Goal: Information Seeking & Learning: Learn about a topic

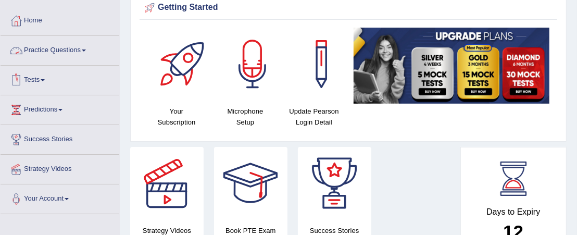
click at [56, 53] on link "Practice Questions" at bounding box center [60, 49] width 119 height 26
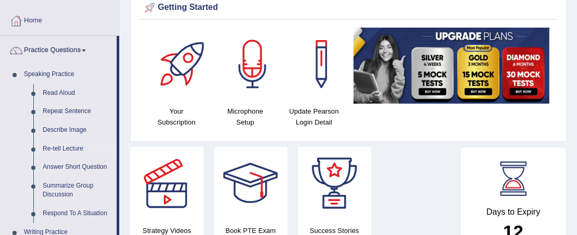
click at [71, 147] on link "Re-tell Lecture" at bounding box center [77, 149] width 79 height 19
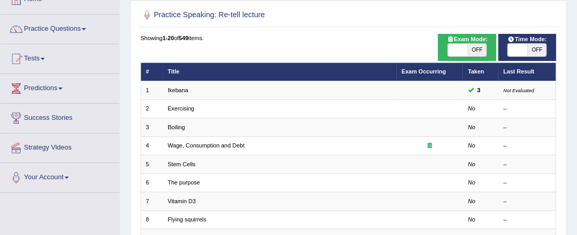
scroll to position [67, 0]
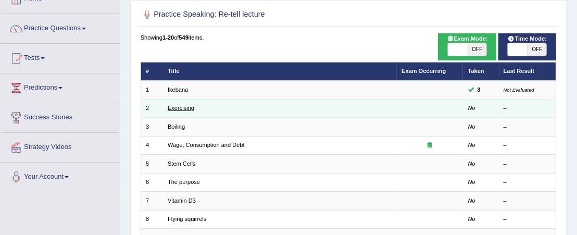
click at [186, 107] on link "Exercising" at bounding box center [181, 108] width 27 height 6
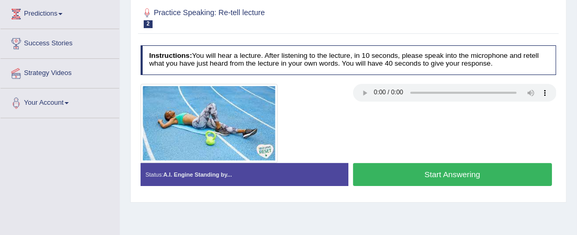
scroll to position [141, 0]
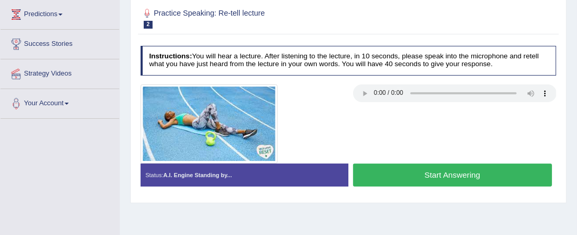
click at [390, 178] on button "Start Answering" at bounding box center [452, 175] width 199 height 22
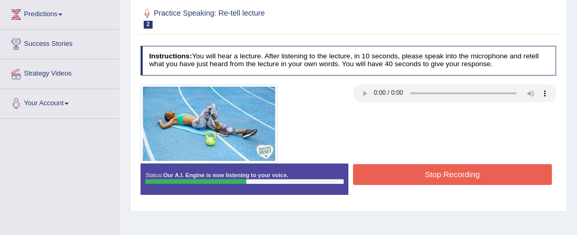
click at [405, 178] on button "Stop Recording" at bounding box center [452, 174] width 199 height 20
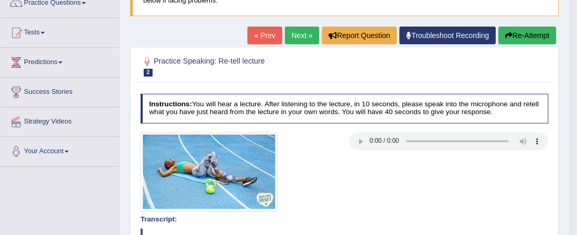
scroll to position [90, 0]
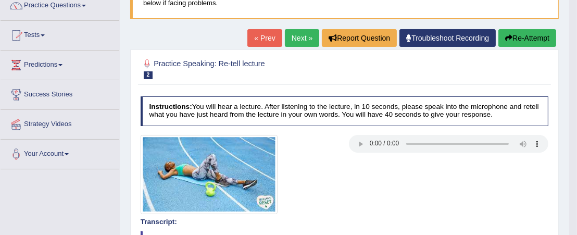
click at [524, 32] on button "Re-Attempt" at bounding box center [528, 38] width 58 height 18
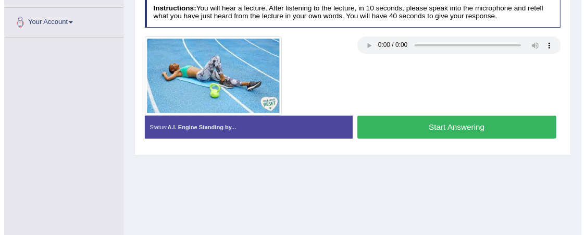
scroll to position [223, 0]
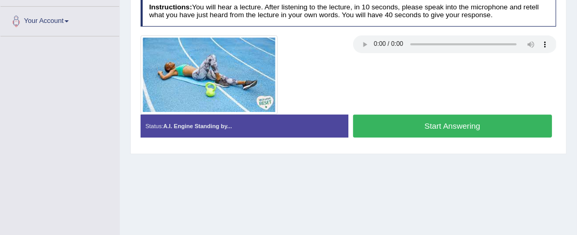
click at [401, 133] on button "Start Answering" at bounding box center [452, 126] width 199 height 22
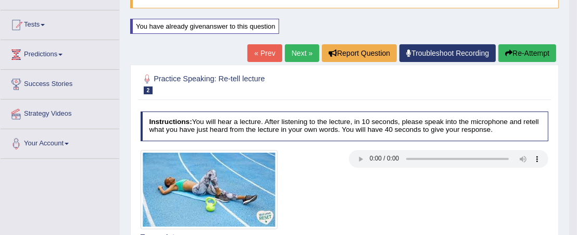
scroll to position [100, 0]
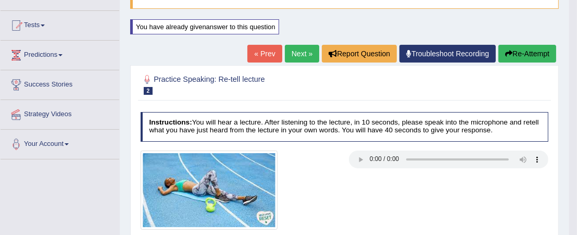
click at [300, 54] on link "Next »" at bounding box center [302, 54] width 34 height 18
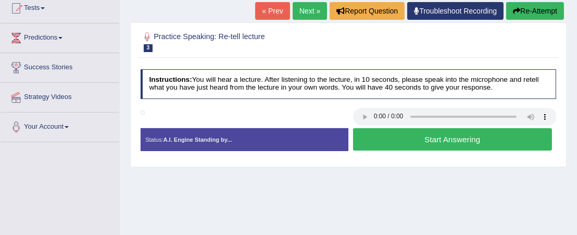
scroll to position [118, 0]
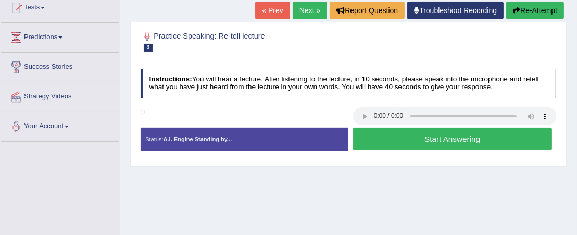
click at [379, 135] on button "Start Answering" at bounding box center [452, 139] width 199 height 22
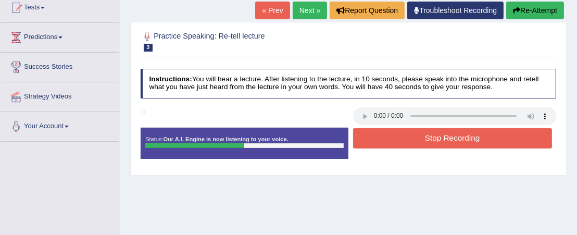
click at [379, 135] on button "Stop Recording" at bounding box center [452, 138] width 199 height 20
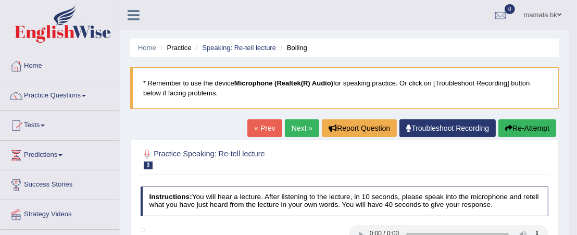
scroll to position [1, 0]
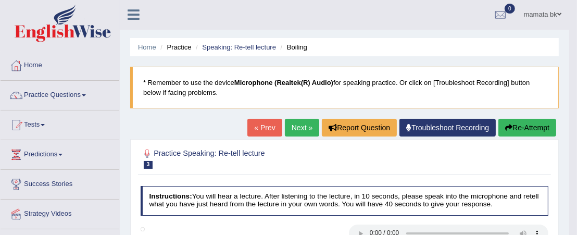
click at [524, 126] on button "Re-Attempt" at bounding box center [528, 128] width 58 height 18
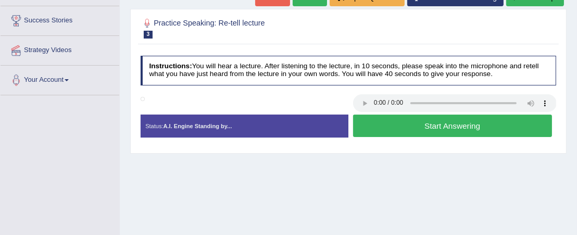
scroll to position [168, 0]
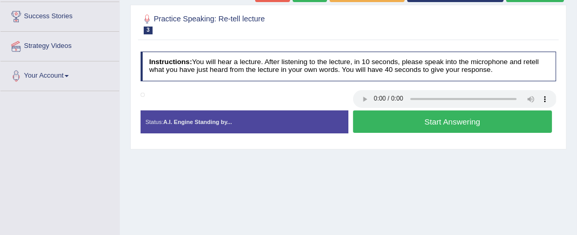
click at [428, 123] on button "Start Answering" at bounding box center [452, 121] width 199 height 22
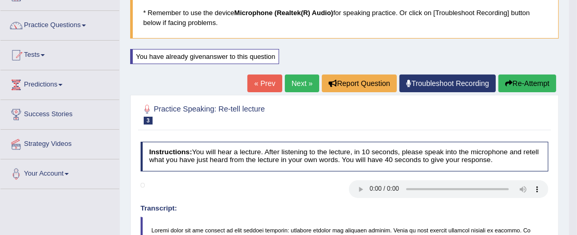
scroll to position [70, 0]
click at [505, 85] on icon "button" at bounding box center [508, 83] width 7 height 7
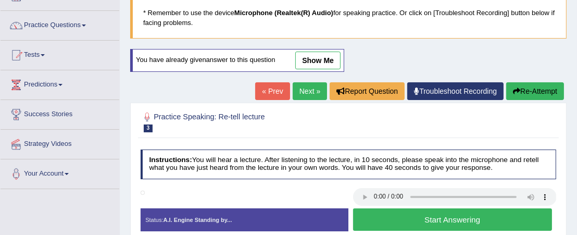
click at [468, 214] on button "Start Answering" at bounding box center [452, 219] width 199 height 22
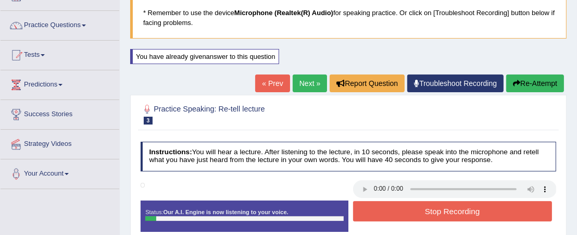
click at [468, 214] on button "Stop Recording" at bounding box center [452, 211] width 199 height 20
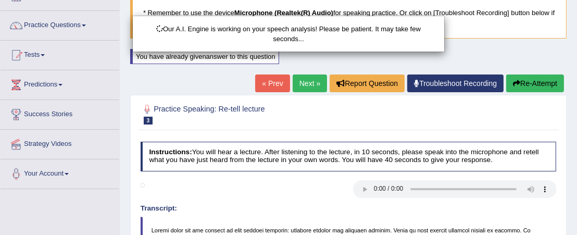
click at [521, 81] on div "Our A.I. Engine is working on your speech analysis! Please be patient. It may t…" at bounding box center [288, 117] width 577 height 235
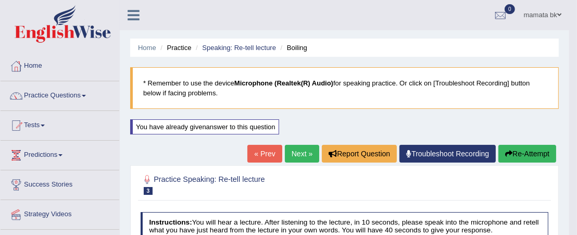
click at [516, 156] on button "Re-Attempt" at bounding box center [528, 154] width 58 height 18
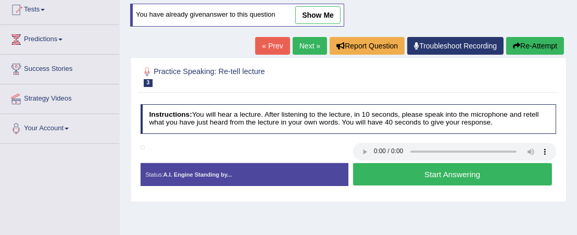
scroll to position [125, 0]
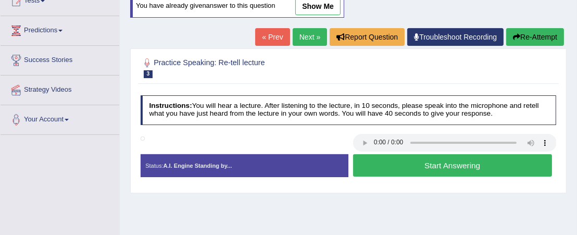
click at [433, 167] on button "Start Answering" at bounding box center [452, 165] width 199 height 22
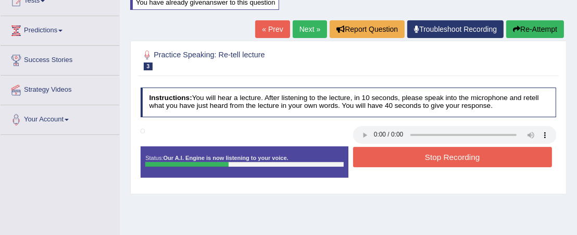
click at [425, 155] on button "Stop Recording" at bounding box center [452, 157] width 199 height 20
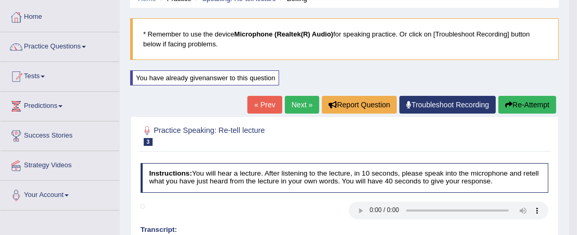
scroll to position [47, 0]
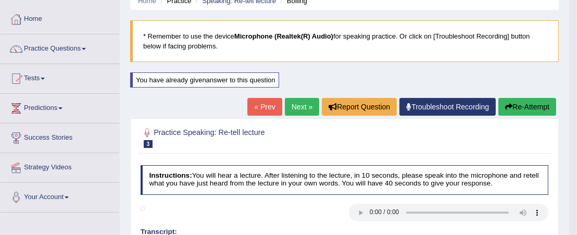
click at [532, 99] on button "Re-Attempt" at bounding box center [528, 107] width 58 height 18
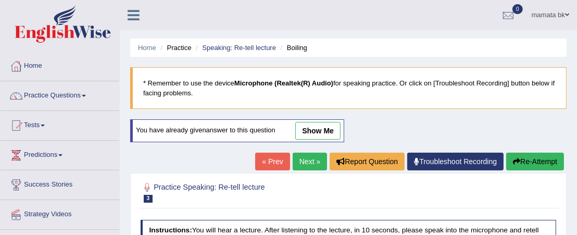
click at [74, 90] on link "Practice Questions" at bounding box center [60, 94] width 119 height 26
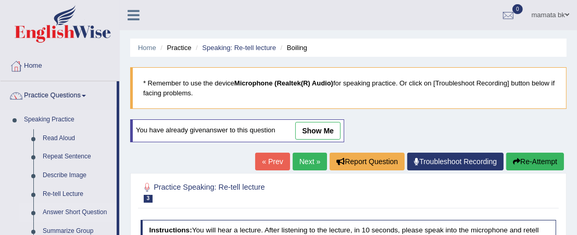
click at [66, 211] on link "Answer Short Question" at bounding box center [77, 212] width 79 height 19
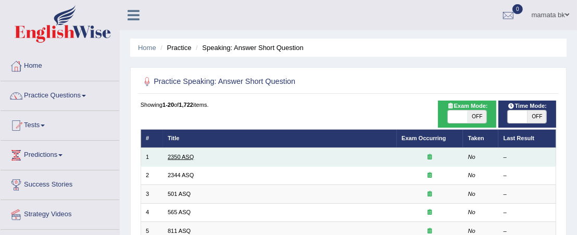
click at [185, 157] on link "2350 ASQ" at bounding box center [181, 157] width 26 height 6
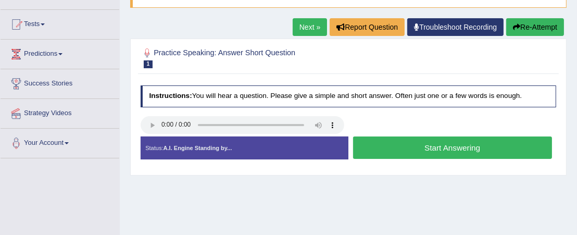
scroll to position [103, 0]
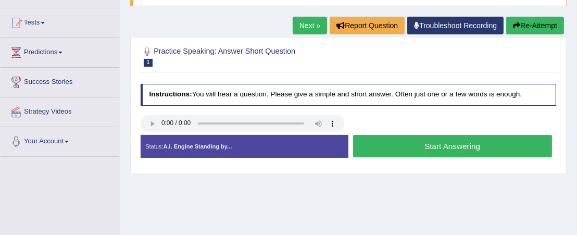
click at [404, 144] on button "Start Answering" at bounding box center [452, 146] width 199 height 22
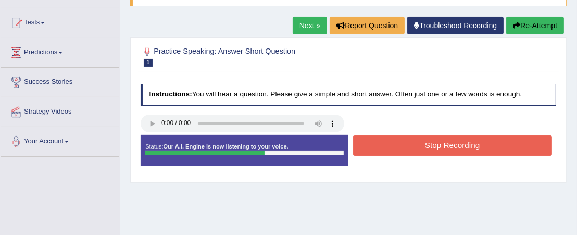
click at [404, 144] on button "Stop Recording" at bounding box center [452, 145] width 199 height 20
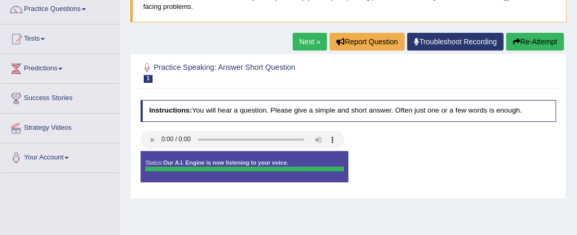
scroll to position [89, 0]
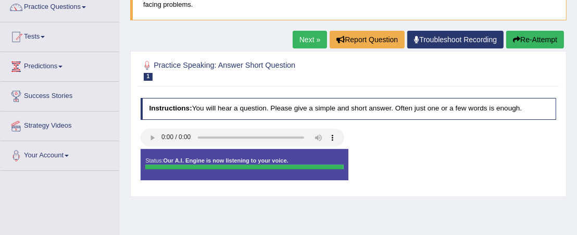
click at [293, 167] on div at bounding box center [244, 167] width 198 height 5
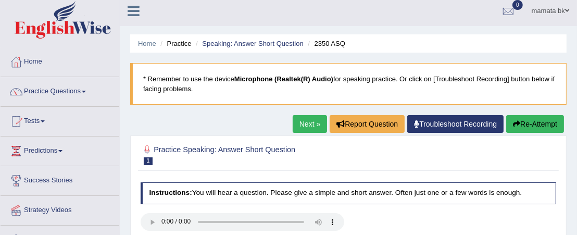
scroll to position [0, 0]
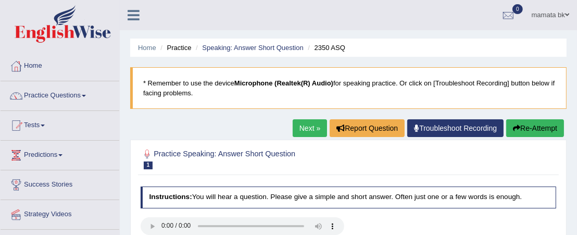
click at [519, 131] on button "Re-Attempt" at bounding box center [535, 128] width 58 height 18
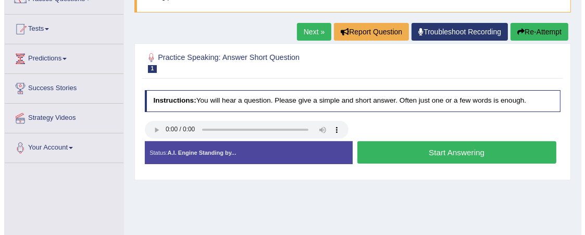
scroll to position [96, 0]
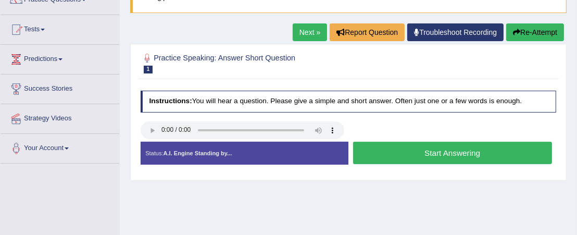
click at [422, 159] on button "Start Answering" at bounding box center [452, 153] width 199 height 22
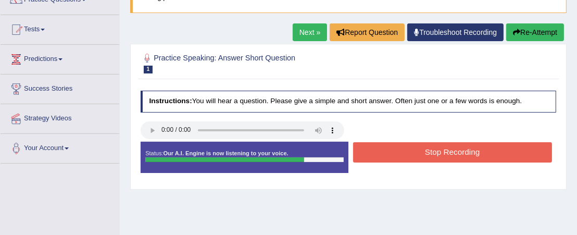
click at [422, 159] on button "Stop Recording" at bounding box center [452, 152] width 199 height 20
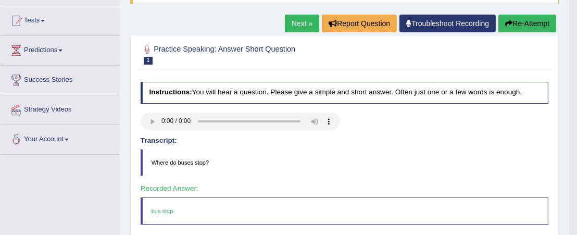
scroll to position [103, 0]
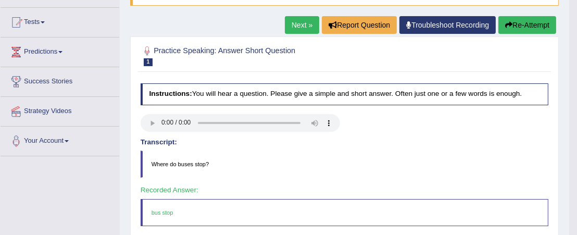
click at [296, 26] on link "Next »" at bounding box center [302, 25] width 34 height 18
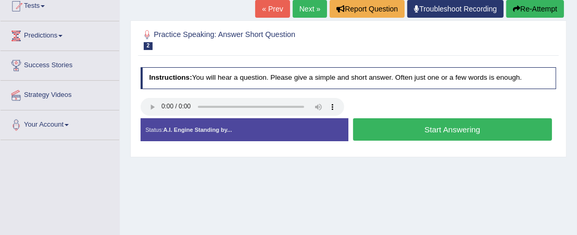
scroll to position [122, 0]
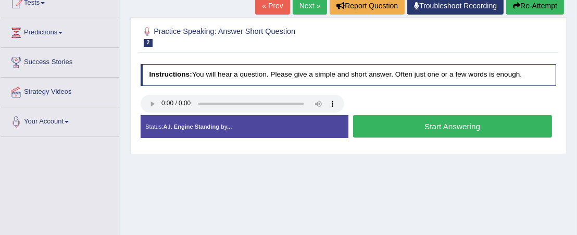
click at [405, 128] on button "Start Answering" at bounding box center [452, 126] width 199 height 22
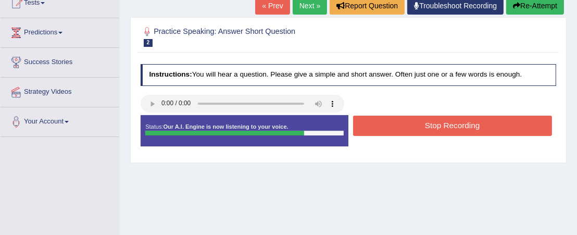
click at [405, 128] on button "Stop Recording" at bounding box center [452, 126] width 199 height 20
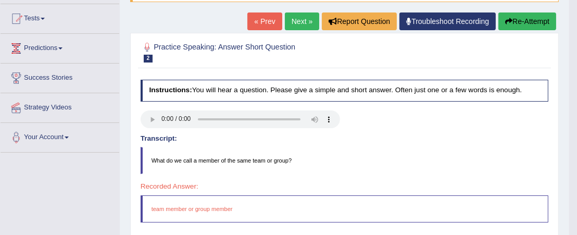
scroll to position [107, 0]
click at [303, 20] on link "Next »" at bounding box center [302, 22] width 34 height 18
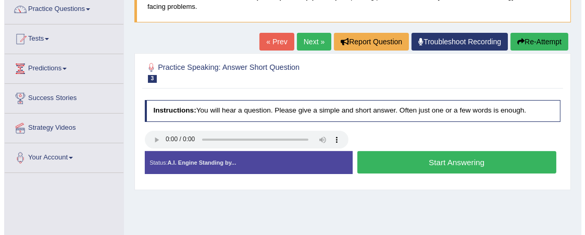
scroll to position [92, 0]
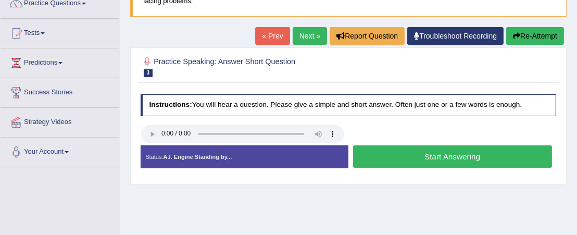
click at [396, 153] on button "Start Answering" at bounding box center [452, 156] width 199 height 22
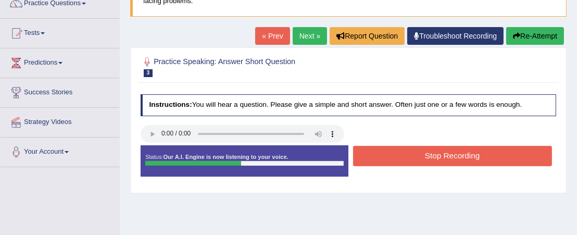
click at [396, 153] on button "Stop Recording" at bounding box center [452, 156] width 199 height 20
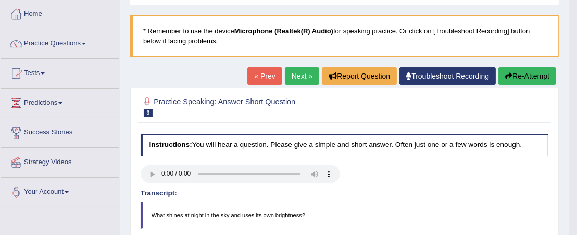
scroll to position [42, 0]
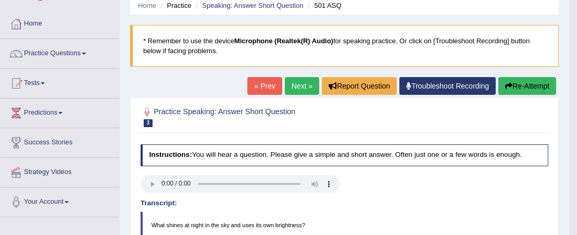
click at [298, 82] on link "Next »" at bounding box center [302, 86] width 34 height 18
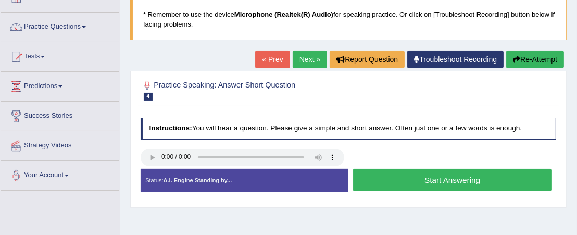
click at [393, 178] on button "Start Answering" at bounding box center [452, 180] width 199 height 22
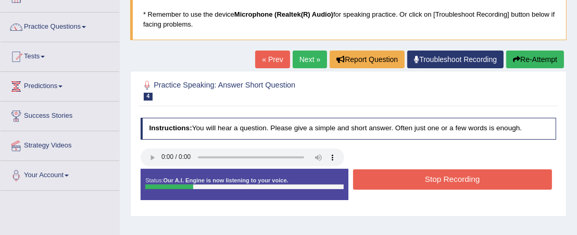
click at [393, 178] on button "Stop Recording" at bounding box center [452, 179] width 199 height 20
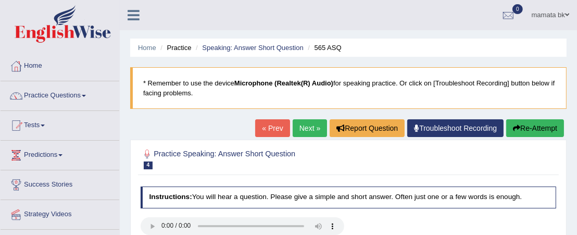
click at [296, 125] on link "Next »" at bounding box center [310, 128] width 34 height 18
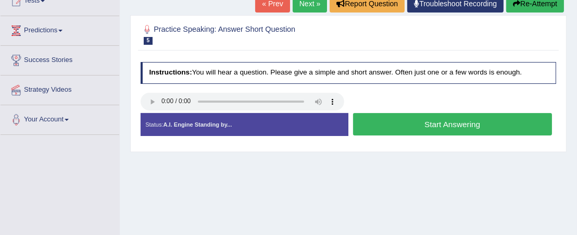
click at [396, 120] on button "Start Answering" at bounding box center [452, 124] width 199 height 22
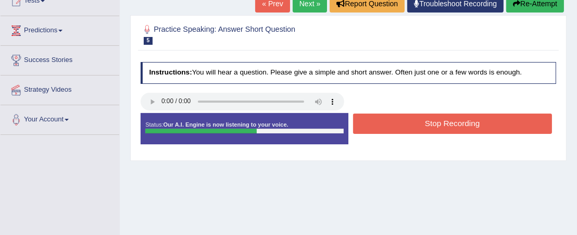
click at [396, 120] on button "Stop Recording" at bounding box center [452, 124] width 199 height 20
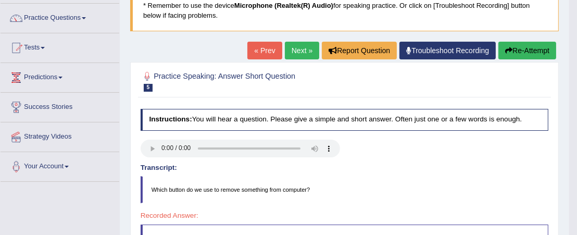
scroll to position [77, 0]
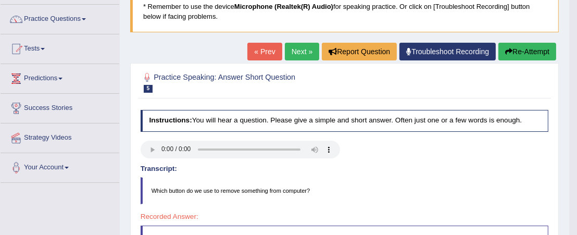
click at [296, 58] on link "Next »" at bounding box center [302, 52] width 34 height 18
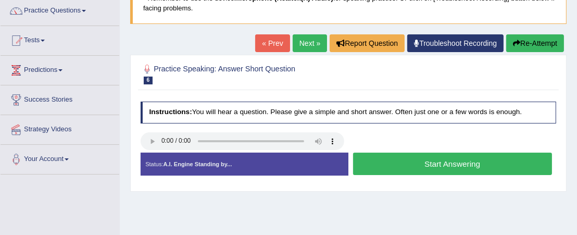
scroll to position [85, 0]
click at [416, 164] on button "Start Answering" at bounding box center [452, 164] width 199 height 22
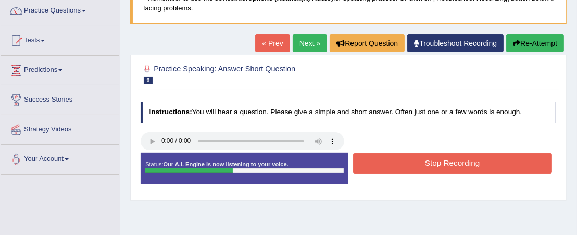
click at [416, 164] on button "Stop Recording" at bounding box center [452, 163] width 199 height 20
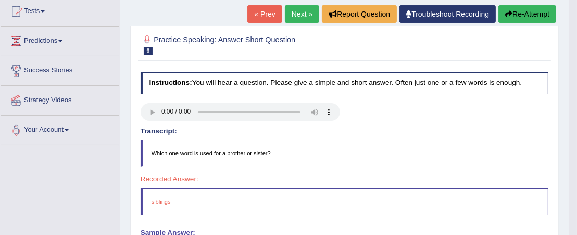
scroll to position [112, 0]
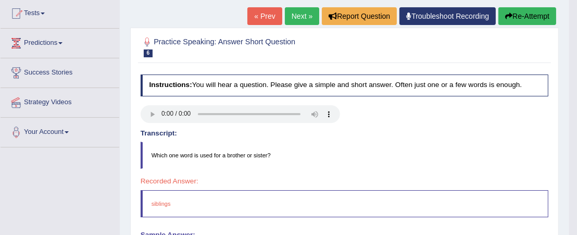
click at [298, 16] on link "Next »" at bounding box center [302, 16] width 34 height 18
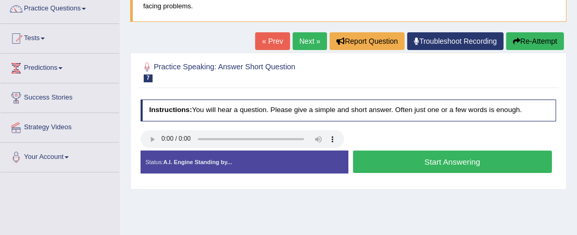
scroll to position [88, 0]
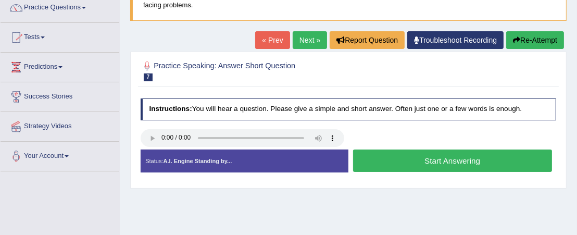
click at [397, 156] on button "Start Answering" at bounding box center [452, 161] width 199 height 22
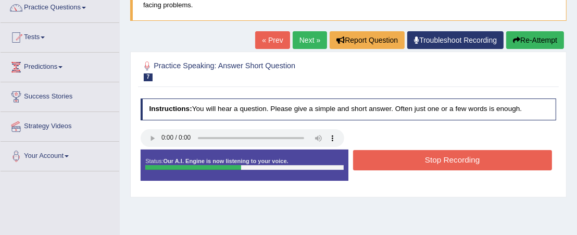
click at [397, 156] on button "Stop Recording" at bounding box center [452, 160] width 199 height 20
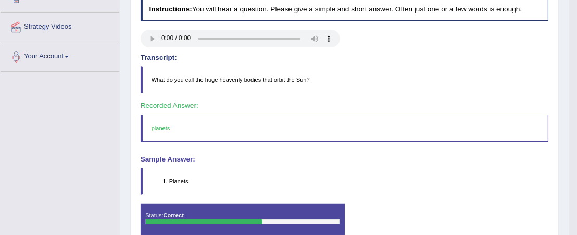
scroll to position [0, 0]
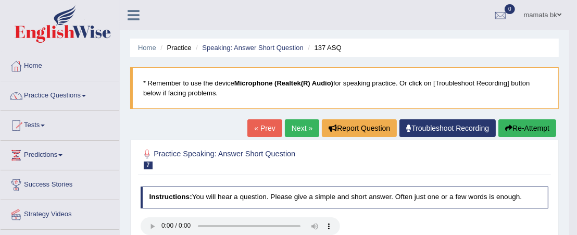
click at [296, 125] on link "Next »" at bounding box center [302, 128] width 34 height 18
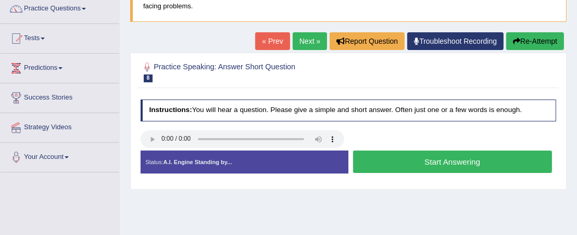
scroll to position [92, 0]
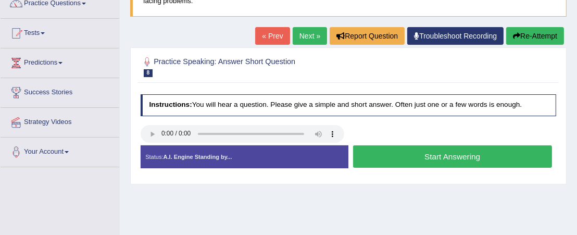
click at [387, 155] on button "Start Answering" at bounding box center [452, 156] width 199 height 22
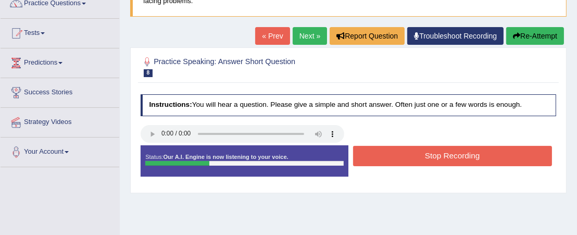
click at [387, 155] on button "Stop Recording" at bounding box center [452, 156] width 199 height 20
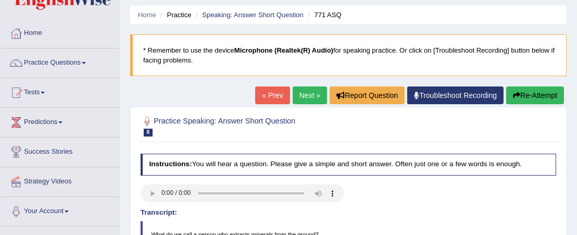
scroll to position [33, 0]
click at [304, 99] on link "Next »" at bounding box center [310, 95] width 34 height 18
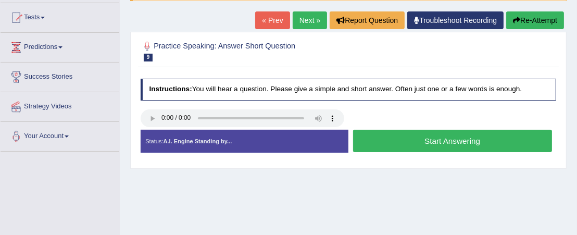
scroll to position [107, 0]
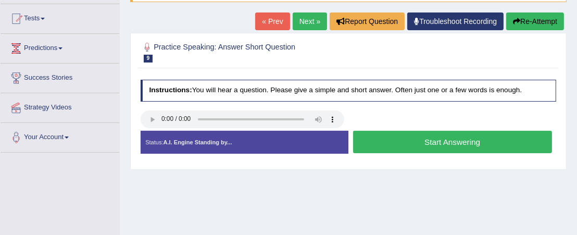
click at [434, 140] on button "Start Answering" at bounding box center [452, 142] width 199 height 22
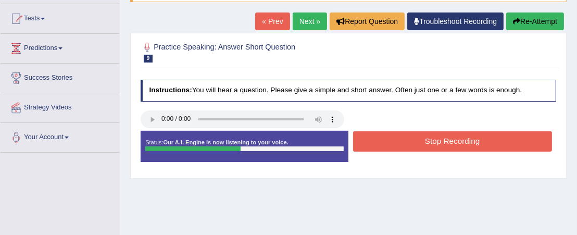
click at [434, 140] on button "Stop Recording" at bounding box center [452, 141] width 199 height 20
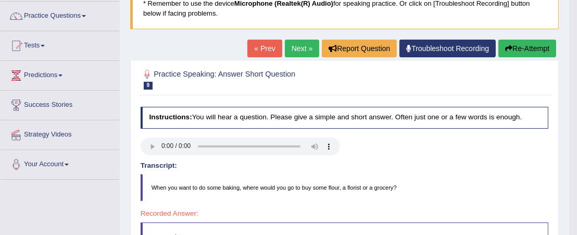
scroll to position [78, 0]
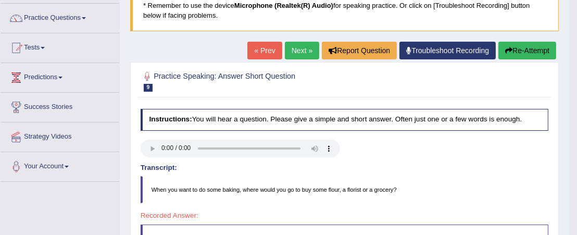
click at [297, 52] on link "Next »" at bounding box center [302, 51] width 34 height 18
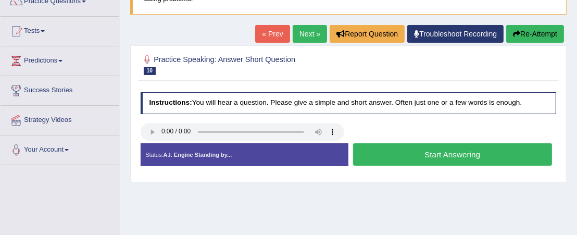
scroll to position [112, 0]
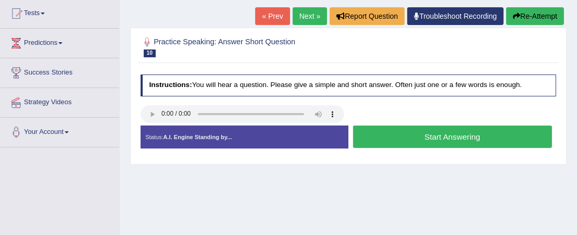
click at [437, 137] on button "Start Answering" at bounding box center [452, 137] width 199 height 22
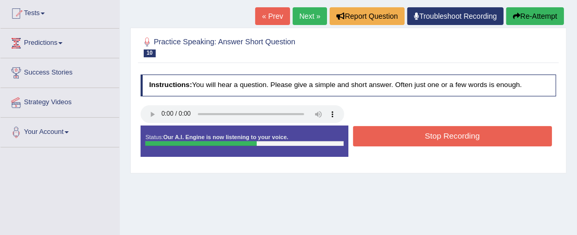
click at [437, 137] on button "Stop Recording" at bounding box center [452, 136] width 199 height 20
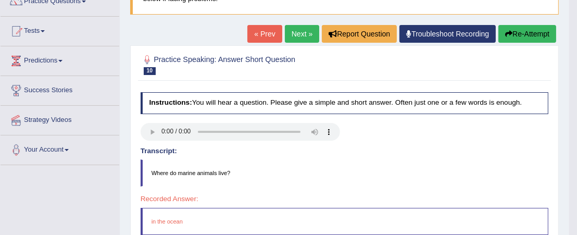
scroll to position [93, 0]
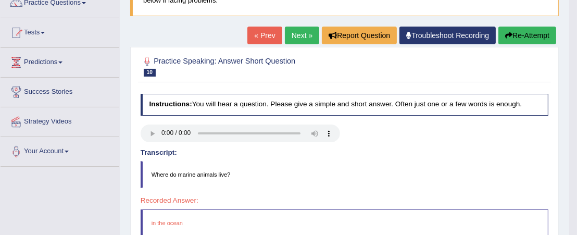
click at [290, 33] on link "Next »" at bounding box center [302, 36] width 34 height 18
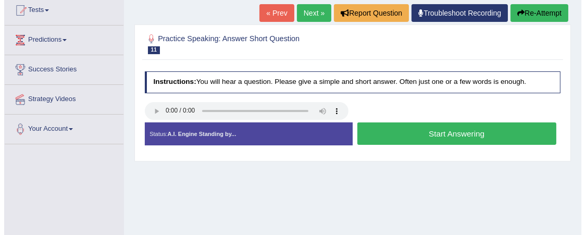
scroll to position [116, 0]
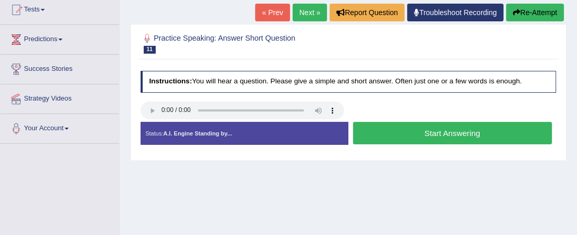
click at [409, 133] on button "Start Answering" at bounding box center [452, 133] width 199 height 22
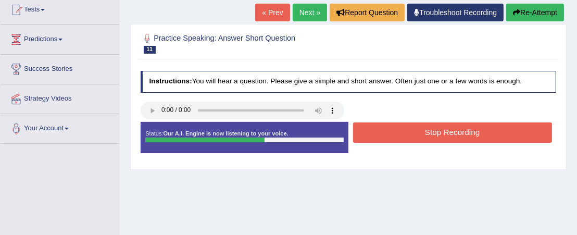
click at [409, 133] on button "Stop Recording" at bounding box center [452, 132] width 199 height 20
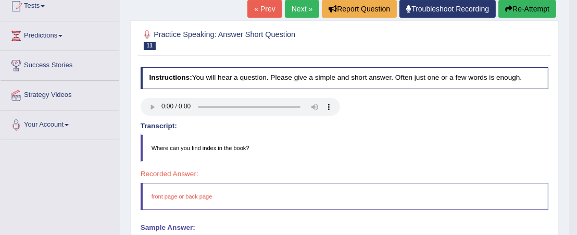
scroll to position [111, 0]
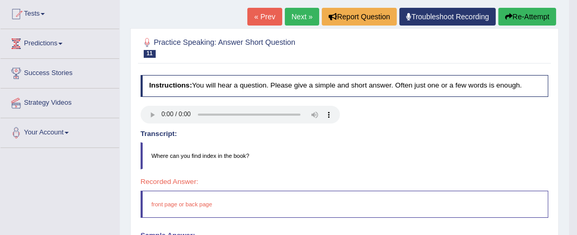
click at [301, 11] on link "Next »" at bounding box center [302, 17] width 34 height 18
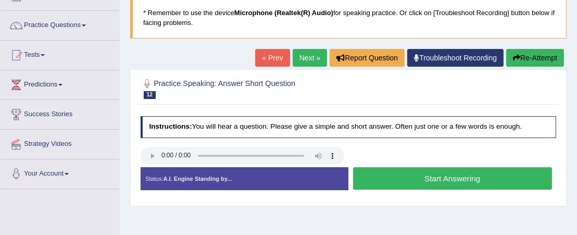
scroll to position [72, 0]
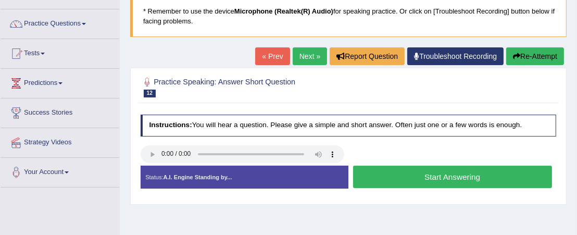
click at [421, 180] on button "Start Answering" at bounding box center [452, 177] width 199 height 22
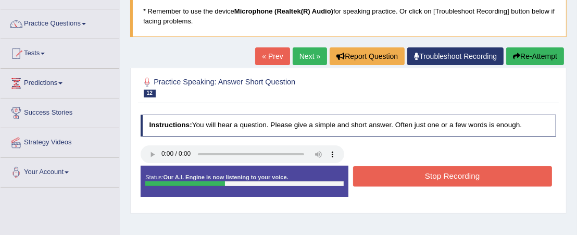
click at [421, 180] on button "Stop Recording" at bounding box center [452, 176] width 199 height 20
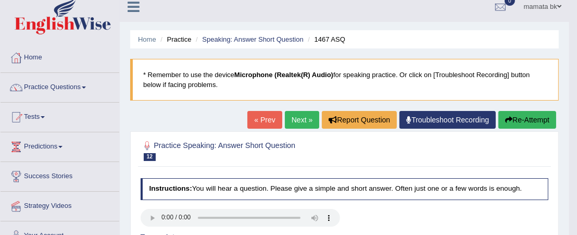
scroll to position [6, 0]
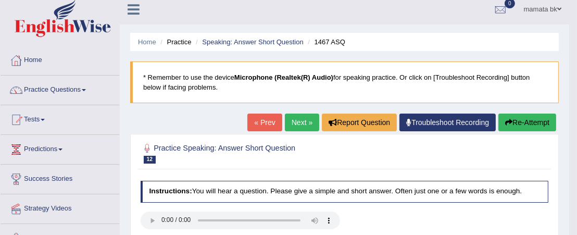
click at [308, 125] on link "Next »" at bounding box center [302, 123] width 34 height 18
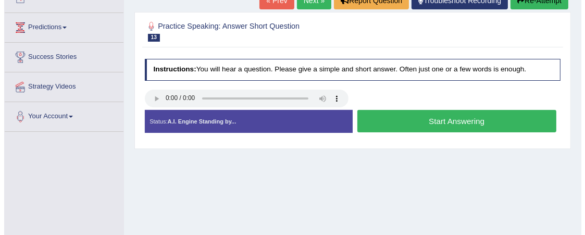
scroll to position [168, 0]
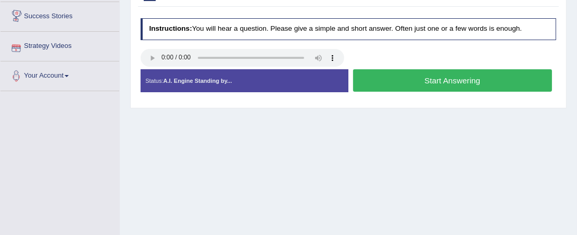
click at [457, 84] on button "Start Answering" at bounding box center [452, 80] width 199 height 22
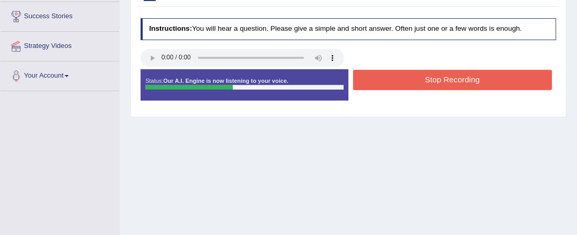
click at [427, 83] on button "Stop Recording" at bounding box center [452, 80] width 199 height 20
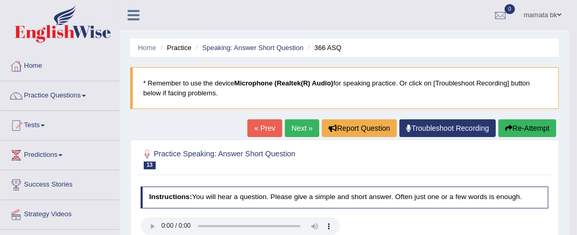
scroll to position [0, 0]
click at [294, 130] on link "Next »" at bounding box center [302, 128] width 34 height 18
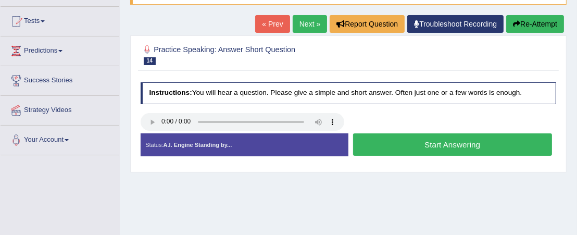
click at [405, 144] on button "Start Answering" at bounding box center [452, 144] width 199 height 22
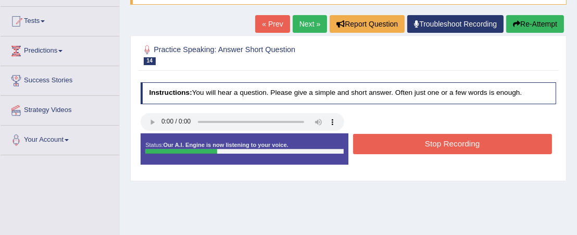
click at [405, 144] on button "Stop Recording" at bounding box center [452, 144] width 199 height 20
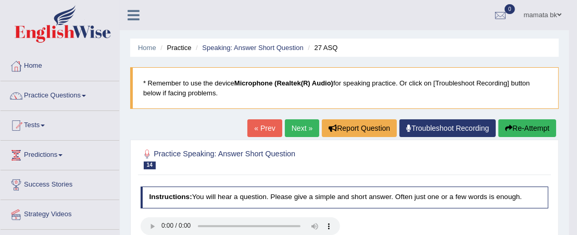
click at [290, 123] on link "Next »" at bounding box center [302, 128] width 34 height 18
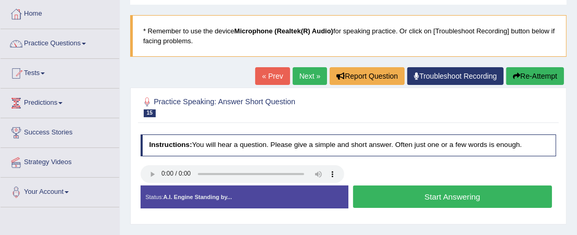
click at [392, 198] on button "Start Answering" at bounding box center [452, 196] width 199 height 22
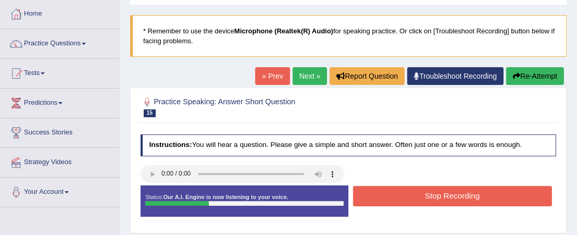
click at [392, 197] on button "Stop Recording" at bounding box center [452, 196] width 199 height 20
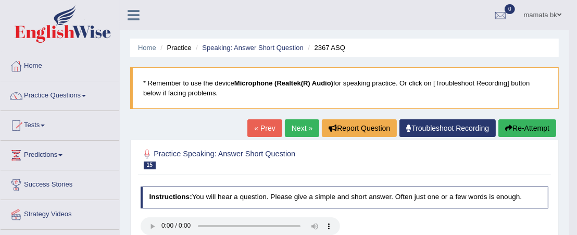
click at [285, 128] on link "Next »" at bounding box center [302, 128] width 34 height 18
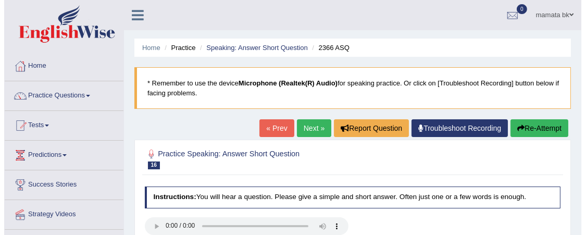
scroll to position [104, 0]
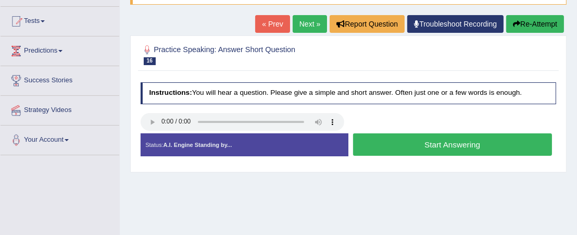
click at [401, 145] on button "Start Answering" at bounding box center [452, 144] width 199 height 22
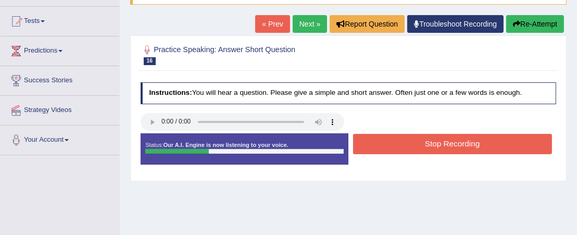
click at [401, 145] on button "Stop Recording" at bounding box center [452, 144] width 199 height 20
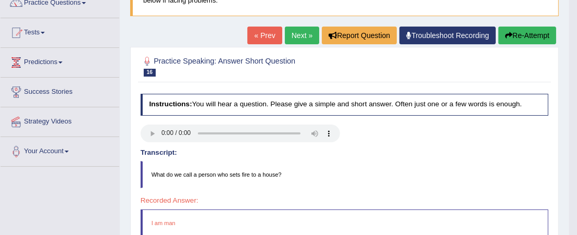
scroll to position [52, 0]
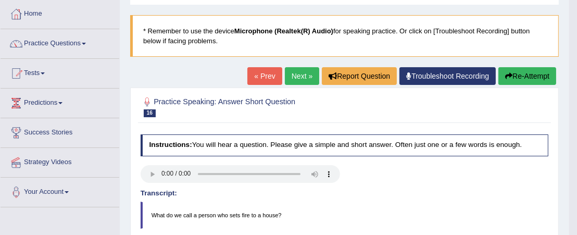
click at [290, 69] on link "Next »" at bounding box center [302, 76] width 34 height 18
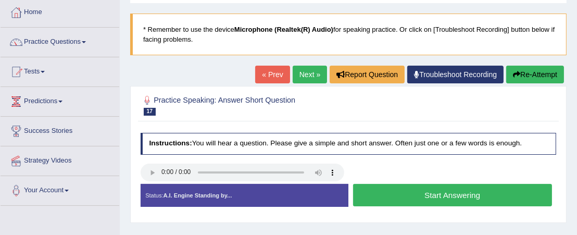
scroll to position [156, 0]
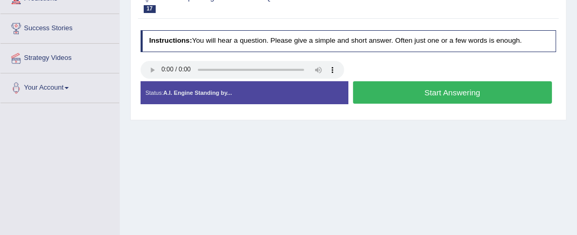
click at [403, 93] on button "Start Answering" at bounding box center [452, 92] width 199 height 22
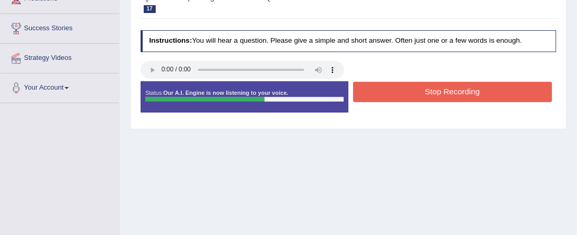
click at [403, 93] on button "Stop Recording" at bounding box center [452, 92] width 199 height 20
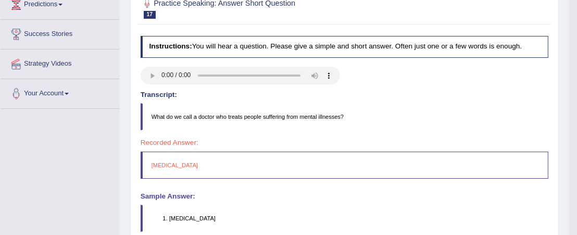
scroll to position [52, 0]
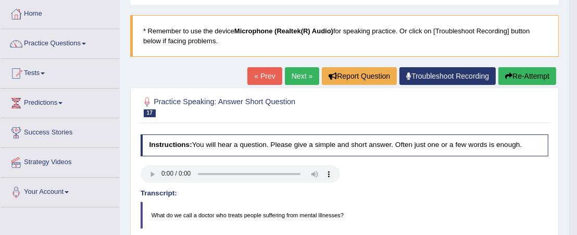
click at [308, 71] on link "Next »" at bounding box center [302, 76] width 34 height 18
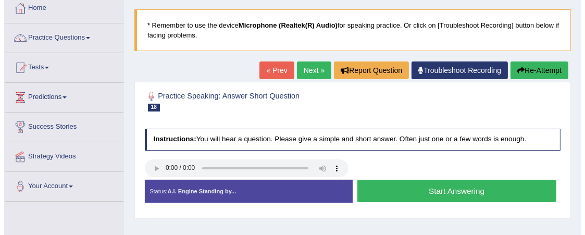
scroll to position [104, 0]
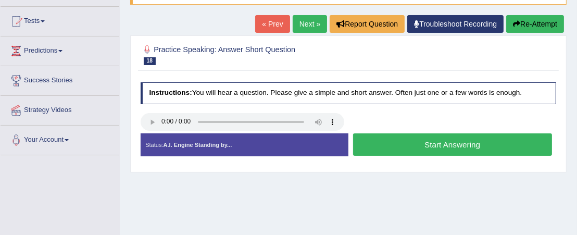
click at [434, 144] on button "Start Answering" at bounding box center [452, 144] width 199 height 22
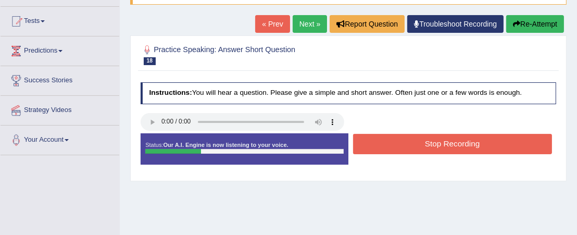
click at [426, 145] on button "Stop Recording" at bounding box center [452, 144] width 199 height 20
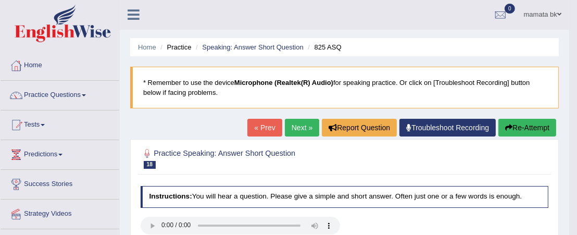
scroll to position [0, 0]
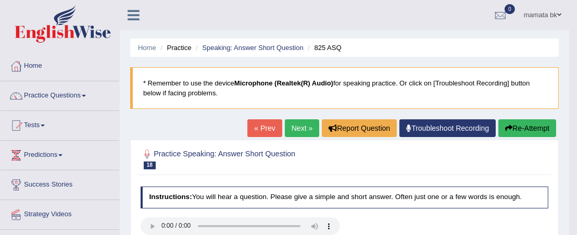
click at [301, 126] on link "Next »" at bounding box center [302, 128] width 34 height 18
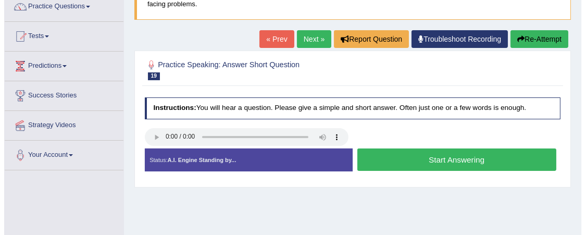
scroll to position [104, 0]
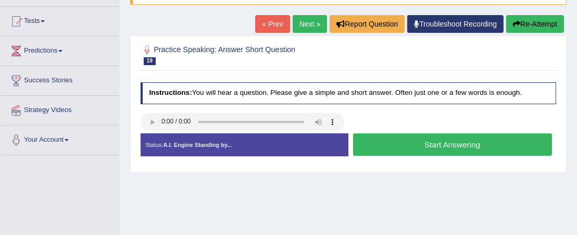
click at [434, 143] on button "Start Answering" at bounding box center [452, 144] width 199 height 22
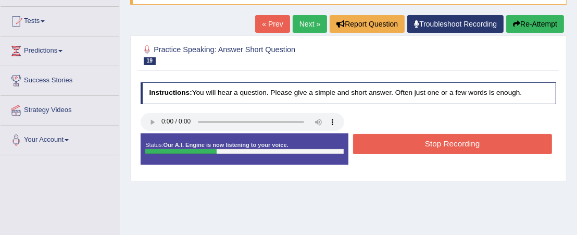
click at [434, 143] on button "Stop Recording" at bounding box center [452, 144] width 199 height 20
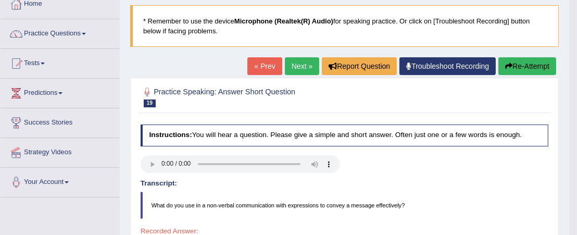
scroll to position [0, 0]
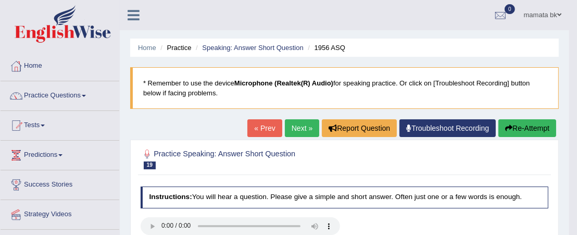
click at [300, 126] on link "Next »" at bounding box center [302, 128] width 34 height 18
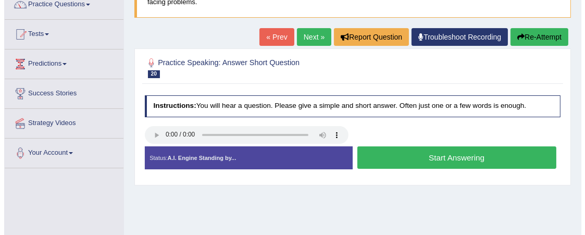
scroll to position [104, 0]
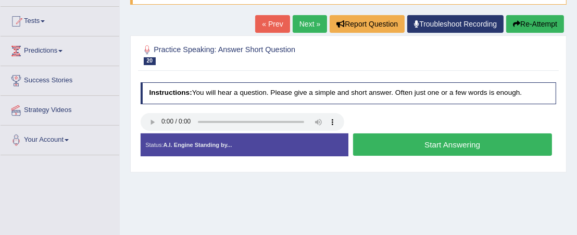
click at [408, 144] on button "Start Answering" at bounding box center [452, 144] width 199 height 22
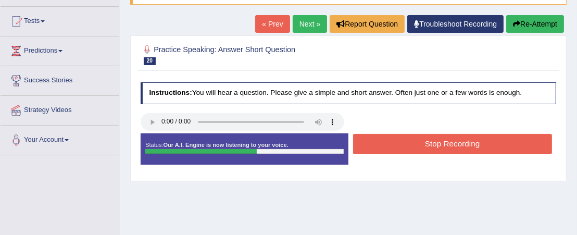
click at [409, 143] on button "Stop Recording" at bounding box center [452, 144] width 199 height 20
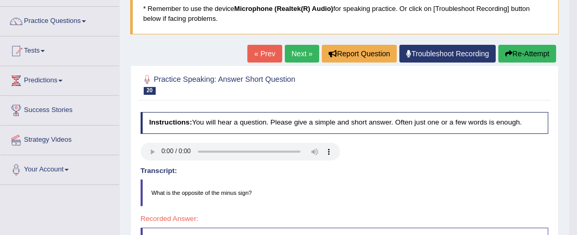
scroll to position [52, 0]
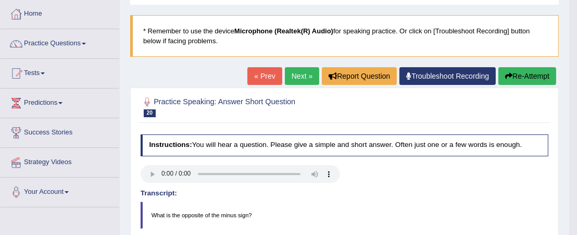
click at [305, 73] on link "Next »" at bounding box center [302, 76] width 34 height 18
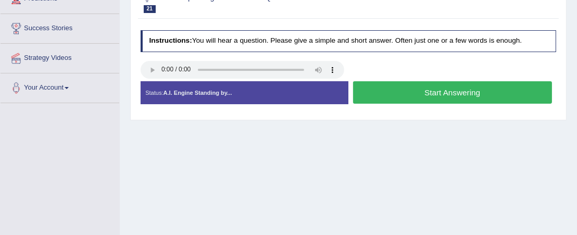
click at [393, 99] on button "Start Answering" at bounding box center [452, 92] width 199 height 22
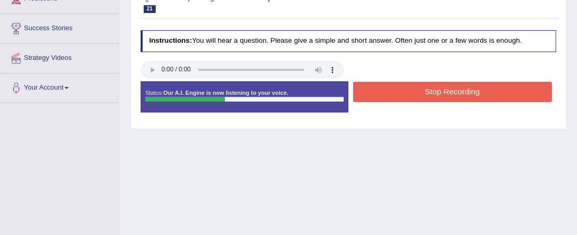
click at [397, 94] on button "Stop Recording" at bounding box center [452, 92] width 199 height 20
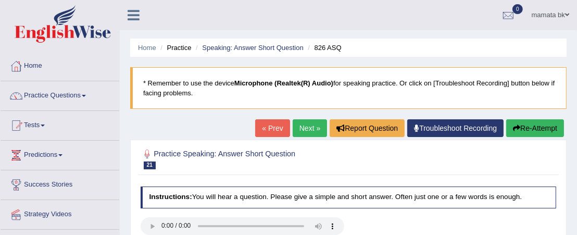
click at [307, 128] on link "Next »" at bounding box center [310, 128] width 34 height 18
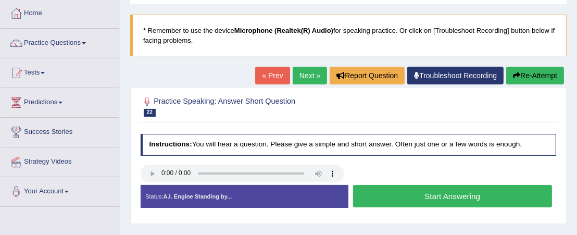
scroll to position [104, 0]
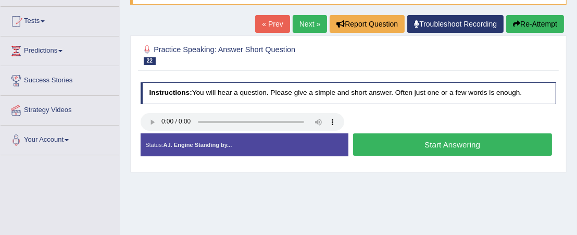
click at [417, 144] on button "Start Answering" at bounding box center [452, 144] width 199 height 22
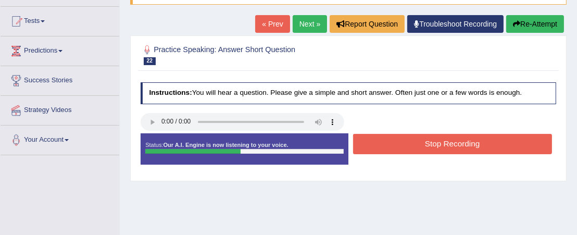
click at [417, 144] on button "Stop Recording" at bounding box center [452, 144] width 199 height 20
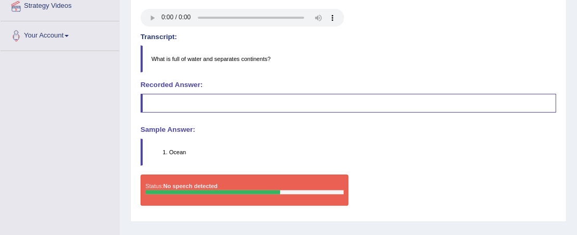
scroll to position [52, 0]
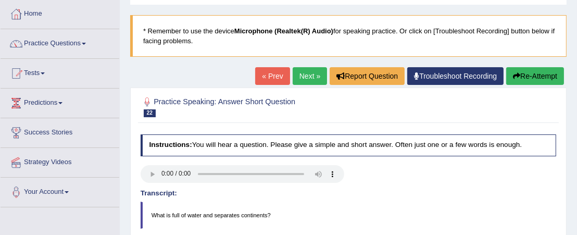
click at [298, 74] on link "Next »" at bounding box center [310, 76] width 34 height 18
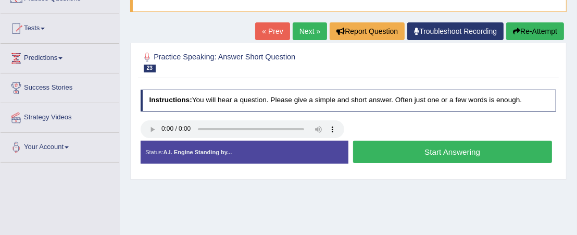
scroll to position [104, 0]
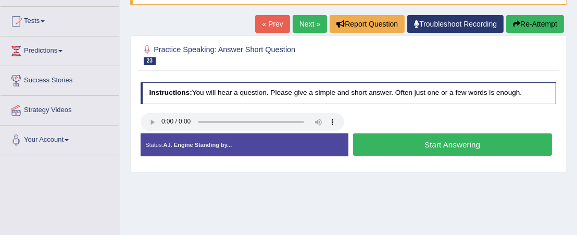
click at [427, 141] on button "Start Answering" at bounding box center [452, 144] width 199 height 22
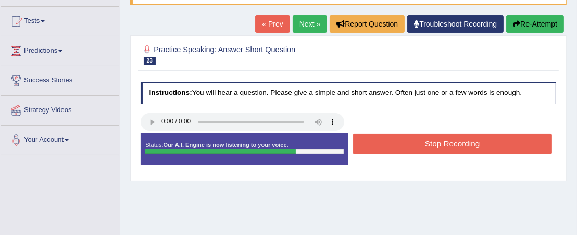
click at [542, 18] on button "Re-Attempt" at bounding box center [535, 24] width 58 height 18
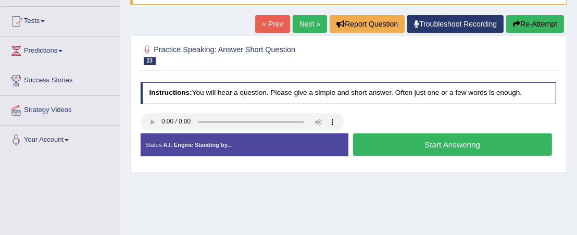
click at [388, 140] on button "Start Answering" at bounding box center [452, 144] width 199 height 22
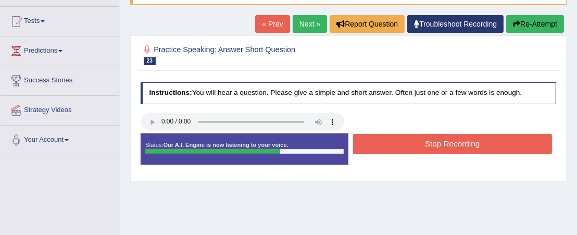
click at [388, 140] on button "Stop Recording" at bounding box center [452, 144] width 199 height 20
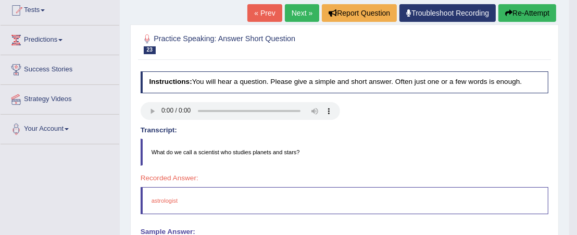
scroll to position [104, 0]
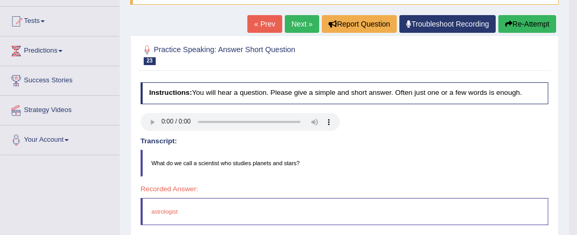
click at [290, 18] on link "Next »" at bounding box center [302, 24] width 34 height 18
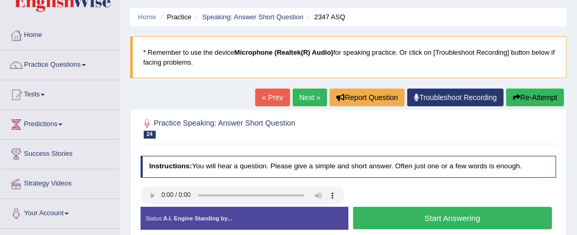
scroll to position [104, 0]
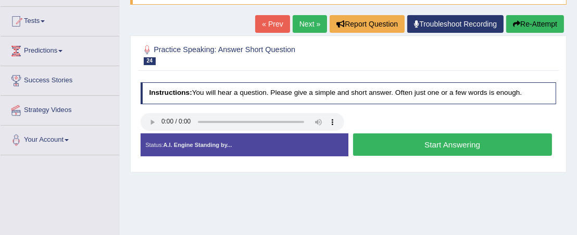
click at [390, 145] on button "Start Answering" at bounding box center [452, 144] width 199 height 22
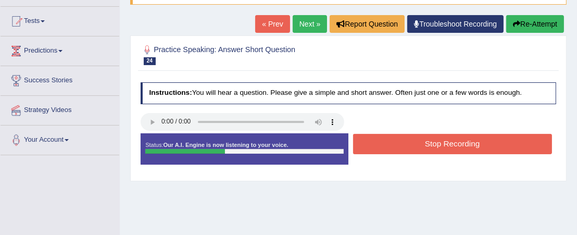
click at [390, 145] on button "Stop Recording" at bounding box center [452, 144] width 199 height 20
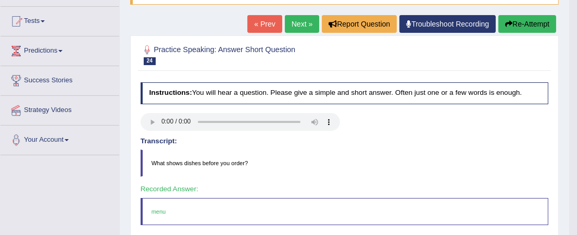
click at [299, 26] on link "Next »" at bounding box center [302, 24] width 34 height 18
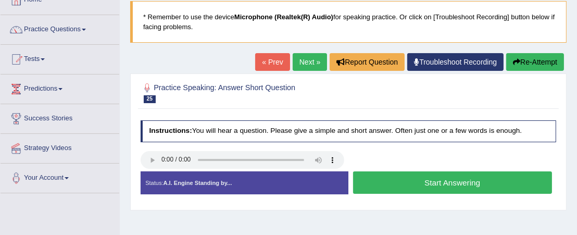
scroll to position [156, 0]
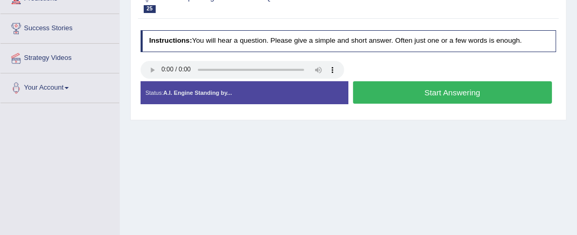
click at [393, 88] on button "Start Answering" at bounding box center [452, 92] width 199 height 22
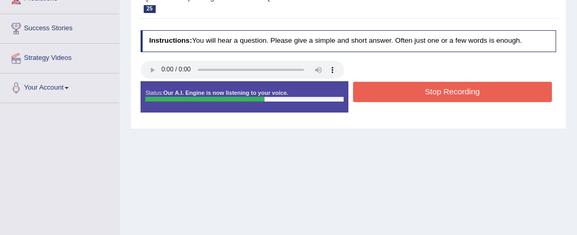
click at [394, 88] on button "Stop Recording" at bounding box center [452, 92] width 199 height 20
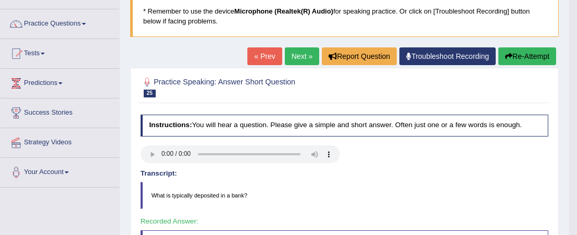
scroll to position [52, 0]
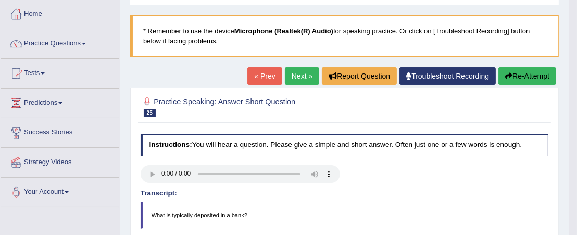
click at [302, 77] on link "Next »" at bounding box center [302, 76] width 34 height 18
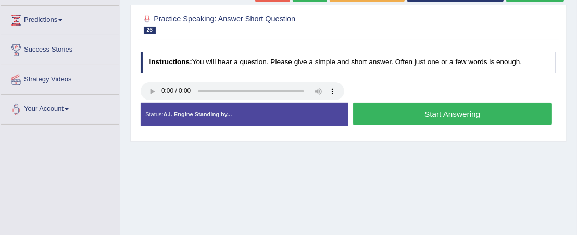
scroll to position [156, 0]
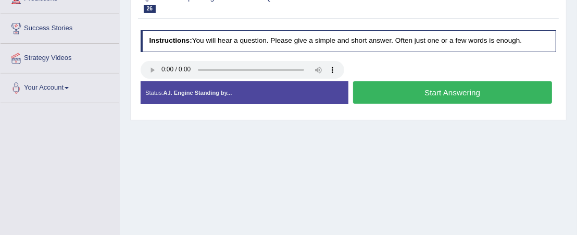
click at [392, 92] on button "Start Answering" at bounding box center [452, 92] width 199 height 22
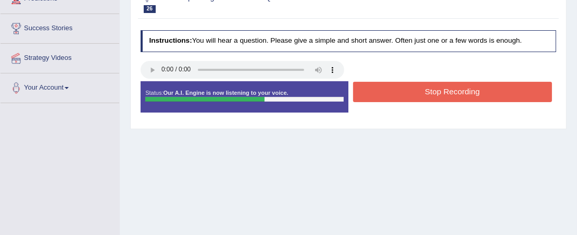
click at [391, 92] on button "Stop Recording" at bounding box center [452, 92] width 199 height 20
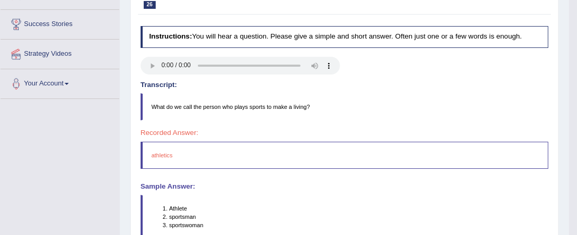
scroll to position [104, 0]
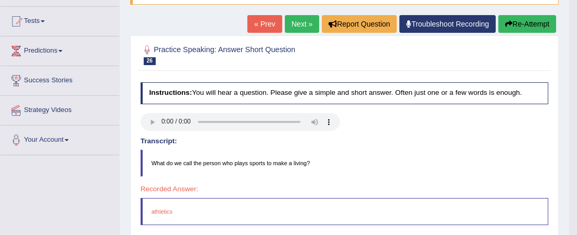
click at [298, 24] on link "Next »" at bounding box center [302, 24] width 34 height 18
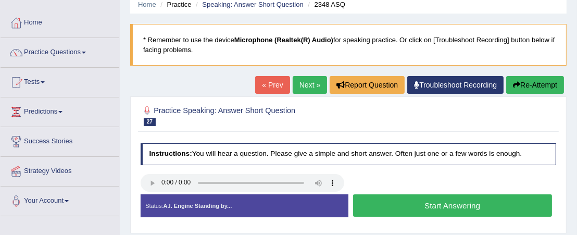
scroll to position [104, 0]
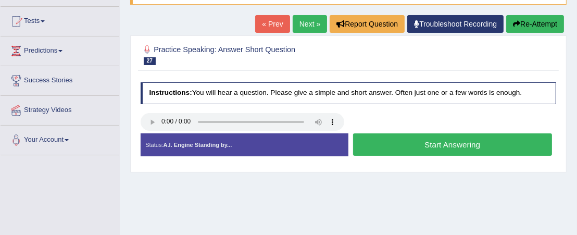
click at [406, 144] on button "Start Answering" at bounding box center [452, 144] width 199 height 22
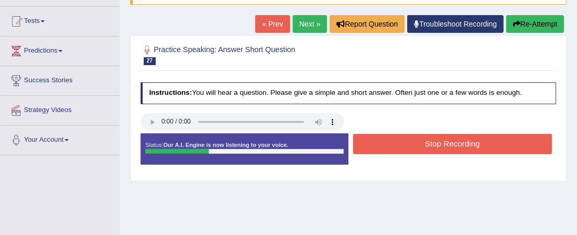
click at [406, 144] on button "Stop Recording" at bounding box center [452, 144] width 199 height 20
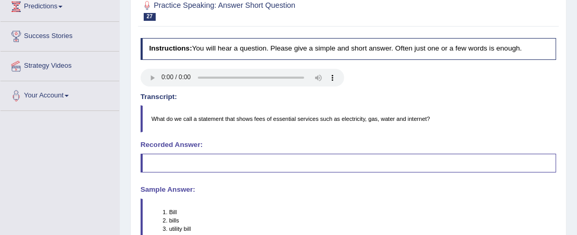
scroll to position [52, 0]
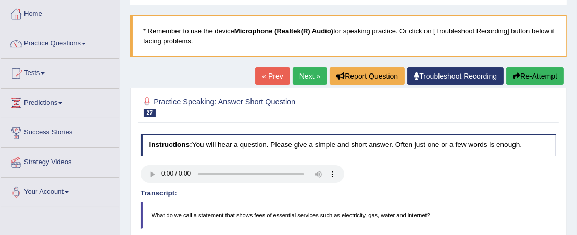
click at [302, 74] on link "Next »" at bounding box center [310, 76] width 34 height 18
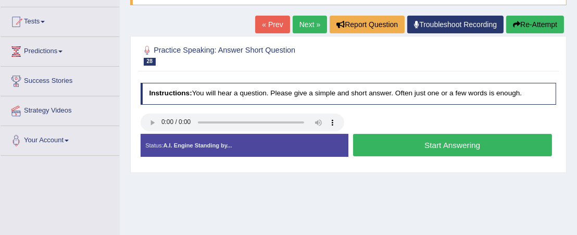
scroll to position [104, 0]
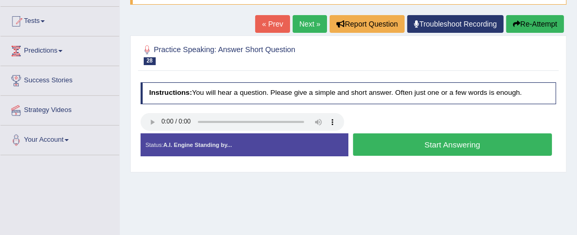
click at [411, 143] on button "Start Answering" at bounding box center [452, 144] width 199 height 22
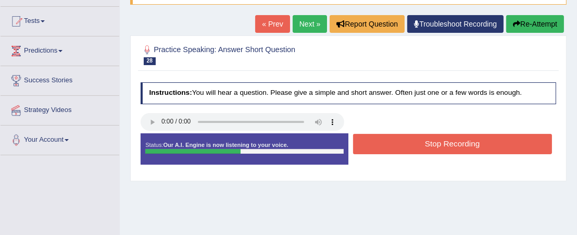
click at [417, 141] on button "Stop Recording" at bounding box center [452, 144] width 199 height 20
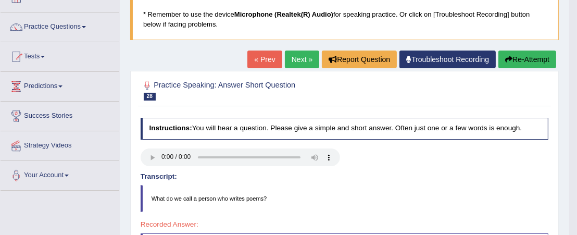
scroll to position [52, 0]
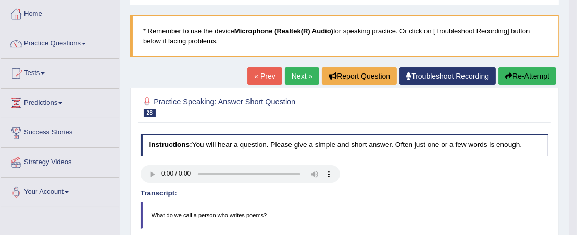
click at [306, 78] on link "Next »" at bounding box center [302, 76] width 34 height 18
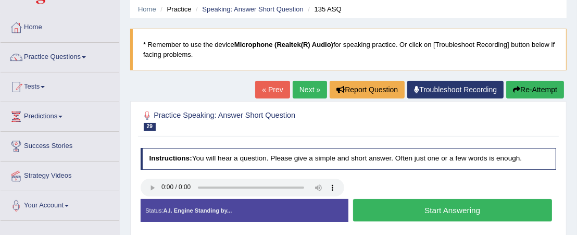
scroll to position [52, 0]
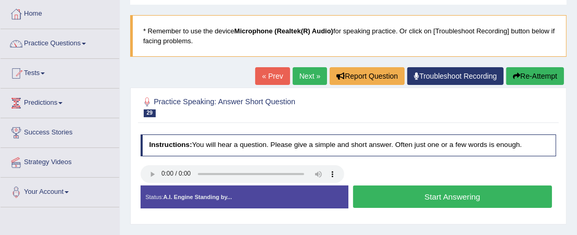
click at [394, 195] on button "Start Answering" at bounding box center [452, 196] width 199 height 22
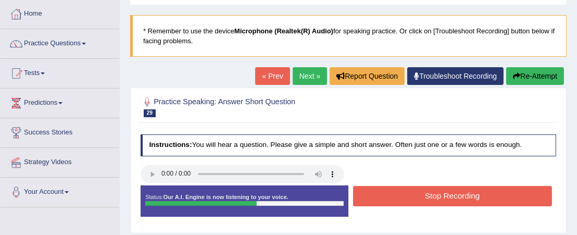
click at [405, 196] on button "Stop Recording" at bounding box center [452, 196] width 199 height 20
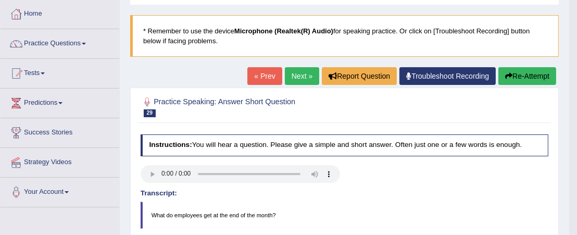
click at [301, 79] on link "Next »" at bounding box center [302, 76] width 34 height 18
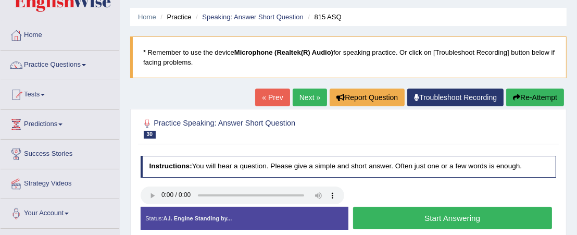
scroll to position [52, 0]
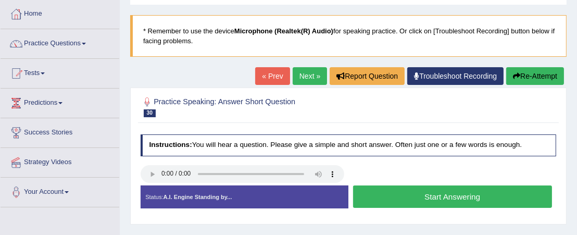
click at [454, 196] on button "Start Answering" at bounding box center [452, 196] width 199 height 22
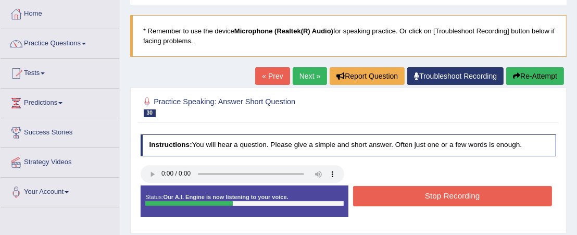
click at [454, 196] on button "Stop Recording" at bounding box center [452, 196] width 199 height 20
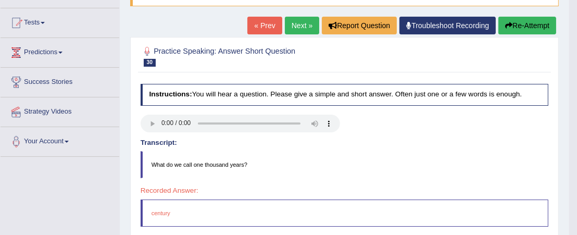
scroll to position [0, 0]
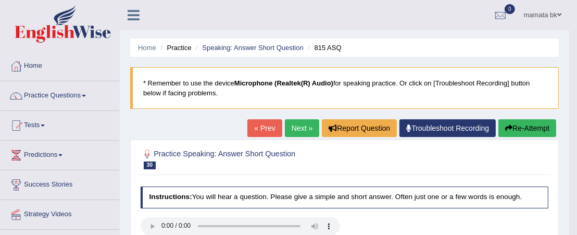
click at [311, 127] on link "Next »" at bounding box center [302, 128] width 34 height 18
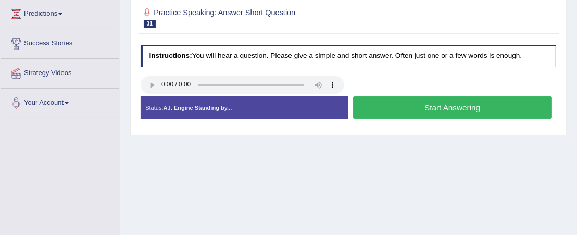
scroll to position [104, 0]
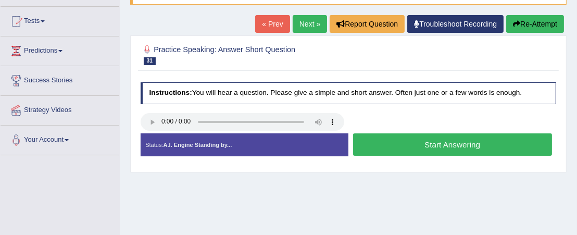
click at [390, 148] on button "Start Answering" at bounding box center [452, 144] width 199 height 22
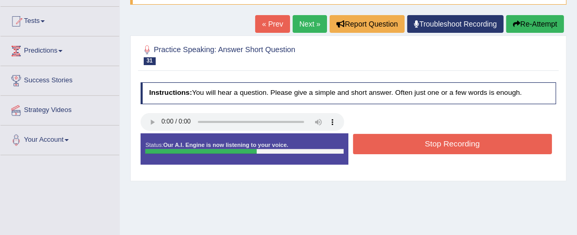
click at [390, 148] on button "Stop Recording" at bounding box center [452, 144] width 199 height 20
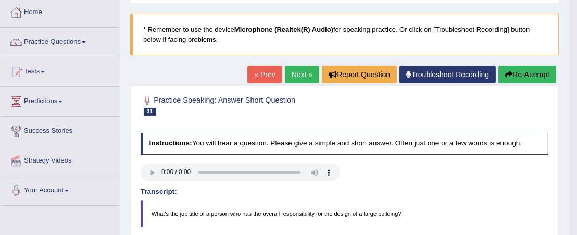
scroll to position [52, 0]
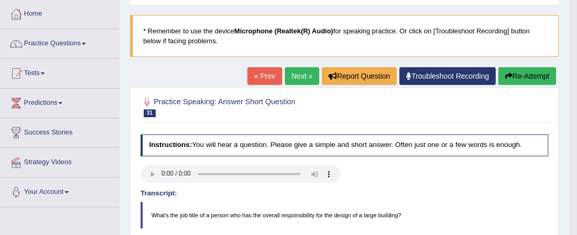
click at [305, 73] on link "Next »" at bounding box center [302, 76] width 34 height 18
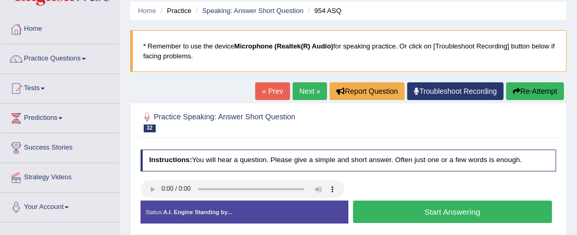
scroll to position [52, 0]
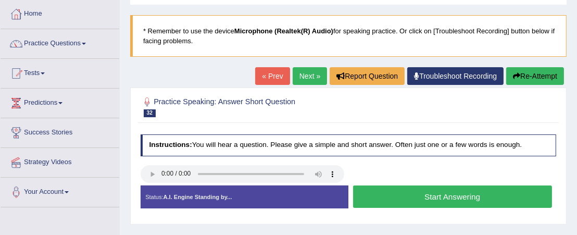
click at [406, 195] on button "Start Answering" at bounding box center [452, 196] width 199 height 22
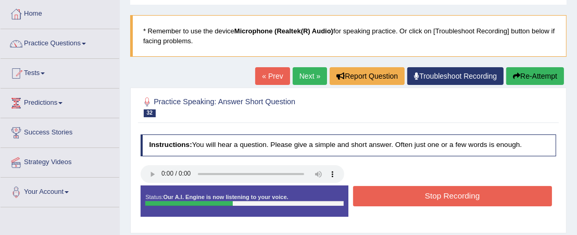
click at [405, 195] on button "Stop Recording" at bounding box center [452, 196] width 199 height 20
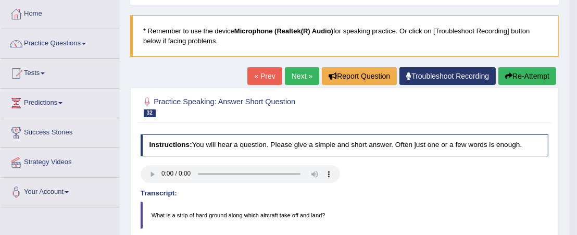
click at [305, 78] on link "Next »" at bounding box center [302, 76] width 34 height 18
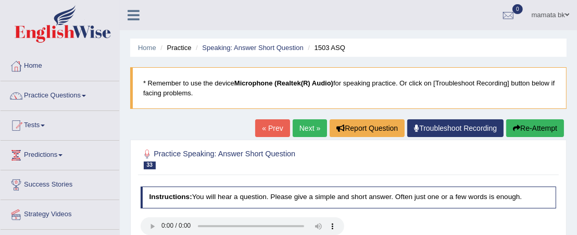
scroll to position [52, 0]
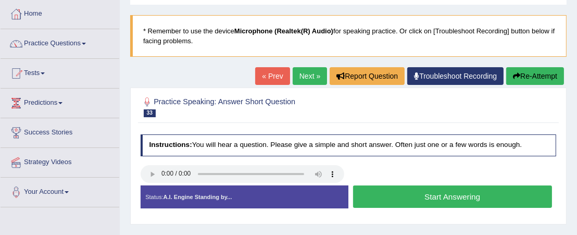
click at [438, 193] on button "Start Answering" at bounding box center [452, 196] width 199 height 22
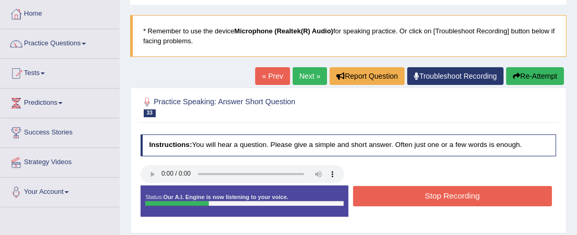
click at [440, 193] on button "Stop Recording" at bounding box center [452, 196] width 199 height 20
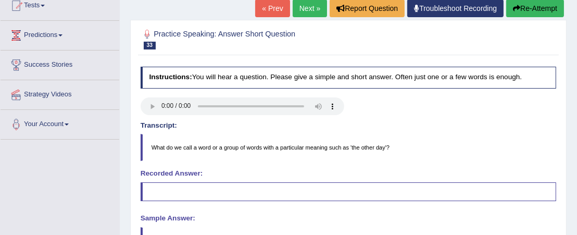
scroll to position [104, 0]
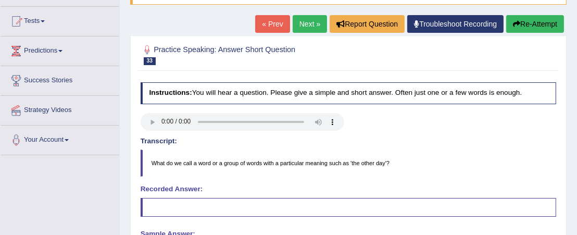
click at [314, 18] on link "Next »" at bounding box center [310, 24] width 34 height 18
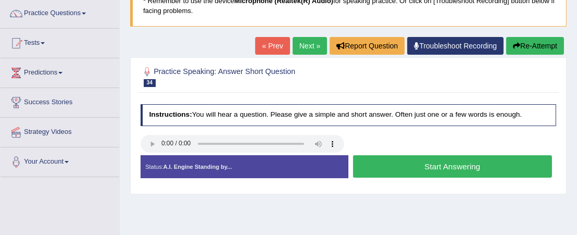
scroll to position [104, 0]
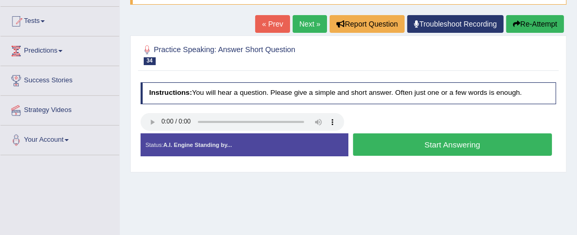
click at [381, 148] on button "Start Answering" at bounding box center [452, 144] width 199 height 22
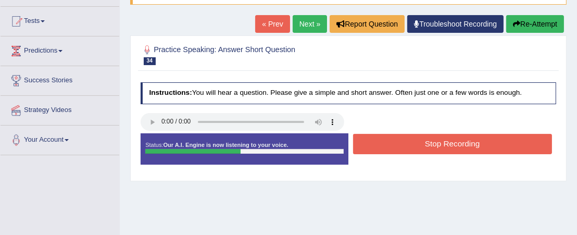
click at [419, 143] on button "Stop Recording" at bounding box center [452, 144] width 199 height 20
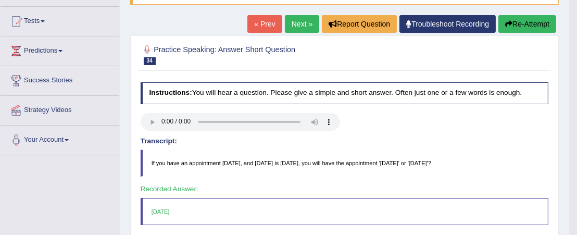
click at [306, 23] on link "Next »" at bounding box center [302, 24] width 34 height 18
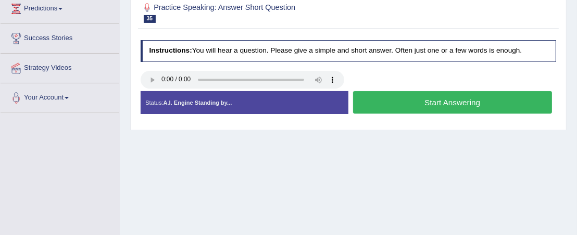
scroll to position [208, 0]
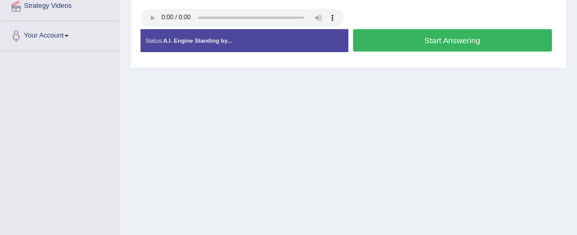
click at [475, 40] on button "Start Answering" at bounding box center [452, 40] width 199 height 22
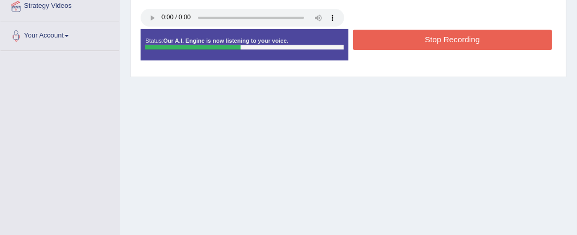
click at [473, 40] on button "Stop Recording" at bounding box center [452, 40] width 199 height 20
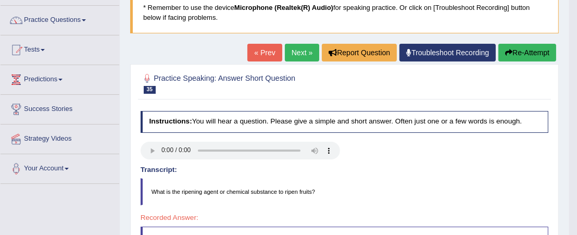
scroll to position [52, 0]
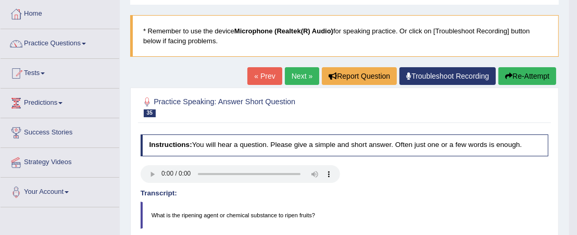
click at [303, 76] on link "Next »" at bounding box center [302, 76] width 34 height 18
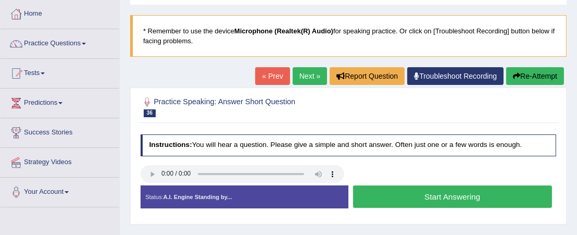
click at [439, 198] on button "Start Answering" at bounding box center [452, 196] width 199 height 22
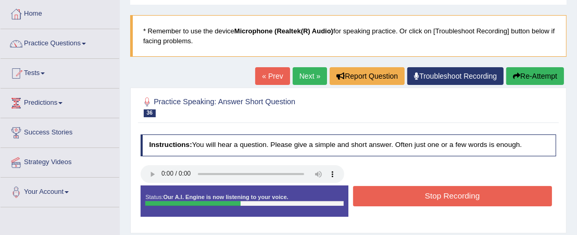
click at [443, 197] on button "Stop Recording" at bounding box center [452, 196] width 199 height 20
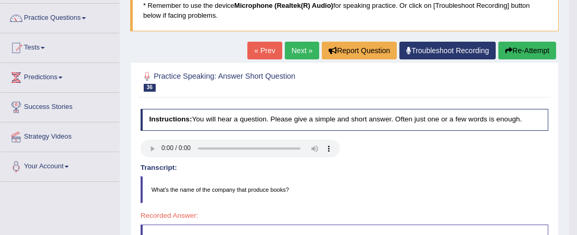
scroll to position [52, 0]
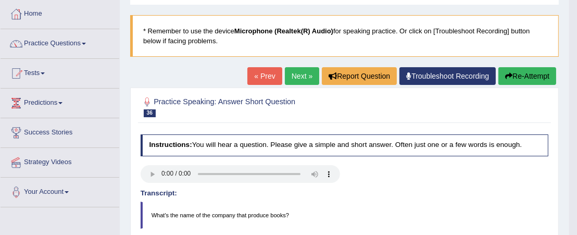
click at [306, 72] on link "Next »" at bounding box center [302, 76] width 34 height 18
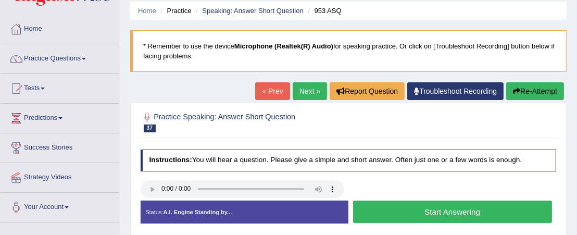
scroll to position [52, 0]
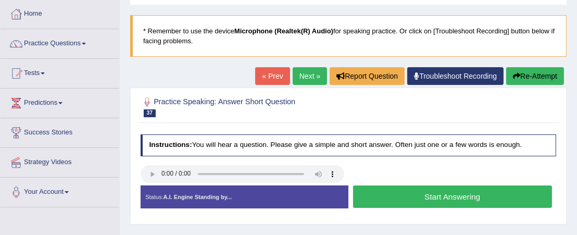
click at [406, 194] on button "Start Answering" at bounding box center [452, 196] width 199 height 22
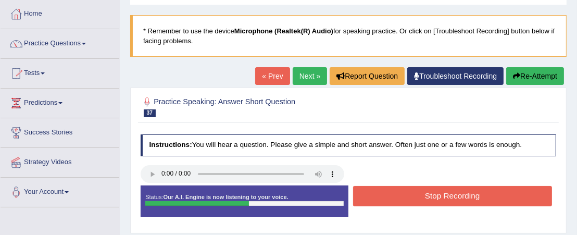
click at [410, 194] on button "Stop Recording" at bounding box center [452, 196] width 199 height 20
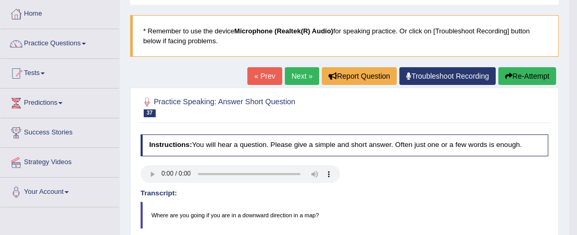
click at [302, 74] on link "Next »" at bounding box center [302, 76] width 34 height 18
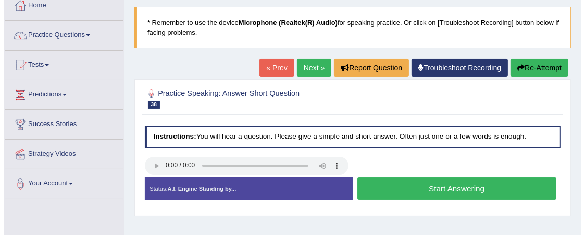
scroll to position [104, 0]
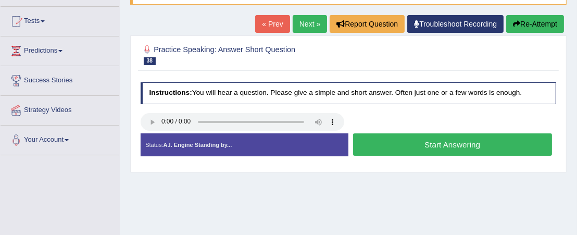
click at [396, 142] on button "Start Answering" at bounding box center [452, 144] width 199 height 22
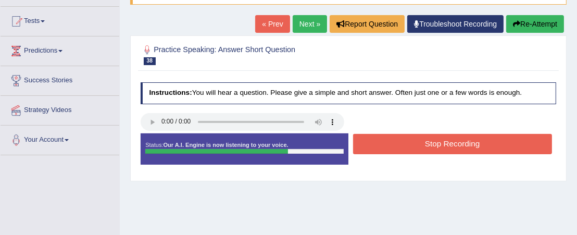
click at [399, 144] on button "Stop Recording" at bounding box center [452, 144] width 199 height 20
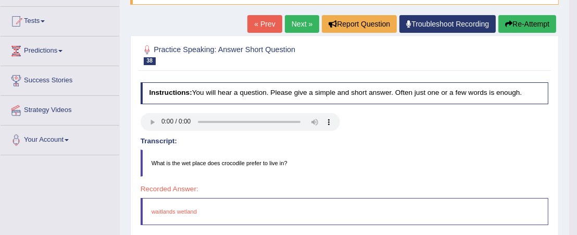
click at [302, 23] on link "Next »" at bounding box center [302, 24] width 34 height 18
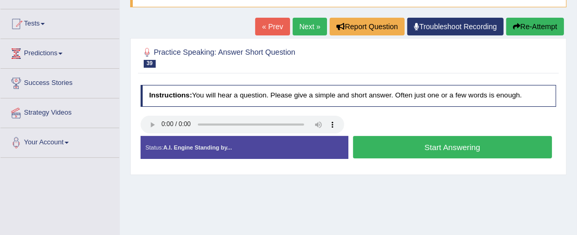
scroll to position [104, 0]
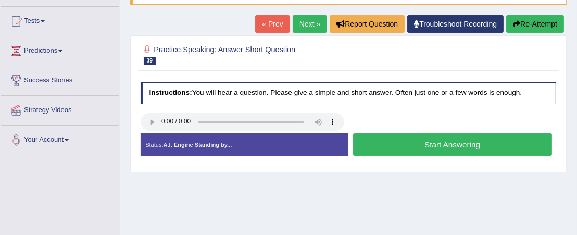
click at [408, 144] on button "Start Answering" at bounding box center [452, 144] width 199 height 22
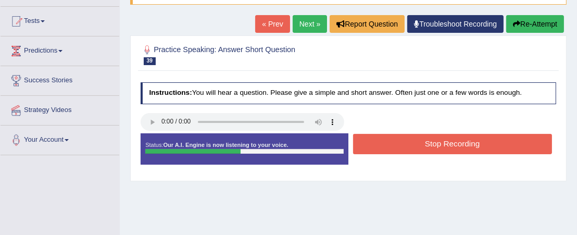
click at [418, 145] on button "Stop Recording" at bounding box center [452, 144] width 199 height 20
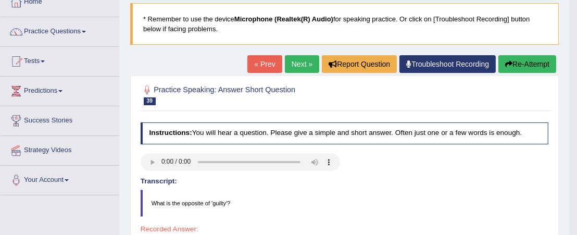
scroll to position [52, 0]
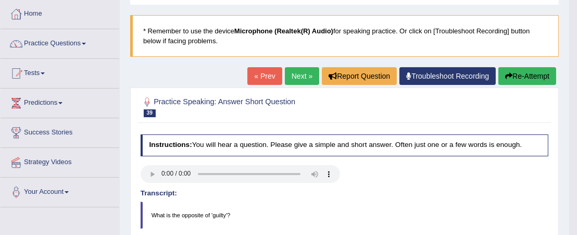
click at [302, 76] on link "Next »" at bounding box center [302, 76] width 34 height 18
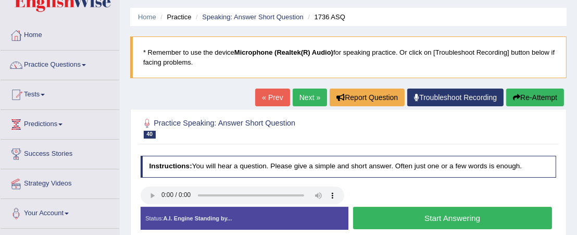
scroll to position [52, 0]
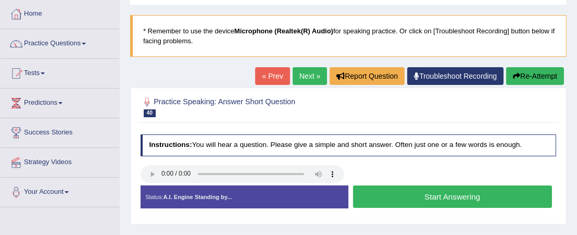
click at [426, 192] on button "Start Answering" at bounding box center [452, 196] width 199 height 22
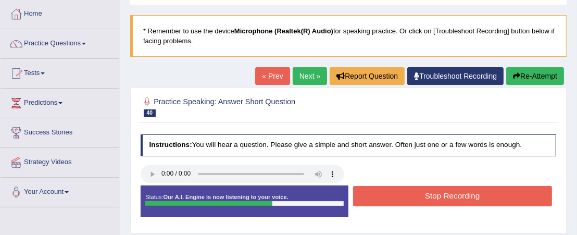
click at [425, 201] on button "Stop Recording" at bounding box center [452, 196] width 199 height 20
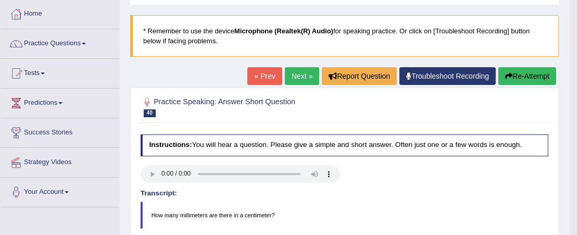
click at [295, 76] on link "Next »" at bounding box center [302, 76] width 34 height 18
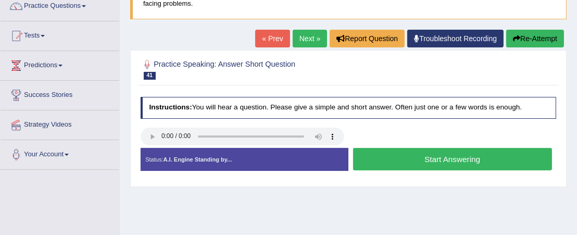
scroll to position [104, 0]
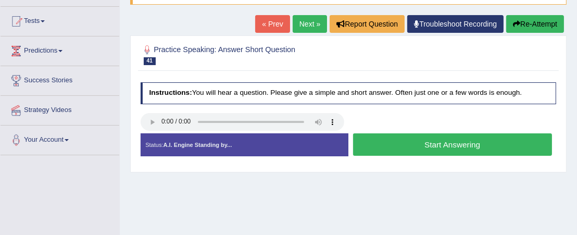
click at [451, 141] on button "Start Answering" at bounding box center [452, 144] width 199 height 22
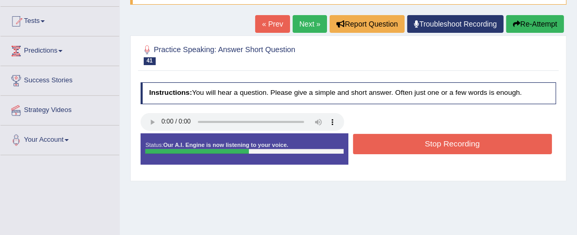
click at [451, 141] on button "Stop Recording" at bounding box center [452, 144] width 199 height 20
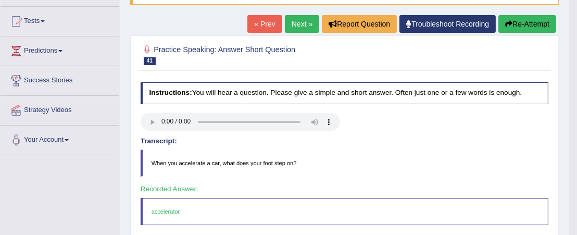
click at [301, 24] on link "Next »" at bounding box center [302, 24] width 34 height 18
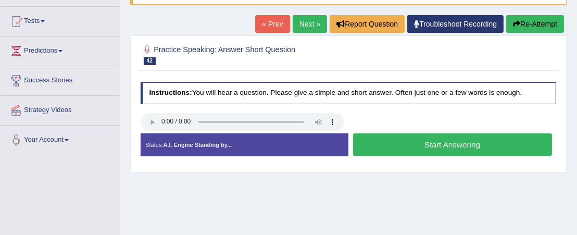
click at [413, 152] on button "Start Answering" at bounding box center [452, 144] width 199 height 22
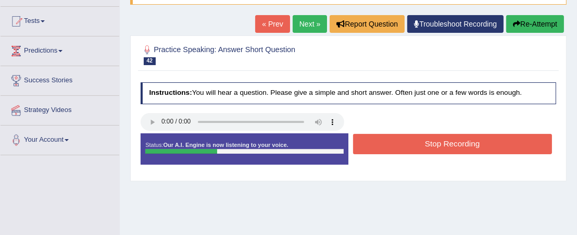
click at [417, 140] on button "Stop Recording" at bounding box center [452, 144] width 199 height 20
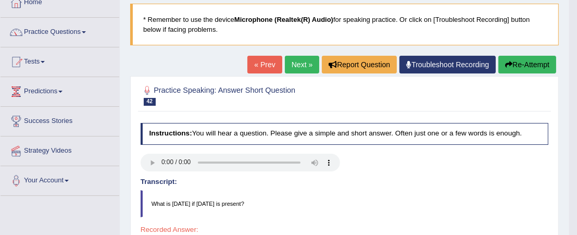
scroll to position [52, 0]
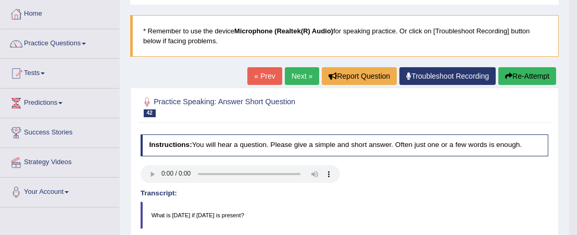
click at [298, 73] on link "Next »" at bounding box center [302, 76] width 34 height 18
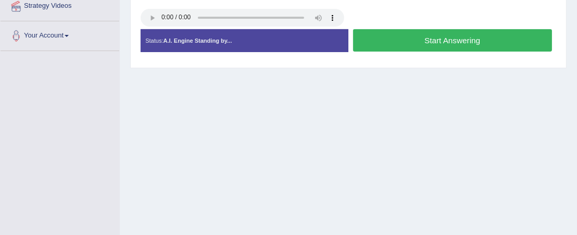
click at [456, 41] on button "Start Answering" at bounding box center [452, 40] width 199 height 22
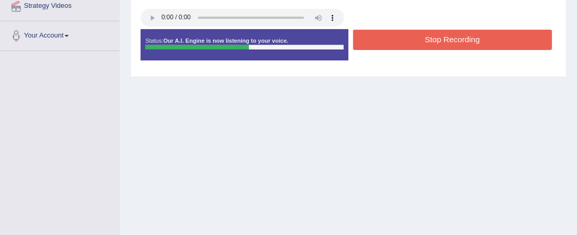
click at [458, 35] on button "Stop Recording" at bounding box center [452, 40] width 199 height 20
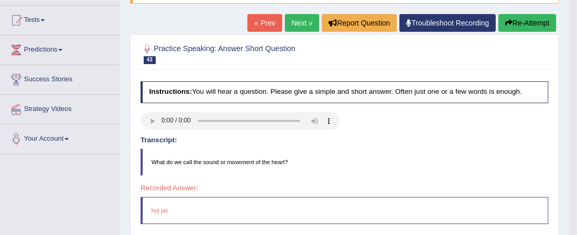
scroll to position [104, 0]
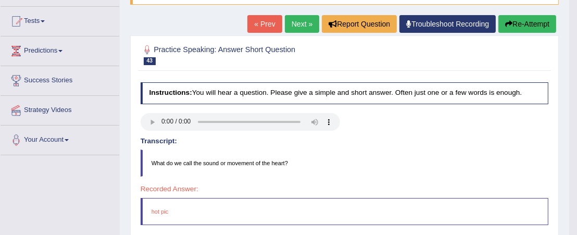
click at [300, 26] on link "Next »" at bounding box center [302, 24] width 34 height 18
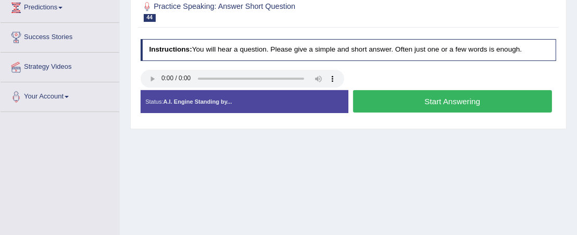
scroll to position [156, 0]
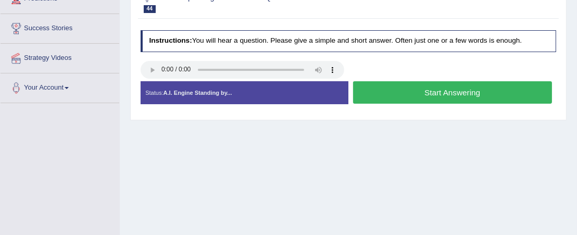
click at [475, 93] on button "Start Answering" at bounding box center [452, 92] width 199 height 22
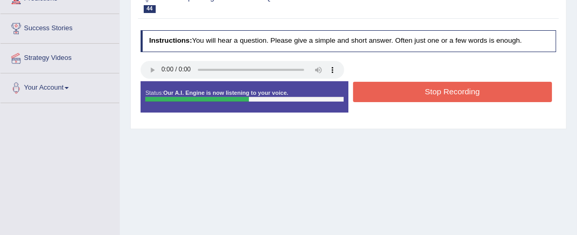
click at [475, 93] on button "Stop Recording" at bounding box center [452, 92] width 199 height 20
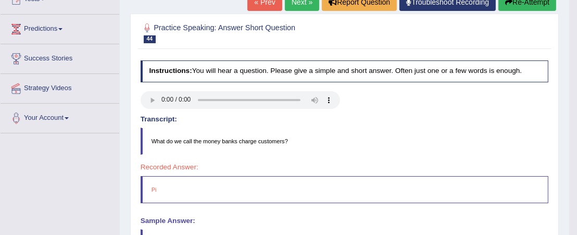
scroll to position [104, 0]
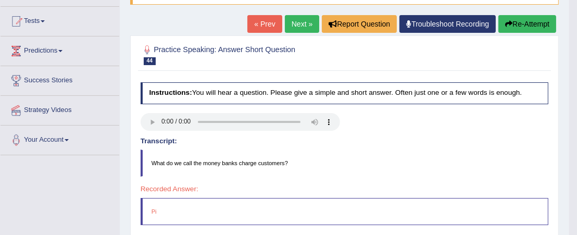
click at [302, 26] on link "Next »" at bounding box center [302, 24] width 34 height 18
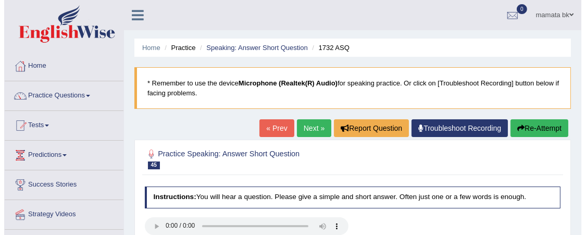
scroll to position [104, 0]
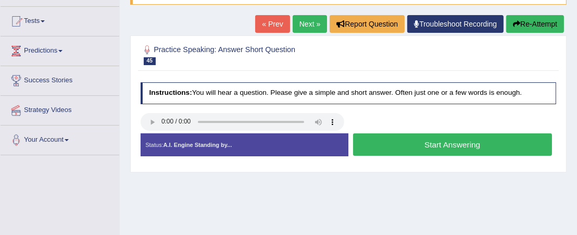
click at [384, 141] on button "Start Answering" at bounding box center [452, 144] width 199 height 22
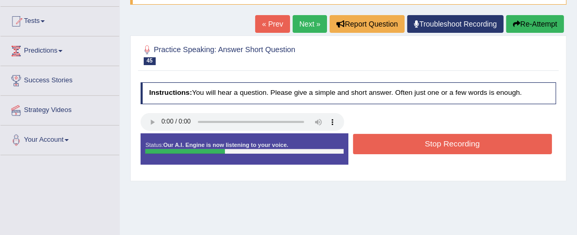
click at [385, 144] on button "Stop Recording" at bounding box center [452, 144] width 199 height 20
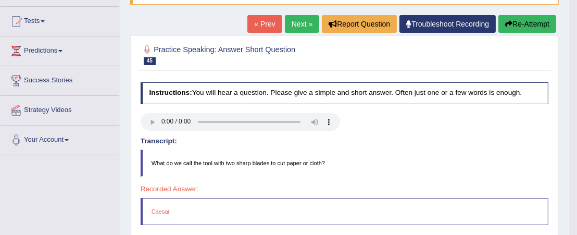
click at [290, 20] on link "Next »" at bounding box center [302, 24] width 34 height 18
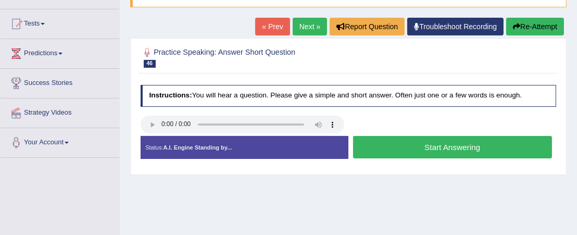
scroll to position [104, 0]
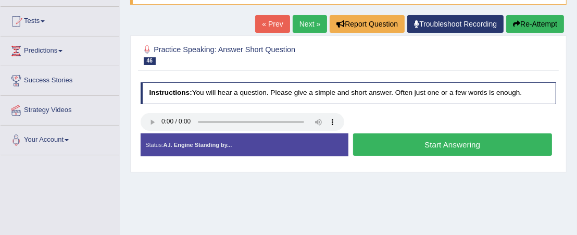
click at [389, 144] on button "Start Answering" at bounding box center [452, 144] width 199 height 22
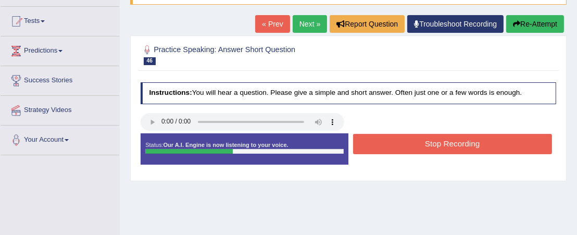
click at [389, 144] on button "Stop Recording" at bounding box center [452, 144] width 199 height 20
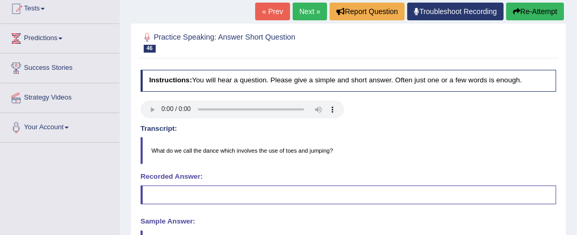
scroll to position [52, 0]
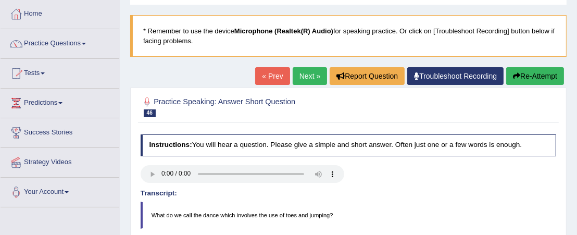
click at [305, 79] on link "Next »" at bounding box center [310, 76] width 34 height 18
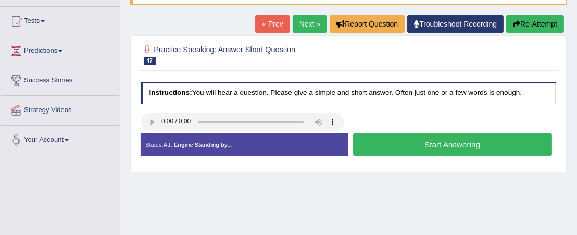
click at [461, 146] on button "Start Answering" at bounding box center [452, 144] width 199 height 22
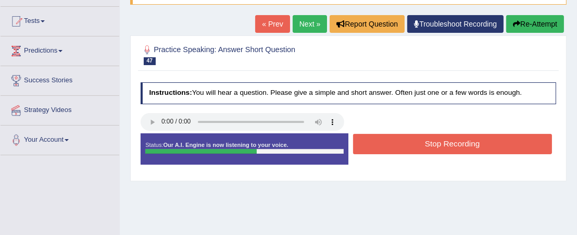
click at [461, 146] on button "Stop Recording" at bounding box center [452, 144] width 199 height 20
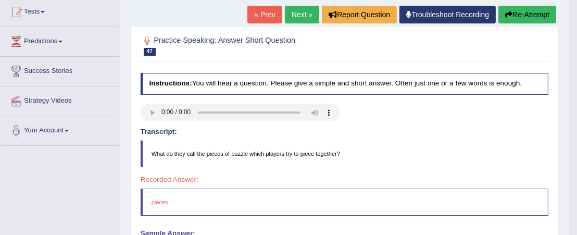
scroll to position [104, 0]
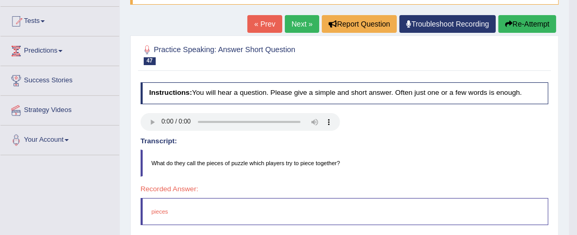
click at [306, 23] on link "Next »" at bounding box center [302, 24] width 34 height 18
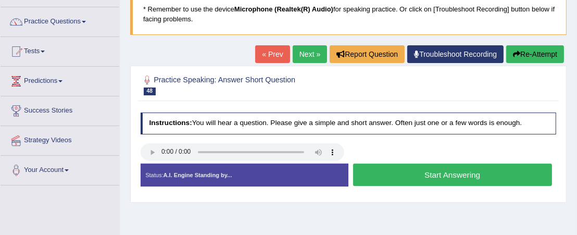
scroll to position [156, 0]
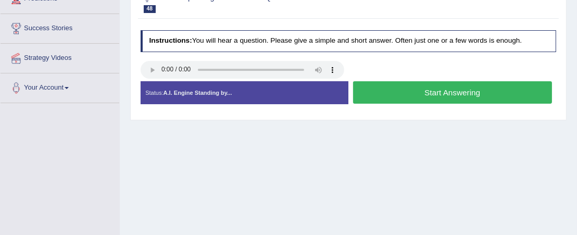
click at [396, 96] on button "Start Answering" at bounding box center [452, 92] width 199 height 22
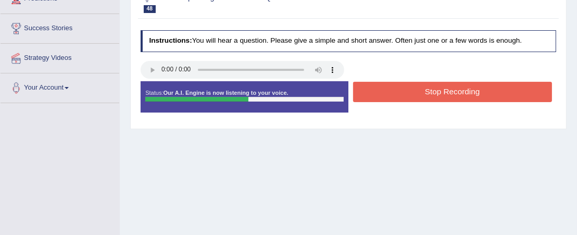
click at [399, 96] on button "Stop Recording" at bounding box center [452, 92] width 199 height 20
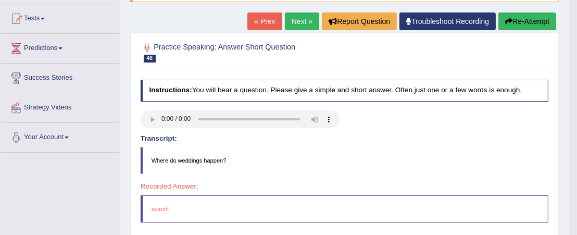
scroll to position [104, 0]
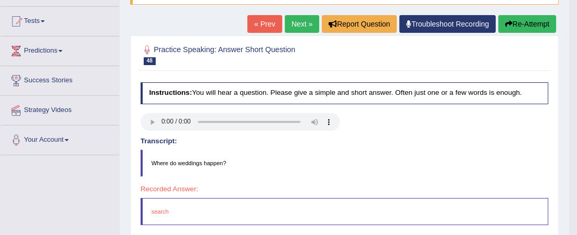
click at [292, 23] on link "Next »" at bounding box center [302, 24] width 34 height 18
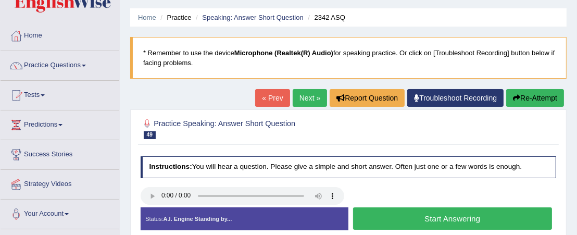
scroll to position [52, 0]
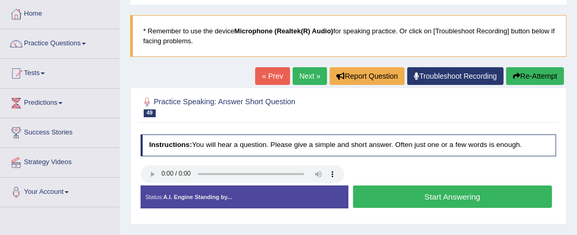
click at [399, 198] on button "Start Answering" at bounding box center [452, 196] width 199 height 22
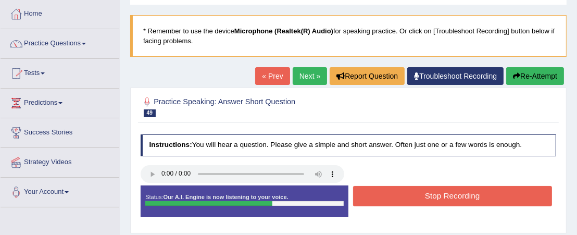
click at [416, 201] on button "Stop Recording" at bounding box center [452, 196] width 199 height 20
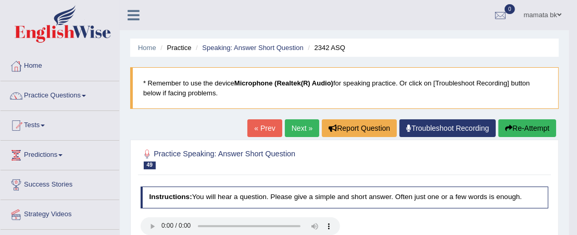
scroll to position [0, 0]
click at [306, 129] on link "Next »" at bounding box center [302, 128] width 34 height 18
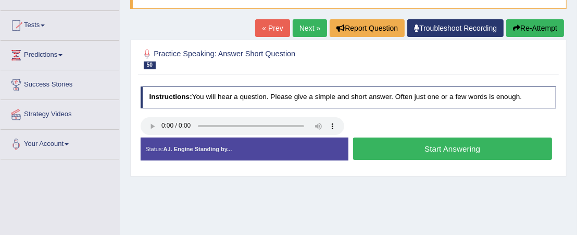
scroll to position [104, 0]
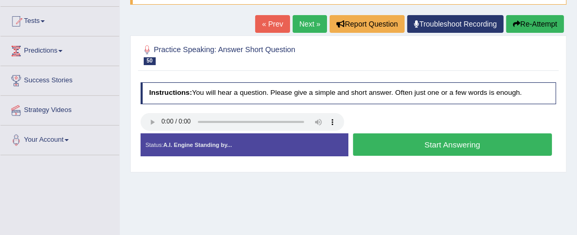
click at [385, 146] on button "Start Answering" at bounding box center [452, 144] width 199 height 22
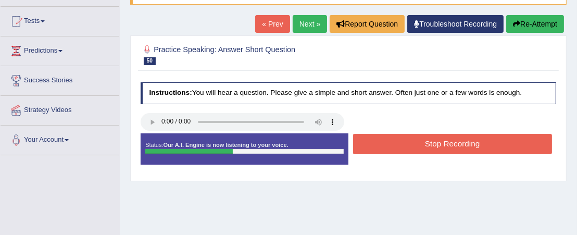
click at [400, 150] on button "Stop Recording" at bounding box center [452, 144] width 199 height 20
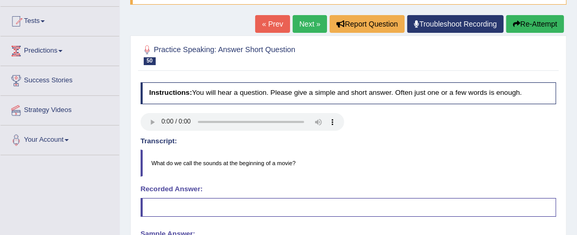
click at [312, 23] on link "Next »" at bounding box center [310, 24] width 34 height 18
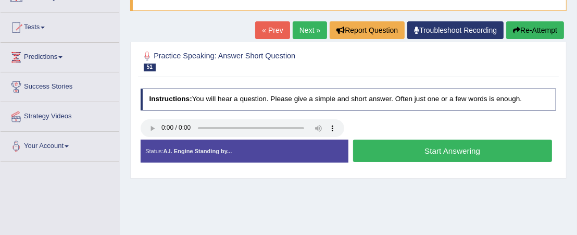
scroll to position [104, 0]
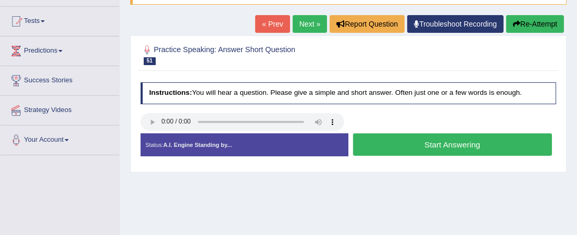
click at [412, 146] on button "Start Answering" at bounding box center [452, 144] width 199 height 22
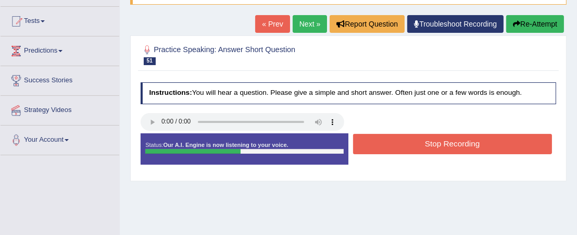
click at [414, 146] on button "Stop Recording" at bounding box center [452, 144] width 199 height 20
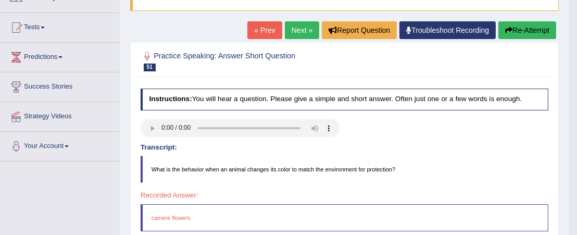
scroll to position [52, 0]
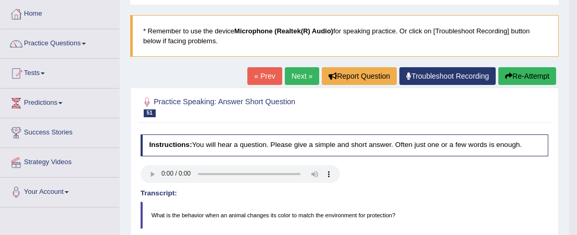
click at [298, 70] on link "Next »" at bounding box center [302, 76] width 34 height 18
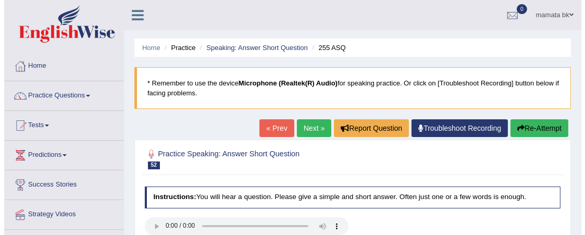
scroll to position [104, 0]
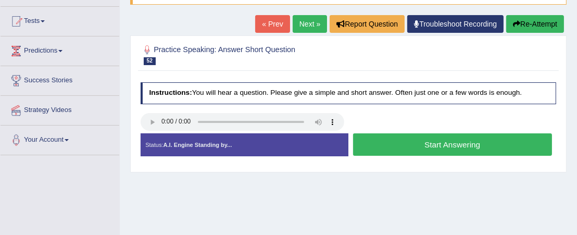
click at [448, 150] on button "Start Answering" at bounding box center [452, 144] width 199 height 22
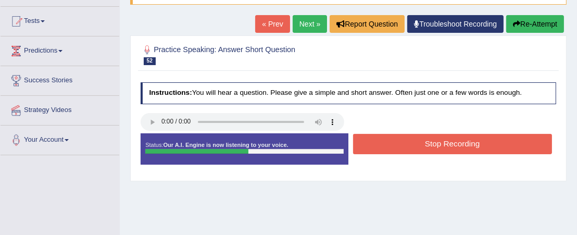
click at [450, 147] on button "Stop Recording" at bounding box center [452, 144] width 199 height 20
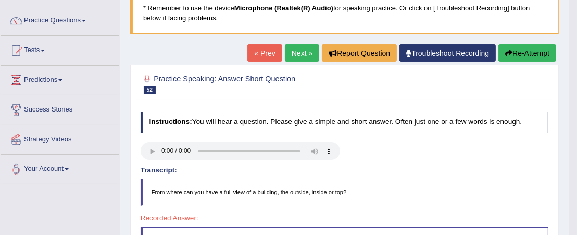
scroll to position [52, 0]
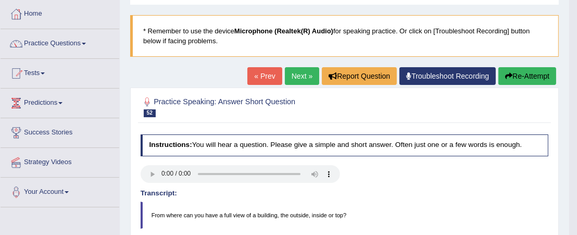
click at [309, 76] on link "Next »" at bounding box center [302, 76] width 34 height 18
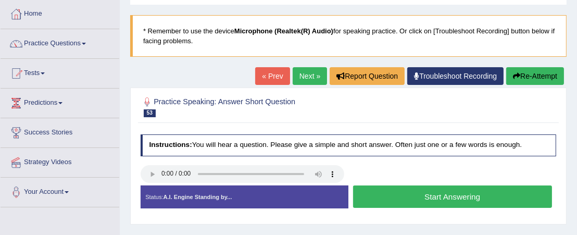
click at [404, 193] on button "Start Answering" at bounding box center [452, 196] width 199 height 22
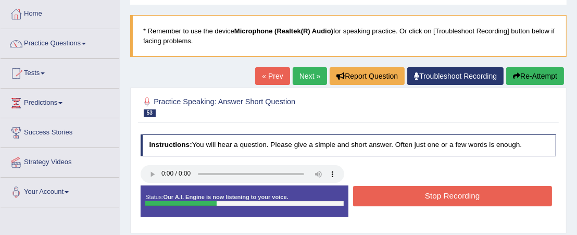
click at [404, 192] on button "Stop Recording" at bounding box center [452, 196] width 199 height 20
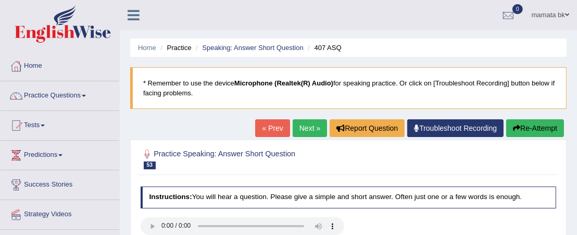
click at [308, 133] on link "Next »" at bounding box center [310, 128] width 34 height 18
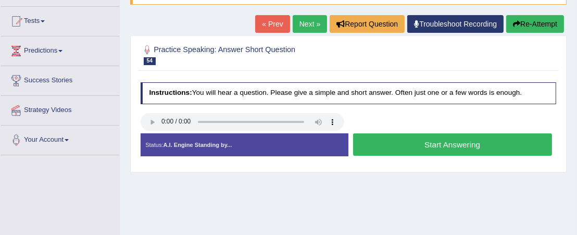
click at [433, 145] on button "Start Answering" at bounding box center [452, 144] width 199 height 22
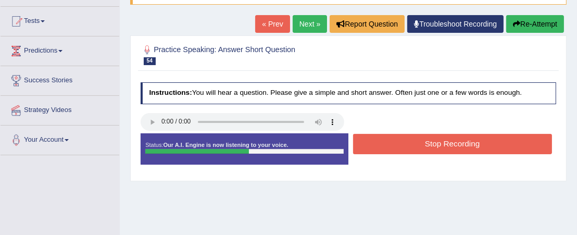
click at [438, 145] on button "Stop Recording" at bounding box center [452, 144] width 199 height 20
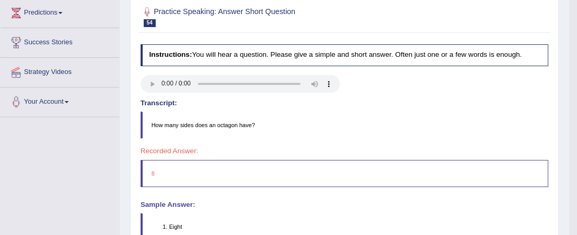
scroll to position [104, 0]
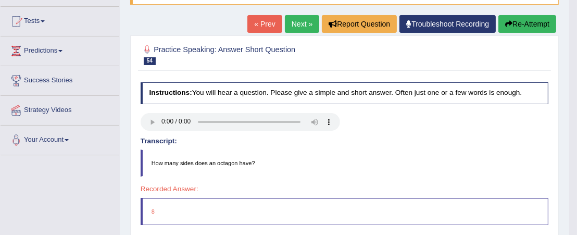
click at [302, 21] on link "Next »" at bounding box center [302, 24] width 34 height 18
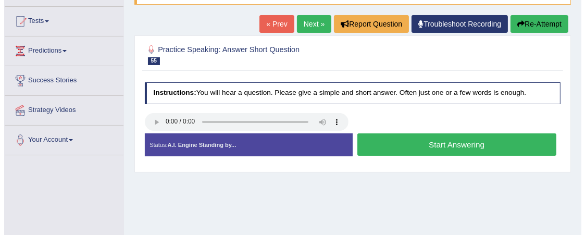
scroll to position [104, 0]
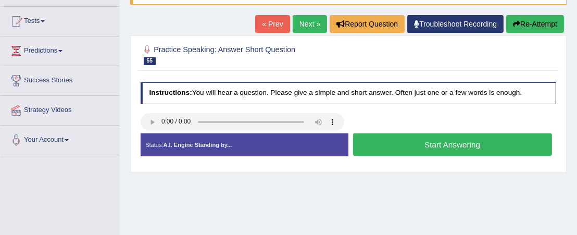
click at [403, 148] on button "Start Answering" at bounding box center [452, 144] width 199 height 22
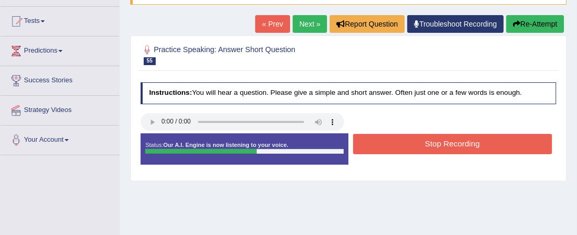
click at [405, 141] on button "Stop Recording" at bounding box center [452, 144] width 199 height 20
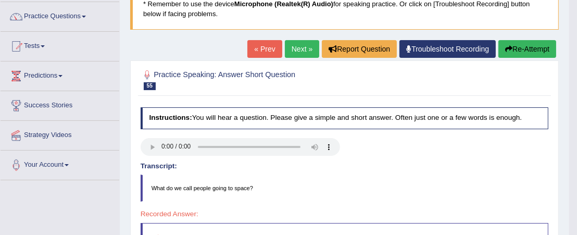
scroll to position [0, 0]
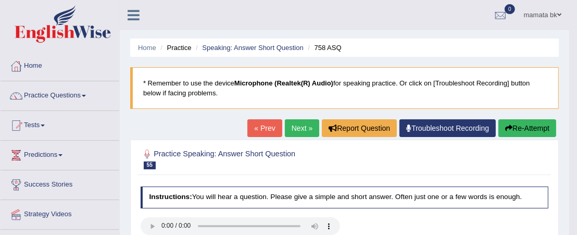
click at [294, 133] on link "Next »" at bounding box center [302, 128] width 34 height 18
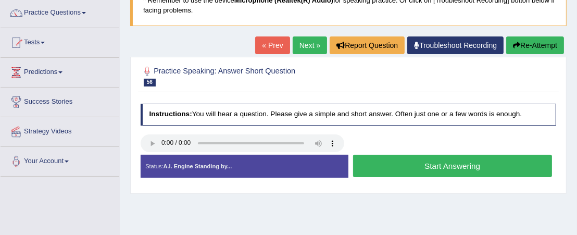
scroll to position [104, 0]
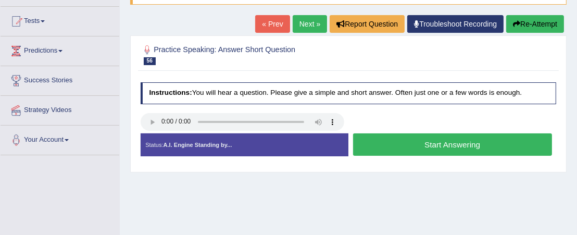
click at [402, 138] on button "Start Answering" at bounding box center [452, 144] width 199 height 22
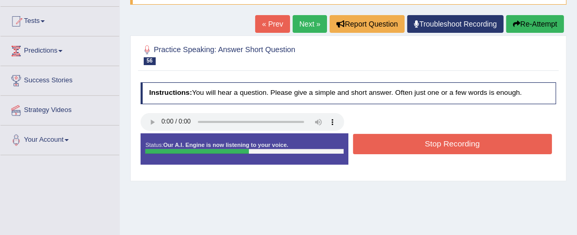
click at [402, 138] on button "Stop Recording" at bounding box center [452, 144] width 199 height 20
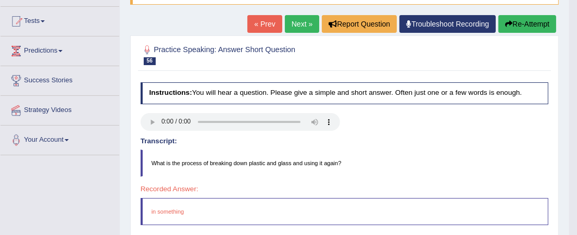
click at [305, 18] on link "Next »" at bounding box center [302, 24] width 34 height 18
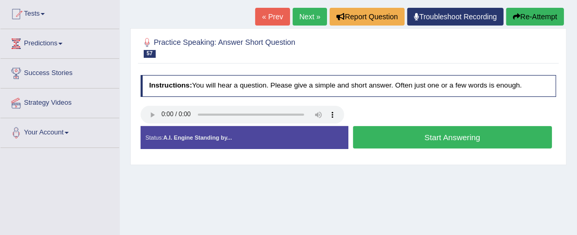
scroll to position [156, 0]
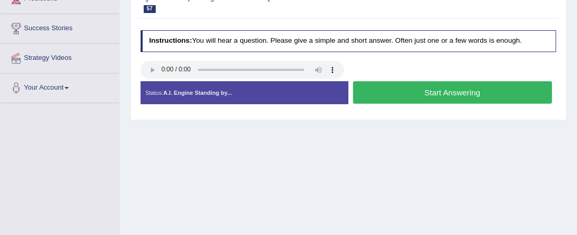
click at [416, 89] on button "Start Answering" at bounding box center [452, 92] width 199 height 22
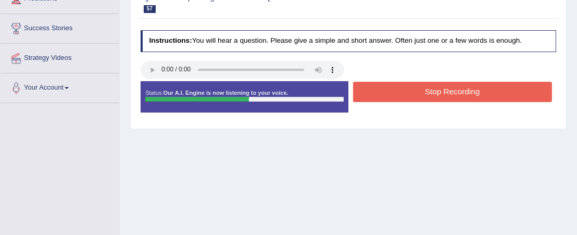
click at [416, 89] on button "Stop Recording" at bounding box center [452, 92] width 199 height 20
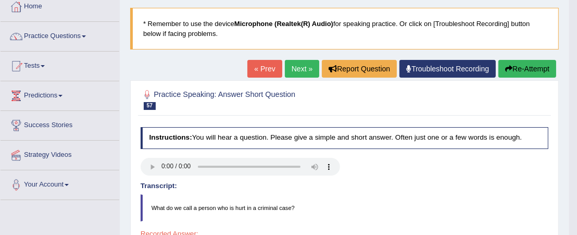
scroll to position [52, 0]
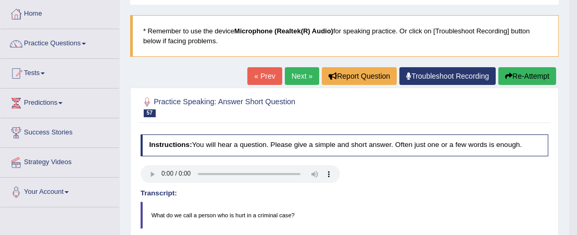
click at [309, 79] on link "Next »" at bounding box center [302, 76] width 34 height 18
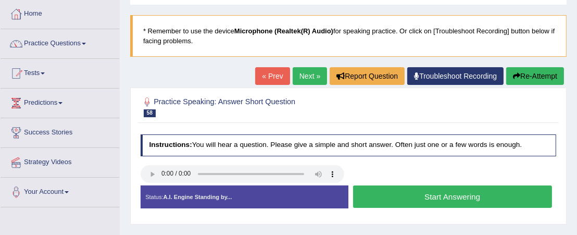
click at [392, 197] on button "Start Answering" at bounding box center [452, 196] width 199 height 22
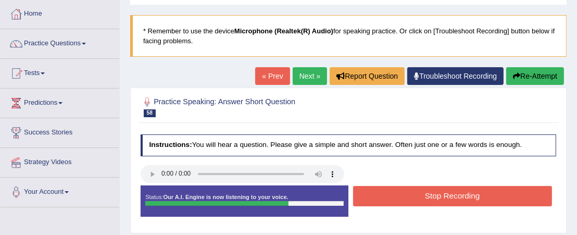
click at [392, 192] on button "Stop Recording" at bounding box center [452, 196] width 199 height 20
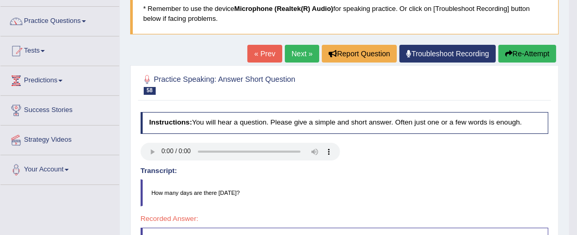
scroll to position [52, 0]
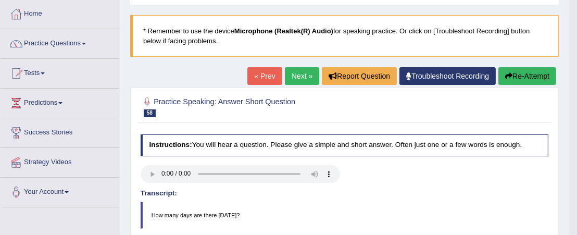
click at [297, 77] on link "Next »" at bounding box center [302, 76] width 34 height 18
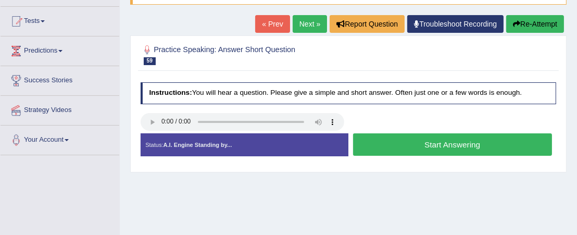
scroll to position [104, 0]
click at [396, 148] on button "Start Answering" at bounding box center [452, 144] width 199 height 22
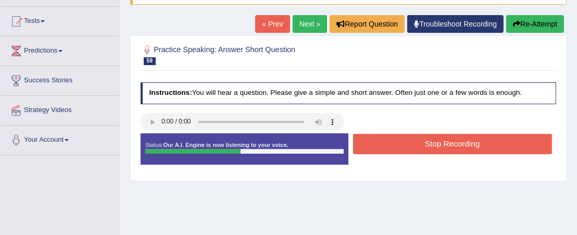
click at [396, 148] on button "Stop Recording" at bounding box center [452, 144] width 199 height 20
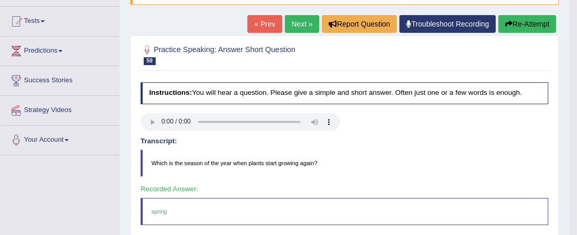
click at [295, 24] on link "Next »" at bounding box center [302, 24] width 34 height 18
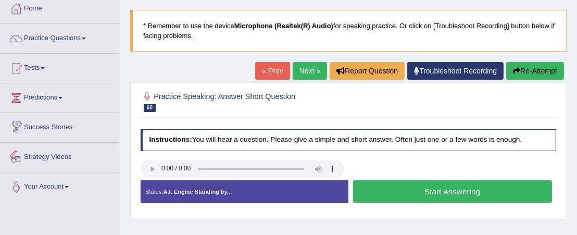
scroll to position [104, 0]
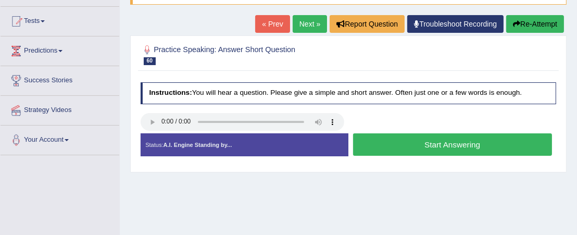
click at [402, 145] on button "Start Answering" at bounding box center [452, 144] width 199 height 22
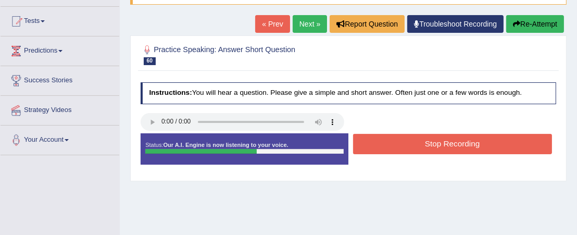
click at [402, 145] on button "Stop Recording" at bounding box center [452, 144] width 199 height 20
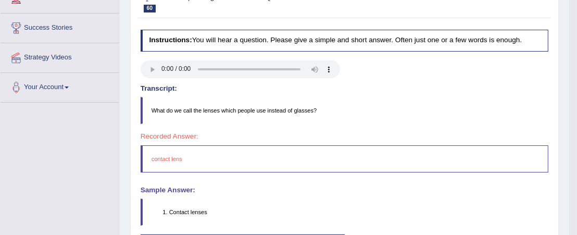
scroll to position [52, 0]
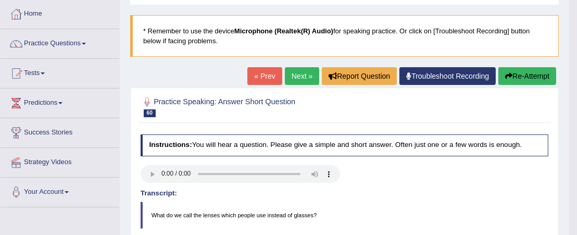
click at [304, 77] on link "Next »" at bounding box center [302, 76] width 34 height 18
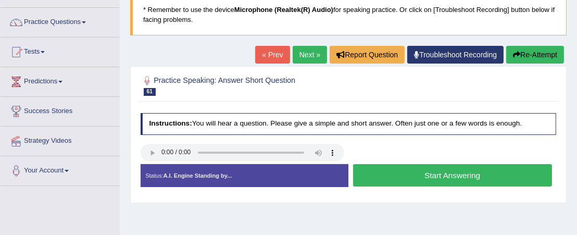
scroll to position [104, 0]
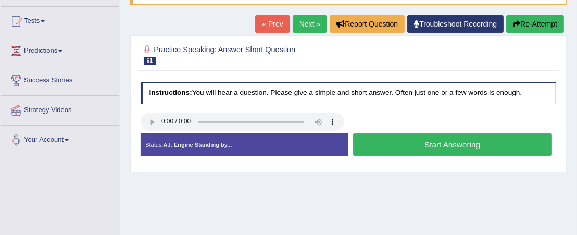
click at [389, 145] on button "Start Answering" at bounding box center [452, 144] width 199 height 22
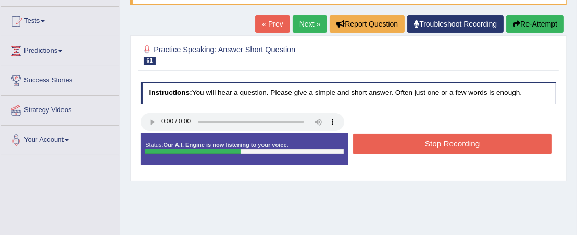
click at [389, 143] on button "Stop Recording" at bounding box center [452, 144] width 199 height 20
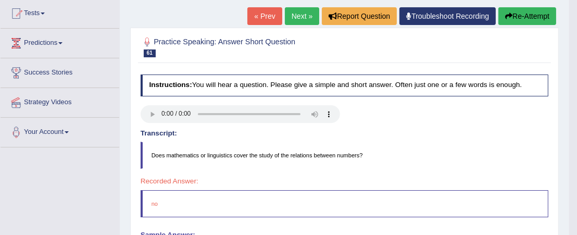
scroll to position [52, 0]
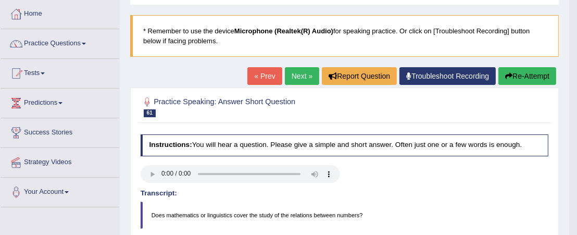
click at [298, 78] on link "Next »" at bounding box center [302, 76] width 34 height 18
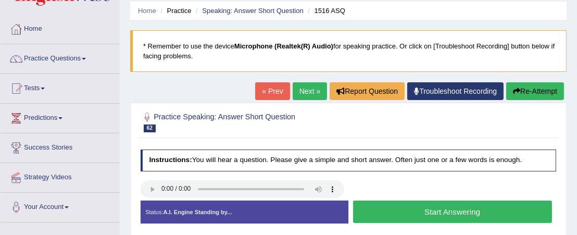
scroll to position [52, 0]
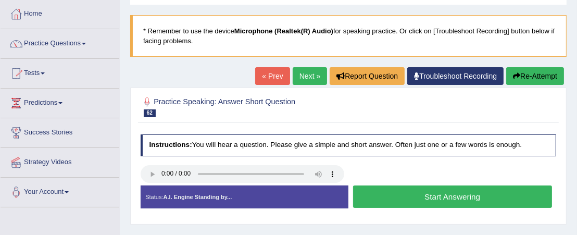
click at [393, 198] on button "Start Answering" at bounding box center [452, 196] width 199 height 22
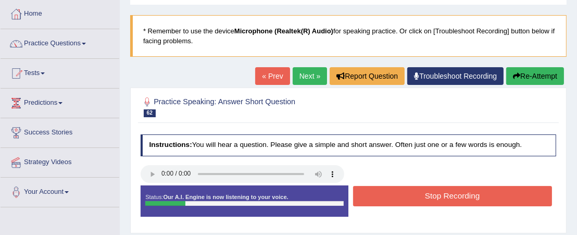
click at [393, 198] on button "Stop Recording" at bounding box center [452, 196] width 199 height 20
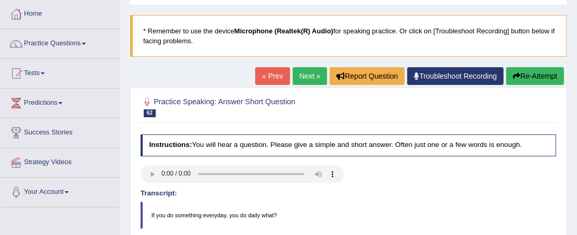
click at [308, 79] on link "Next »" at bounding box center [310, 76] width 34 height 18
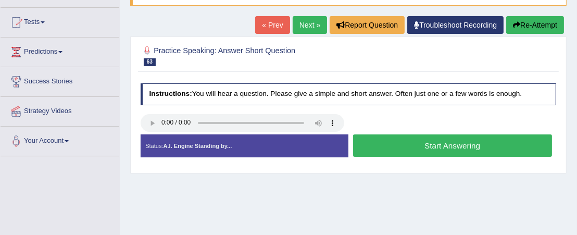
scroll to position [104, 0]
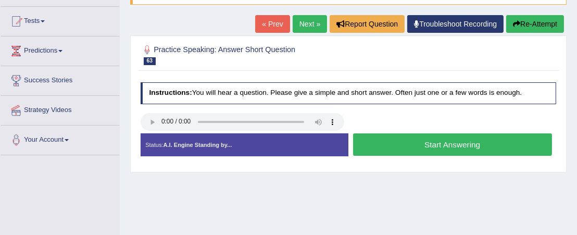
click at [382, 141] on button "Start Answering" at bounding box center [452, 144] width 199 height 22
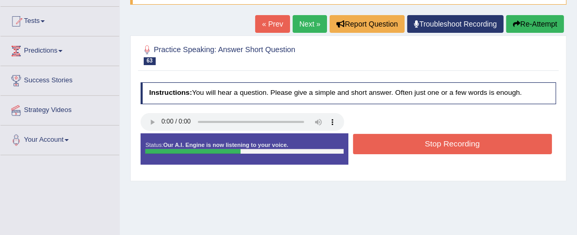
click at [383, 146] on button "Stop Recording" at bounding box center [452, 144] width 199 height 20
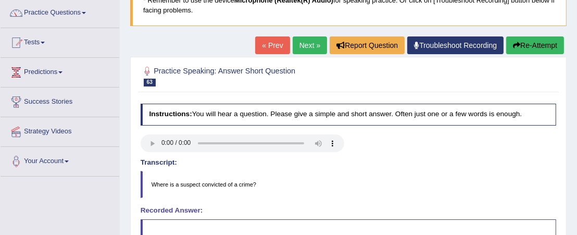
scroll to position [52, 0]
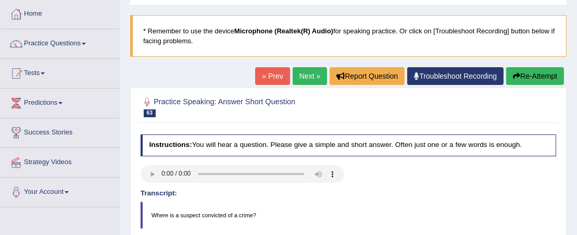
click at [306, 80] on link "Next »" at bounding box center [310, 76] width 34 height 18
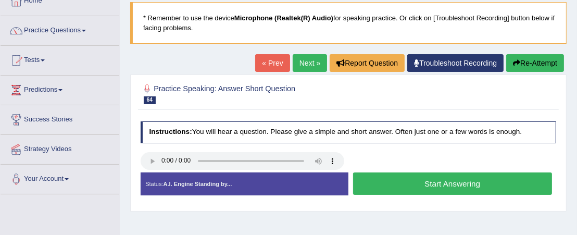
scroll to position [104, 0]
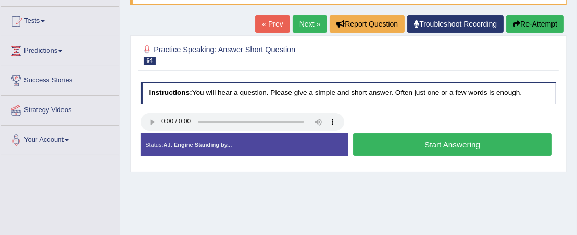
click at [390, 147] on button "Start Answering" at bounding box center [452, 144] width 199 height 22
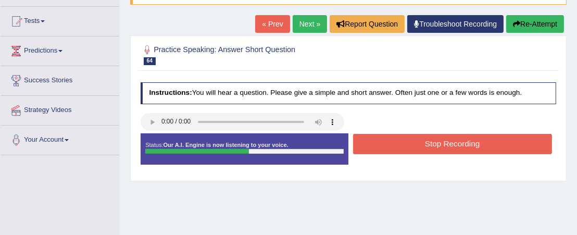
click at [390, 147] on button "Stop Recording" at bounding box center [452, 144] width 199 height 20
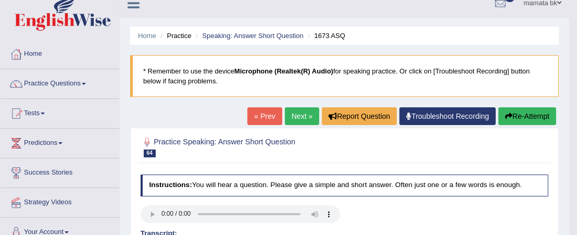
scroll to position [0, 0]
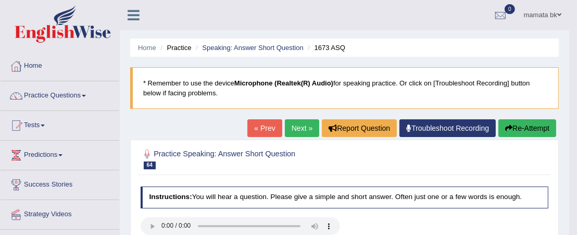
click at [298, 125] on link "Next »" at bounding box center [302, 128] width 34 height 18
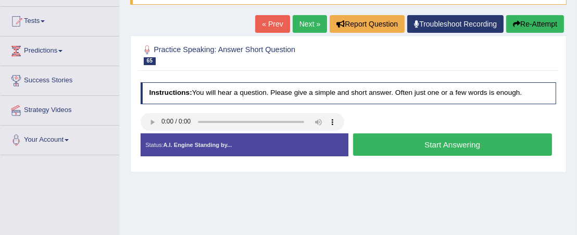
scroll to position [104, 0]
click at [452, 147] on button "Start Answering" at bounding box center [452, 144] width 199 height 22
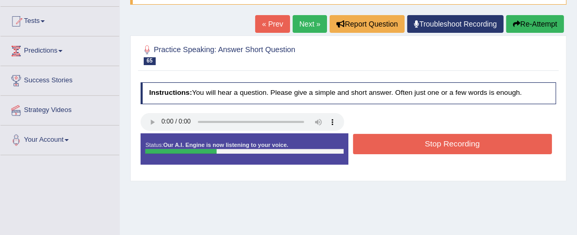
click at [447, 145] on button "Stop Recording" at bounding box center [452, 144] width 199 height 20
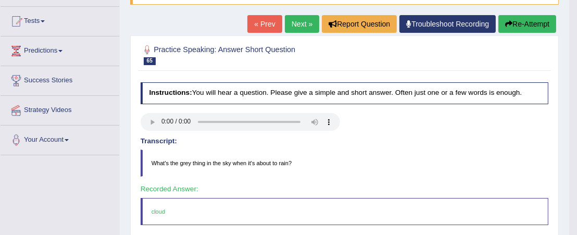
click at [292, 21] on link "Next »" at bounding box center [302, 24] width 34 height 18
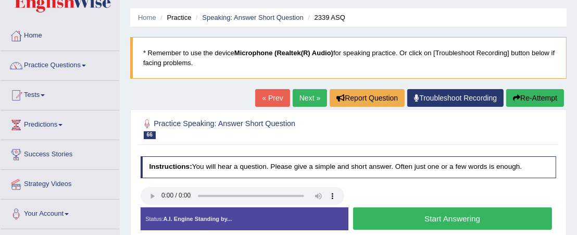
scroll to position [52, 0]
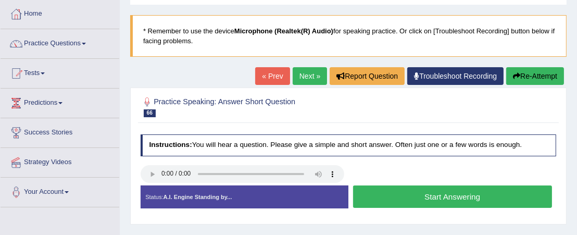
click at [414, 203] on button "Start Answering" at bounding box center [452, 196] width 199 height 22
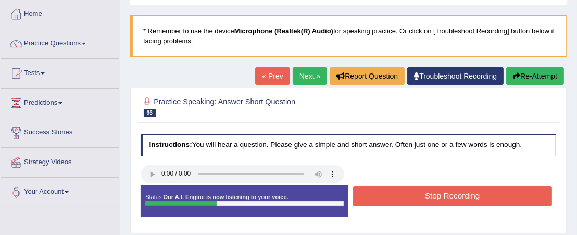
click at [414, 203] on button "Stop Recording" at bounding box center [452, 196] width 199 height 20
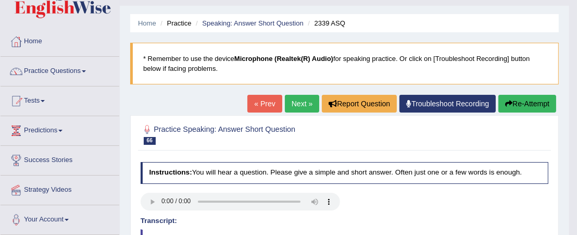
scroll to position [0, 0]
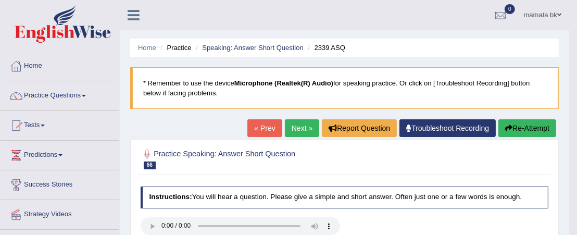
click at [292, 127] on link "Next »" at bounding box center [302, 128] width 34 height 18
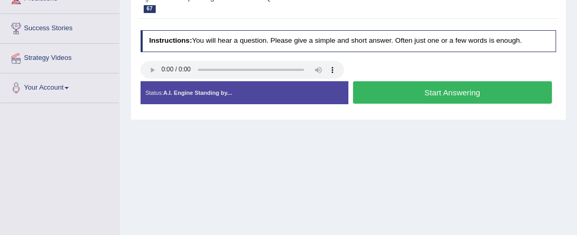
click at [400, 86] on button "Start Answering" at bounding box center [452, 92] width 199 height 22
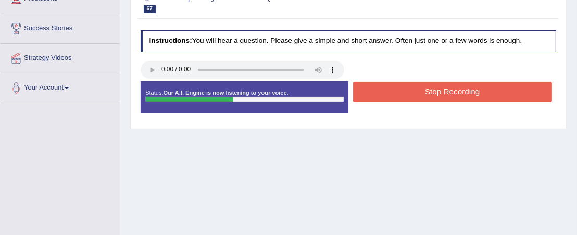
click at [402, 92] on button "Stop Recording" at bounding box center [452, 92] width 199 height 20
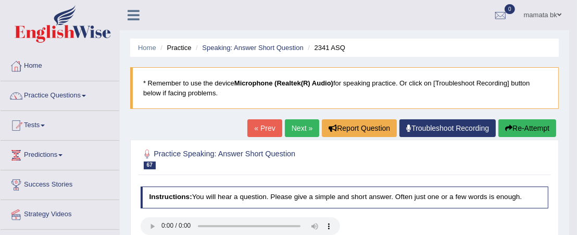
click at [308, 129] on link "Next »" at bounding box center [302, 128] width 34 height 18
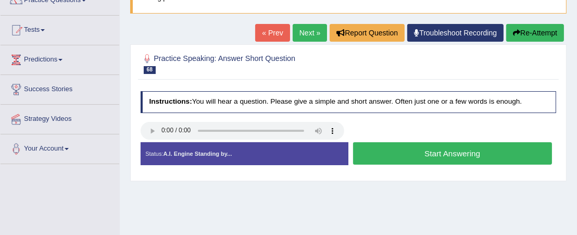
scroll to position [104, 0]
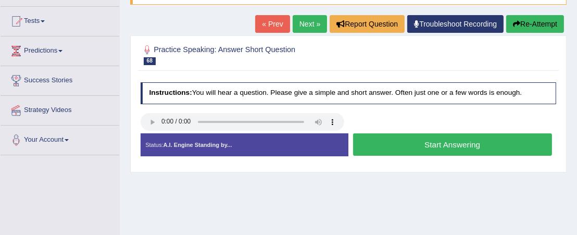
click at [400, 146] on button "Start Answering" at bounding box center [452, 144] width 199 height 22
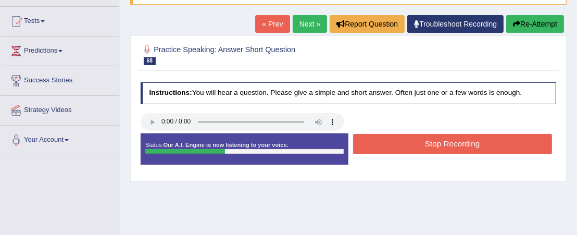
click at [401, 144] on button "Stop Recording" at bounding box center [452, 144] width 199 height 20
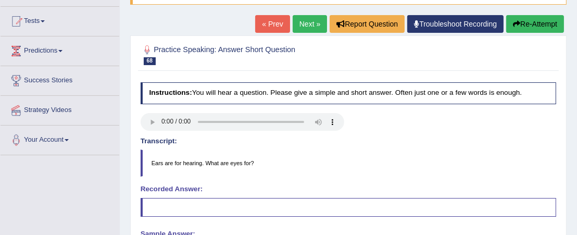
click at [301, 26] on link "Next »" at bounding box center [310, 24] width 34 height 18
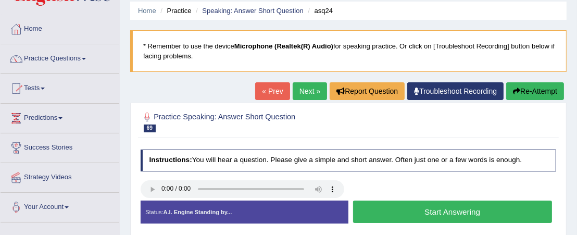
scroll to position [52, 0]
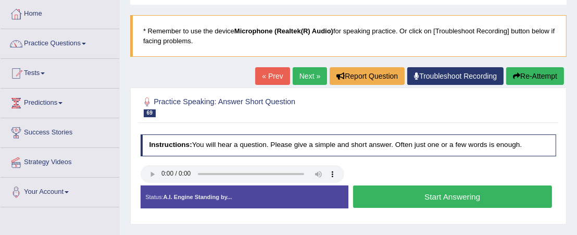
click at [455, 193] on button "Start Answering" at bounding box center [452, 196] width 199 height 22
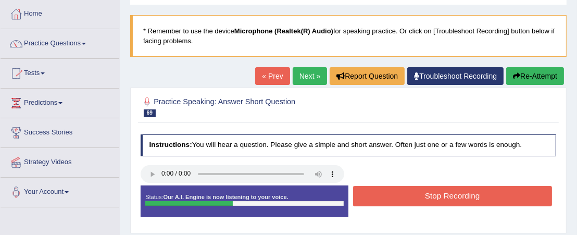
click at [455, 192] on button "Stop Recording" at bounding box center [452, 196] width 199 height 20
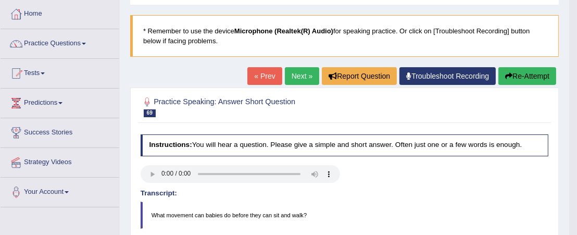
click at [296, 78] on link "Next »" at bounding box center [302, 76] width 34 height 18
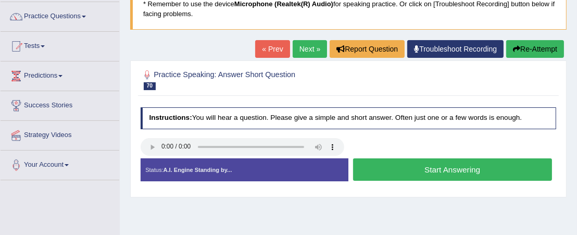
scroll to position [104, 0]
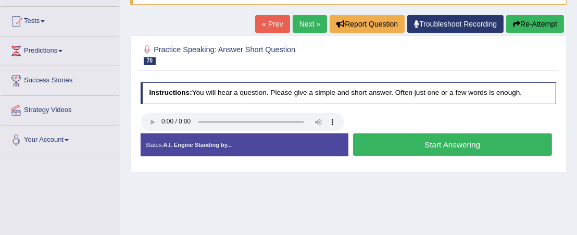
click at [438, 144] on button "Start Answering" at bounding box center [452, 144] width 199 height 22
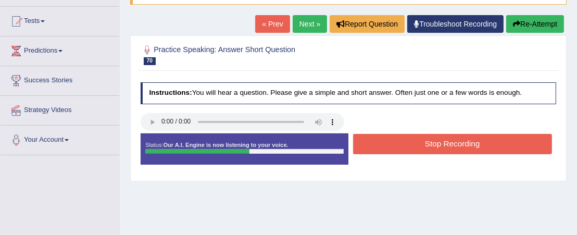
click at [438, 144] on button "Stop Recording" at bounding box center [452, 144] width 199 height 20
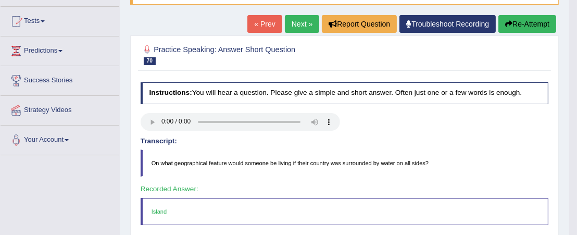
click at [301, 24] on link "Next »" at bounding box center [302, 24] width 34 height 18
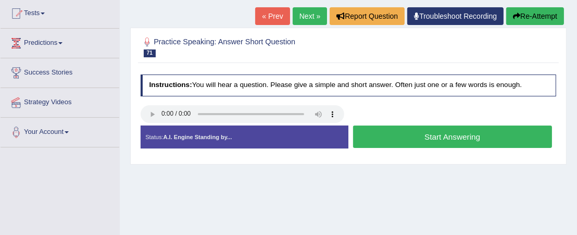
scroll to position [156, 0]
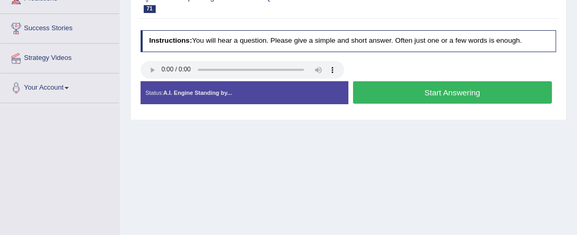
click at [389, 85] on button "Start Answering" at bounding box center [452, 92] width 199 height 22
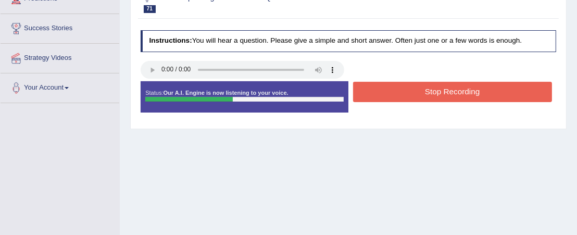
click at [390, 88] on button "Stop Recording" at bounding box center [452, 92] width 199 height 20
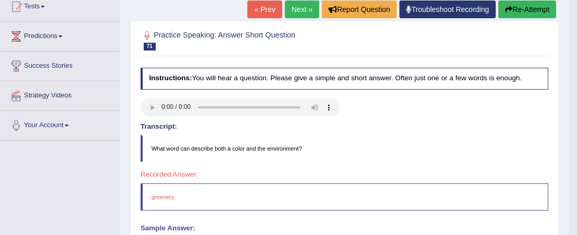
scroll to position [104, 0]
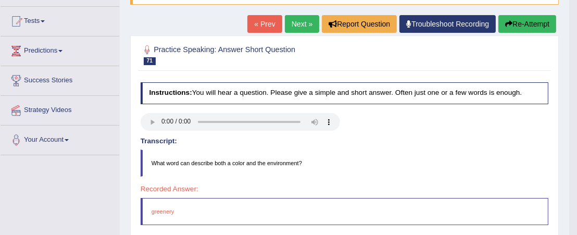
click at [296, 22] on link "Next »" at bounding box center [302, 24] width 34 height 18
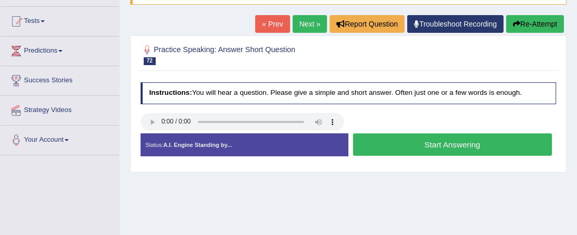
click at [374, 143] on button "Start Answering" at bounding box center [452, 144] width 199 height 22
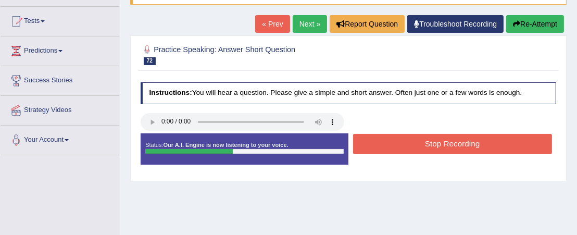
click at [380, 145] on button "Stop Recording" at bounding box center [452, 144] width 199 height 20
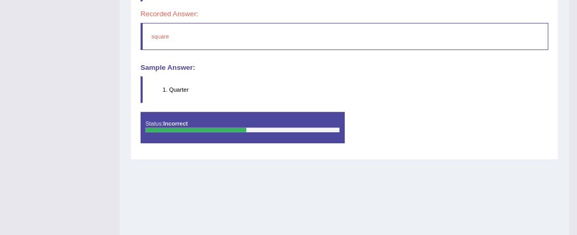
scroll to position [103, 0]
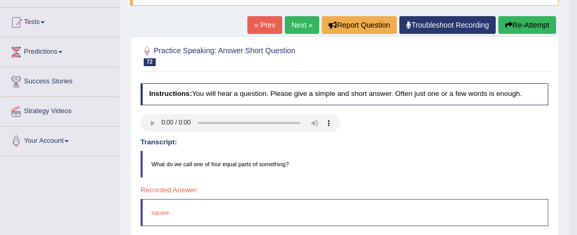
click at [296, 23] on link "Next »" at bounding box center [302, 25] width 34 height 18
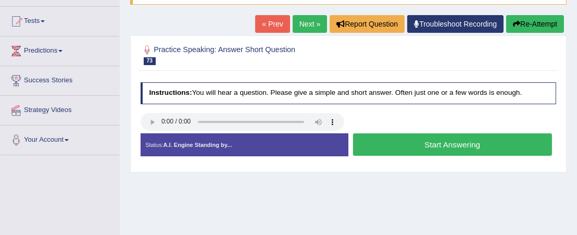
click at [393, 142] on button "Start Answering" at bounding box center [452, 144] width 199 height 22
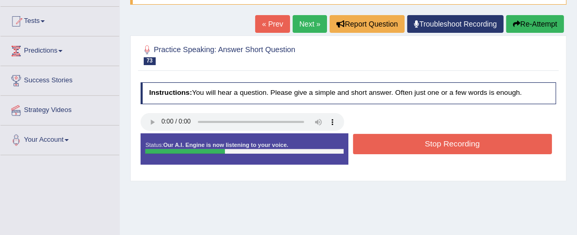
click at [393, 142] on button "Stop Recording" at bounding box center [452, 144] width 199 height 20
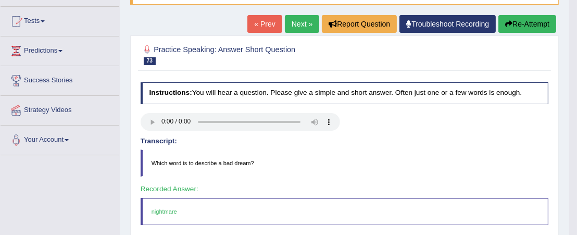
click at [291, 25] on link "Next »" at bounding box center [302, 24] width 34 height 18
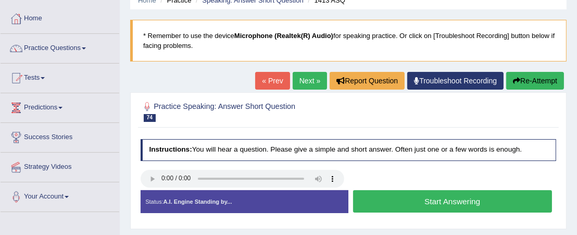
scroll to position [104, 0]
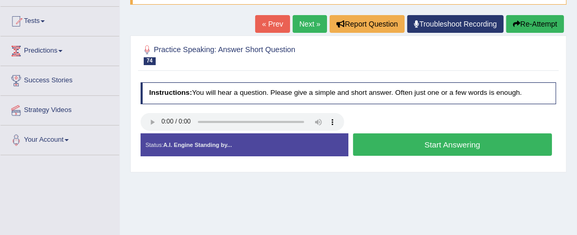
click at [389, 139] on button "Start Answering" at bounding box center [452, 144] width 199 height 22
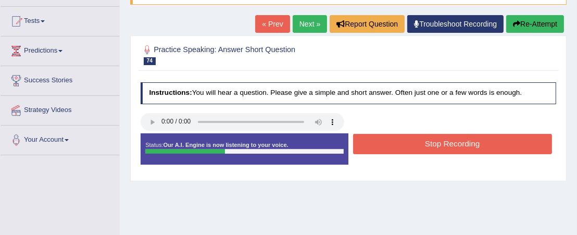
click at [391, 146] on button "Stop Recording" at bounding box center [452, 144] width 199 height 20
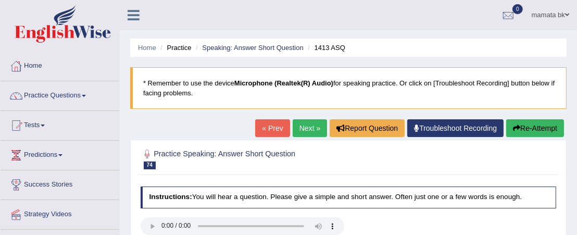
scroll to position [0, 0]
click at [301, 125] on link "Next »" at bounding box center [310, 128] width 34 height 18
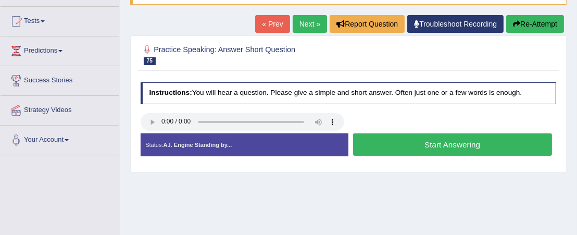
click at [406, 145] on button "Start Answering" at bounding box center [452, 144] width 199 height 22
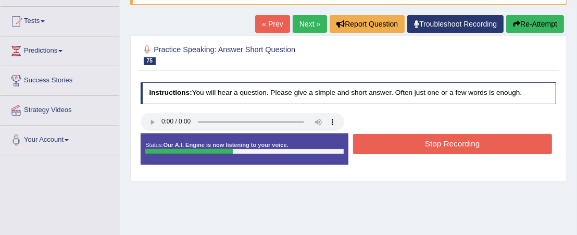
click at [405, 143] on button "Stop Recording" at bounding box center [452, 144] width 199 height 20
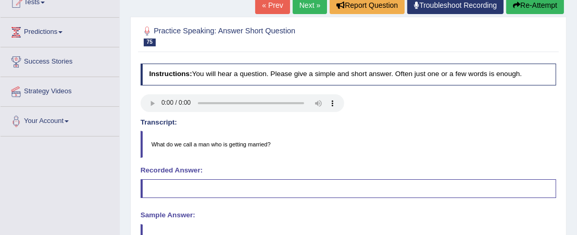
scroll to position [104, 0]
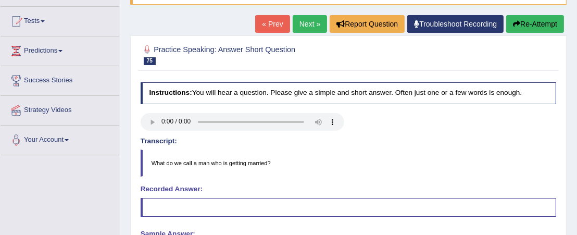
click at [313, 26] on link "Next »" at bounding box center [310, 24] width 34 height 18
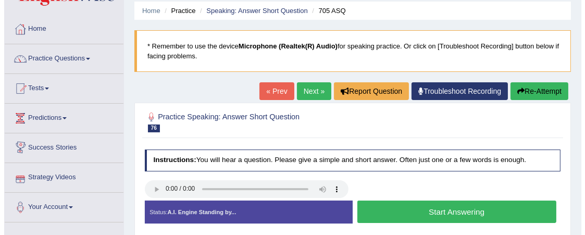
scroll to position [52, 0]
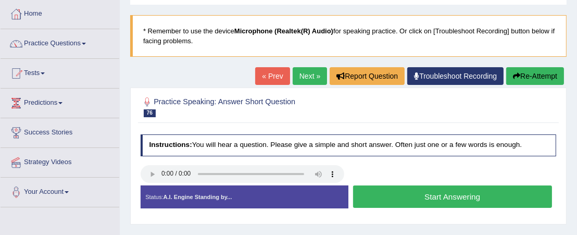
click at [419, 195] on button "Start Answering" at bounding box center [452, 196] width 199 height 22
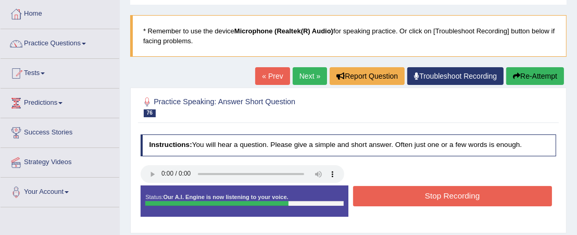
click at [419, 194] on button "Stop Recording" at bounding box center [452, 196] width 199 height 20
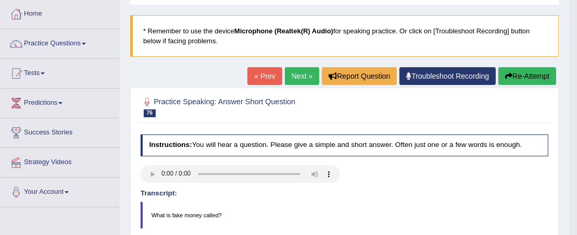
click at [295, 70] on link "Next »" at bounding box center [302, 76] width 34 height 18
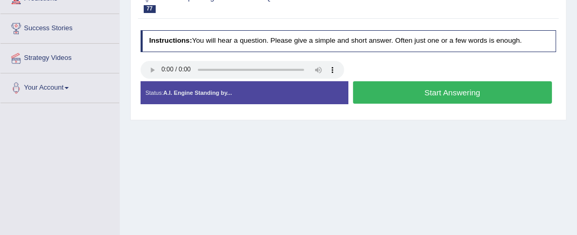
click at [400, 91] on button "Start Answering" at bounding box center [452, 92] width 199 height 22
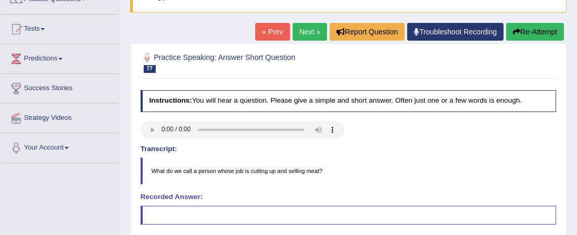
scroll to position [52, 0]
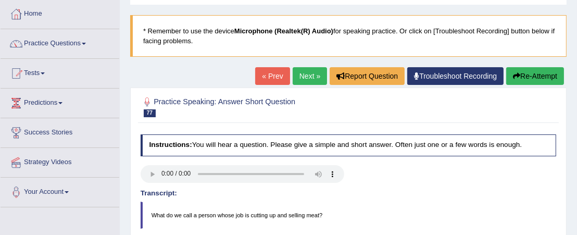
click at [301, 74] on link "Next »" at bounding box center [310, 76] width 34 height 18
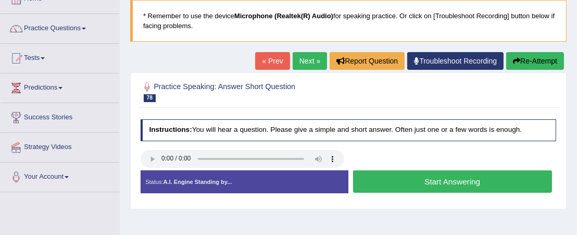
scroll to position [104, 0]
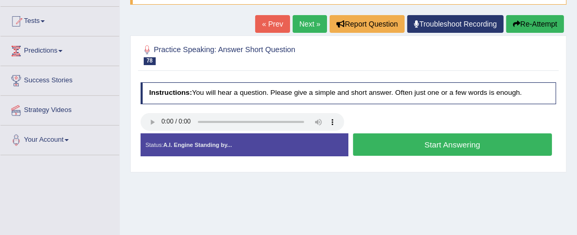
click at [403, 139] on button "Start Answering" at bounding box center [452, 144] width 199 height 22
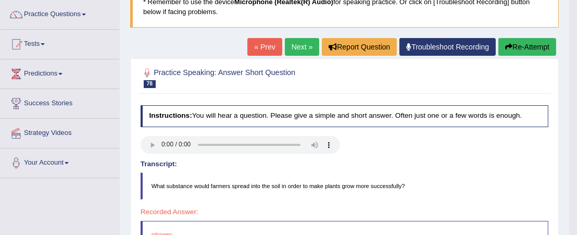
scroll to position [52, 0]
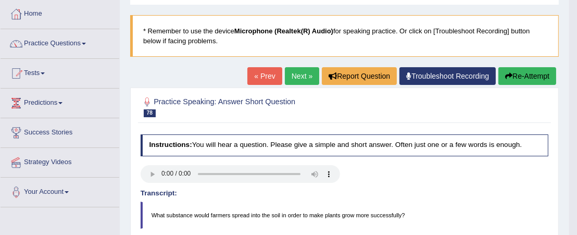
click at [312, 73] on link "Next »" at bounding box center [302, 76] width 34 height 18
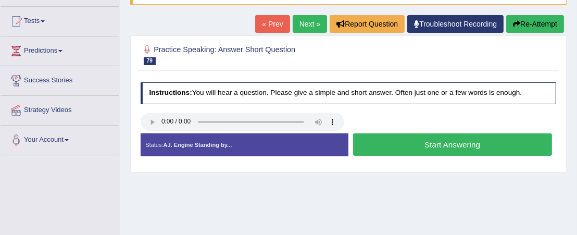
scroll to position [156, 0]
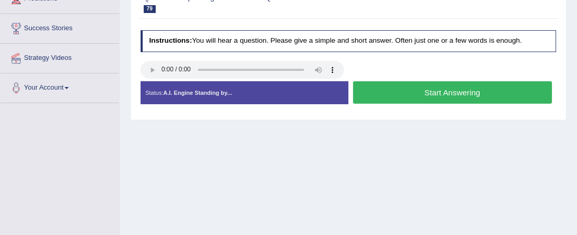
click at [367, 91] on button "Start Answering" at bounding box center [452, 92] width 199 height 22
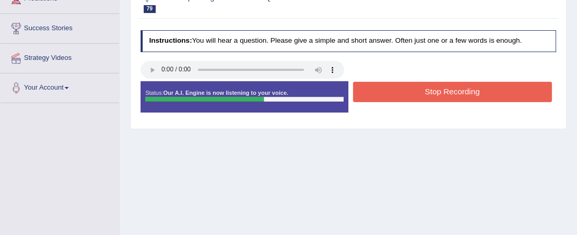
click at [381, 94] on button "Stop Recording" at bounding box center [452, 92] width 199 height 20
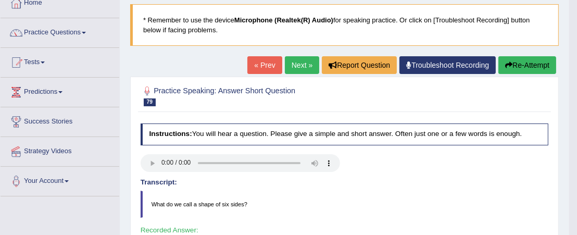
scroll to position [52, 0]
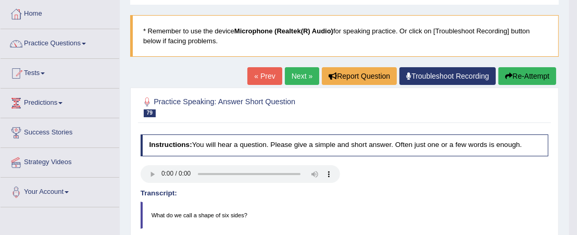
click at [300, 79] on link "Next »" at bounding box center [302, 76] width 34 height 18
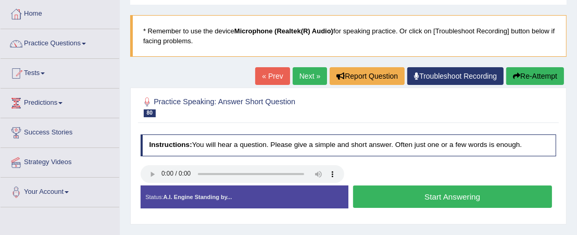
click at [430, 189] on button "Start Answering" at bounding box center [452, 196] width 199 height 22
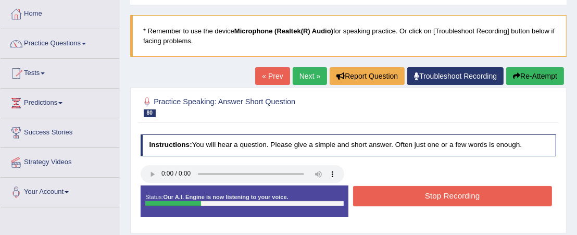
click at [365, 198] on button "Stop Recording" at bounding box center [452, 196] width 199 height 20
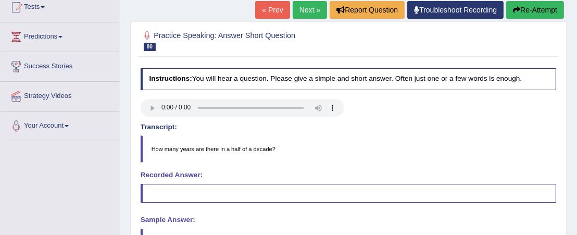
scroll to position [104, 0]
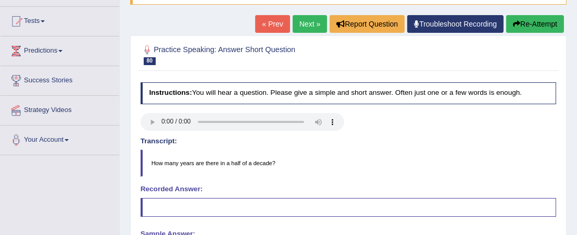
click at [305, 19] on link "Next »" at bounding box center [310, 24] width 34 height 18
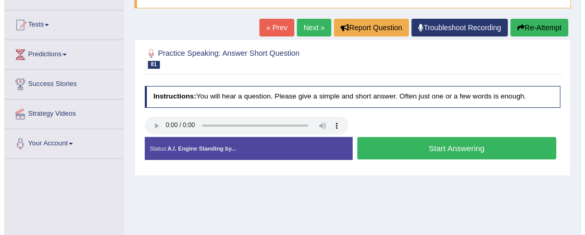
scroll to position [104, 0]
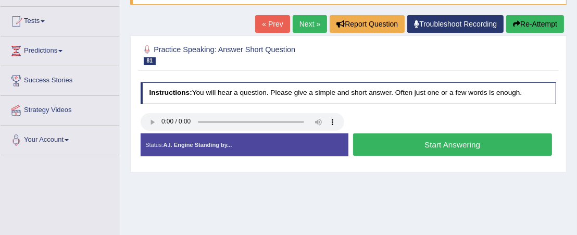
click at [400, 143] on button "Start Answering" at bounding box center [452, 144] width 199 height 22
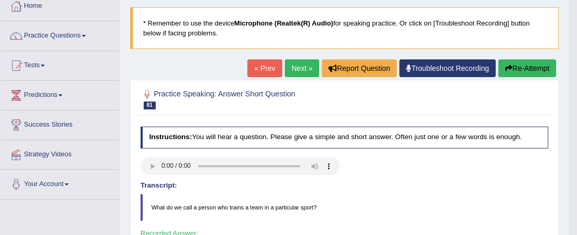
scroll to position [0, 0]
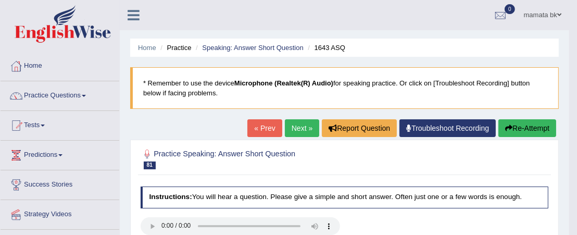
click at [304, 131] on link "Next »" at bounding box center [302, 128] width 34 height 18
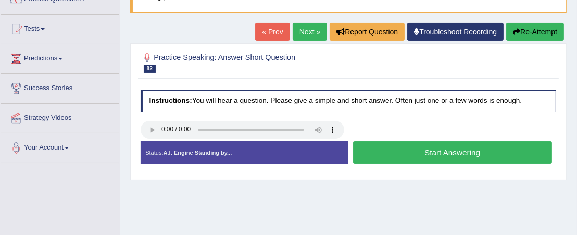
scroll to position [104, 0]
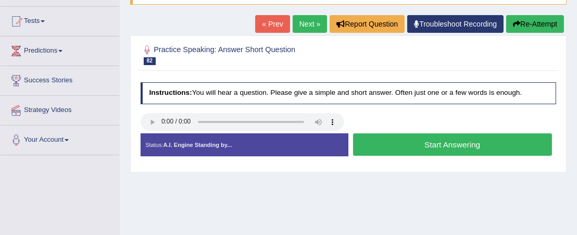
click at [416, 148] on button "Start Answering" at bounding box center [452, 144] width 199 height 22
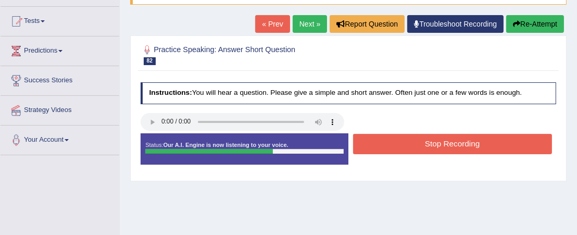
click at [414, 147] on button "Stop Recording" at bounding box center [452, 144] width 199 height 20
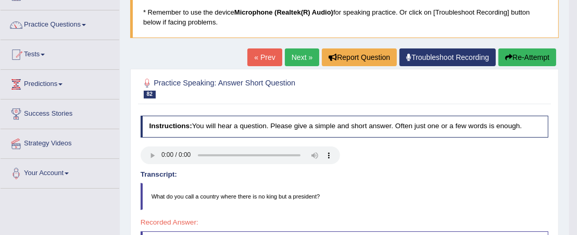
scroll to position [52, 0]
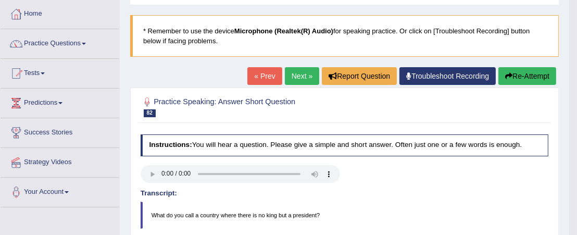
click at [301, 79] on link "Next »" at bounding box center [302, 76] width 34 height 18
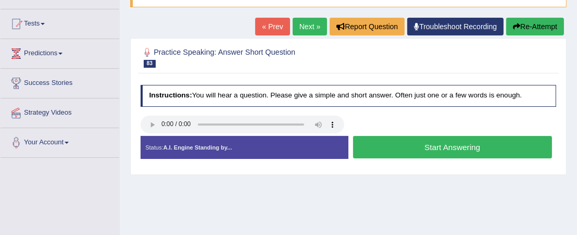
scroll to position [104, 0]
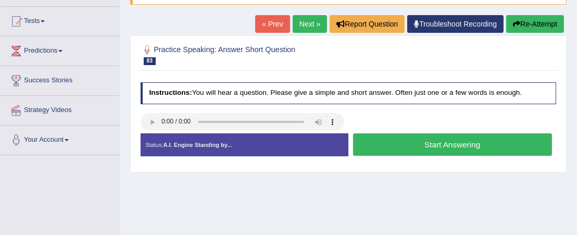
click at [463, 143] on button "Start Answering" at bounding box center [452, 144] width 199 height 22
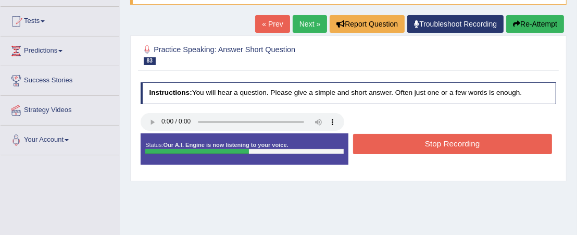
click at [463, 143] on button "Stop Recording" at bounding box center [452, 144] width 199 height 20
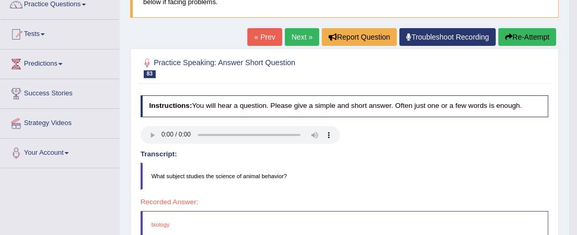
scroll to position [52, 0]
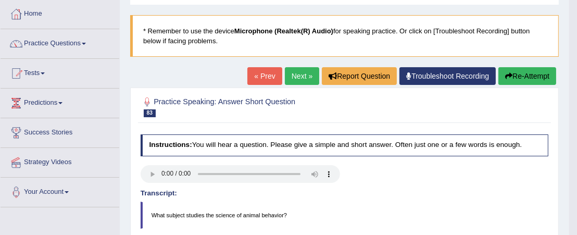
click at [292, 78] on link "Next »" at bounding box center [302, 76] width 34 height 18
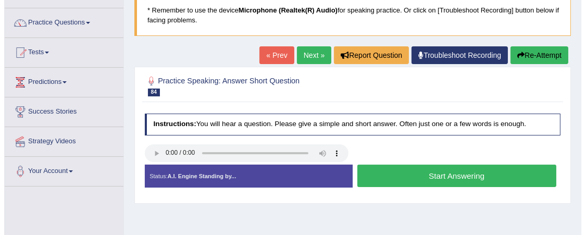
scroll to position [104, 0]
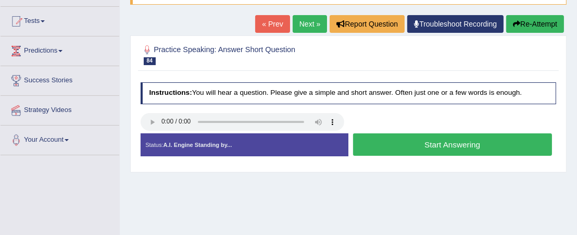
click at [417, 143] on button "Start Answering" at bounding box center [452, 144] width 199 height 22
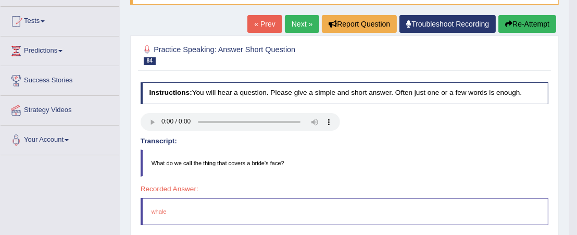
click at [290, 22] on link "Next »" at bounding box center [302, 24] width 34 height 18
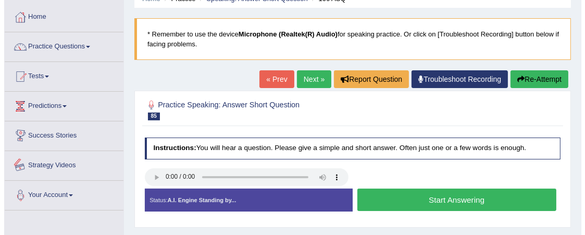
scroll to position [104, 0]
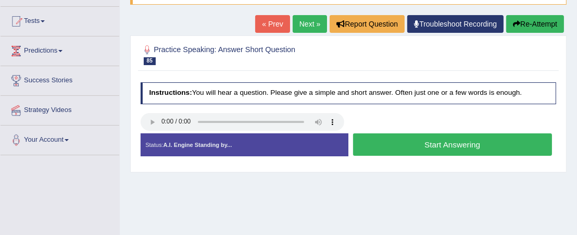
click at [389, 140] on button "Start Answering" at bounding box center [452, 144] width 199 height 22
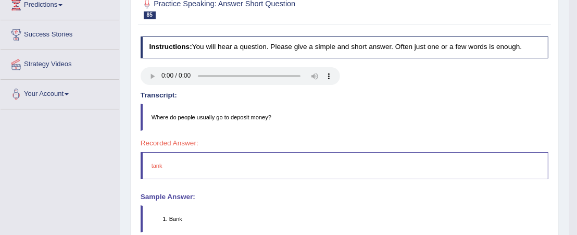
scroll to position [52, 0]
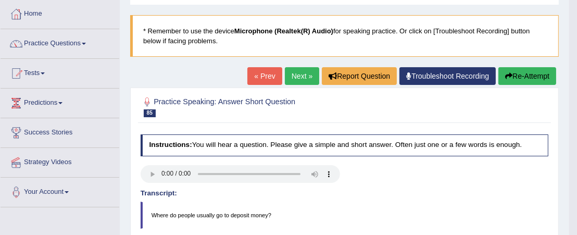
click at [295, 79] on link "Next »" at bounding box center [302, 76] width 34 height 18
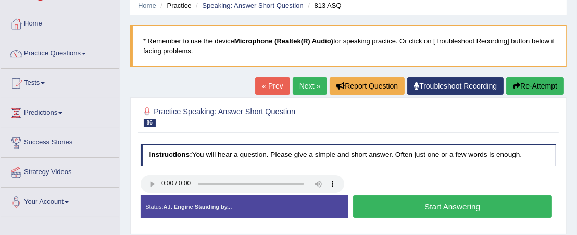
scroll to position [104, 0]
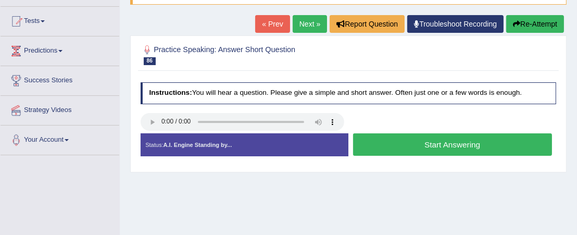
click at [367, 146] on button "Start Answering" at bounding box center [452, 144] width 199 height 22
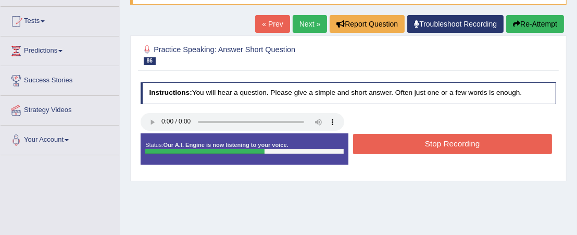
click at [367, 144] on button "Stop Recording" at bounding box center [452, 144] width 199 height 20
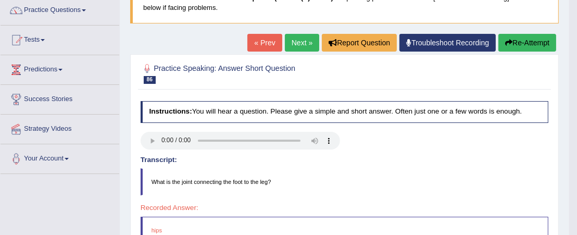
scroll to position [52, 0]
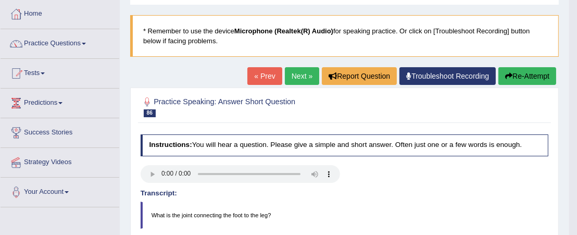
click at [300, 77] on link "Next »" at bounding box center [302, 76] width 34 height 18
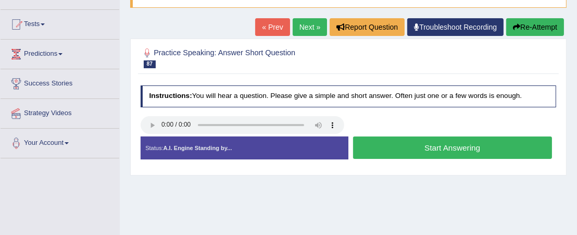
scroll to position [104, 0]
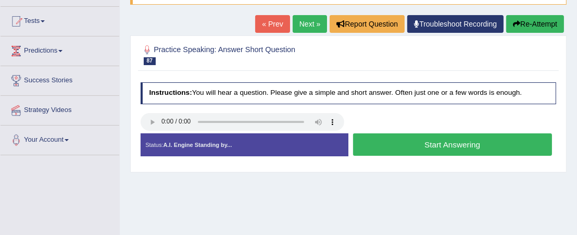
click at [419, 153] on button "Start Answering" at bounding box center [452, 144] width 199 height 22
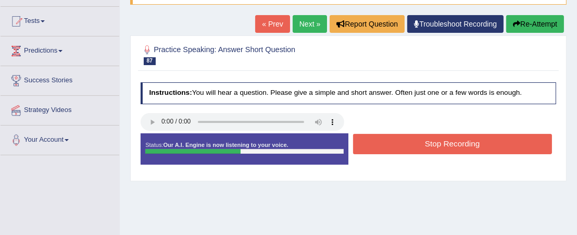
click at [424, 150] on button "Stop Recording" at bounding box center [452, 144] width 199 height 20
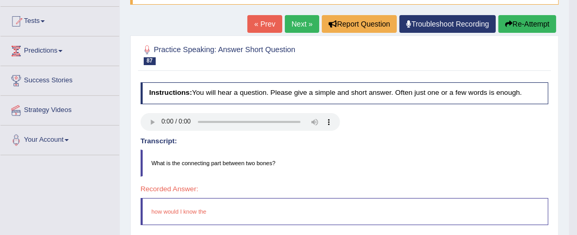
click at [289, 24] on link "Next »" at bounding box center [302, 24] width 34 height 18
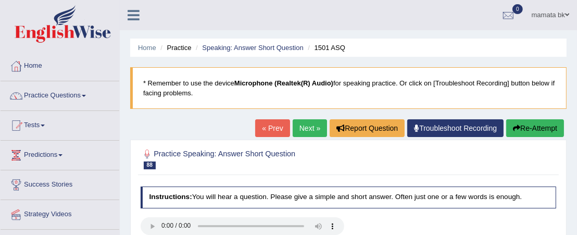
scroll to position [104, 0]
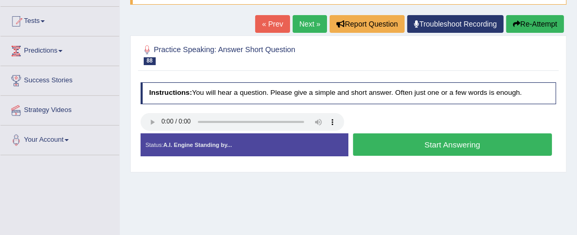
click at [439, 142] on button "Start Answering" at bounding box center [452, 144] width 199 height 22
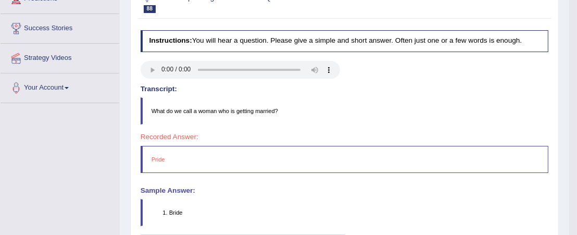
scroll to position [52, 0]
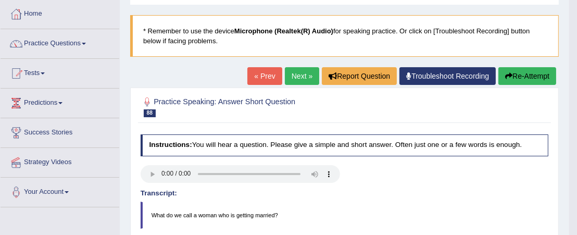
click at [285, 74] on link "Next »" at bounding box center [302, 76] width 34 height 18
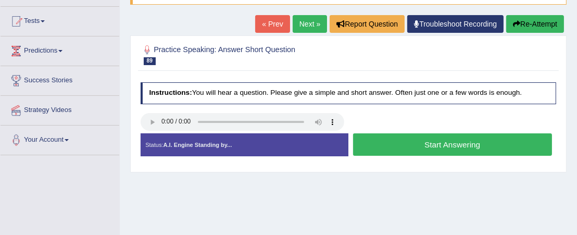
scroll to position [104, 0]
click at [397, 140] on button "Start Answering" at bounding box center [452, 144] width 199 height 22
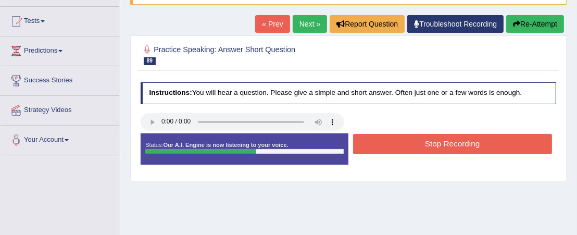
click at [397, 140] on button "Stop Recording" at bounding box center [452, 144] width 199 height 20
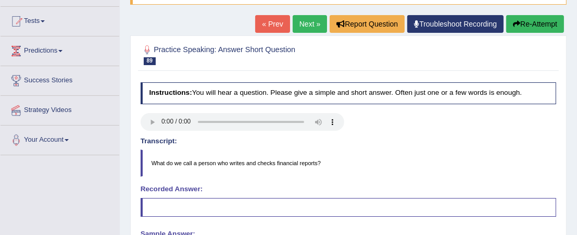
click at [298, 24] on link "Next »" at bounding box center [310, 24] width 34 height 18
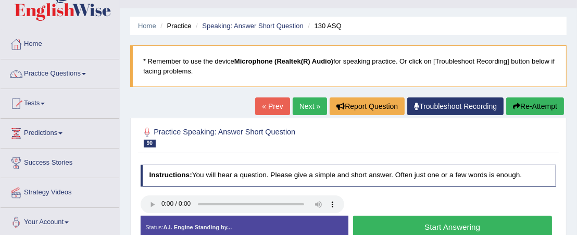
scroll to position [52, 0]
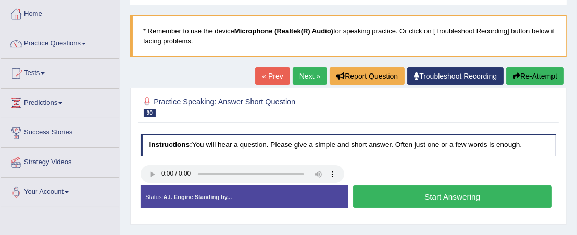
click at [432, 192] on button "Start Answering" at bounding box center [452, 196] width 199 height 22
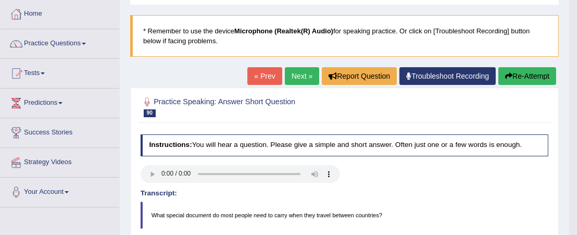
click at [303, 81] on link "Next »" at bounding box center [302, 76] width 34 height 18
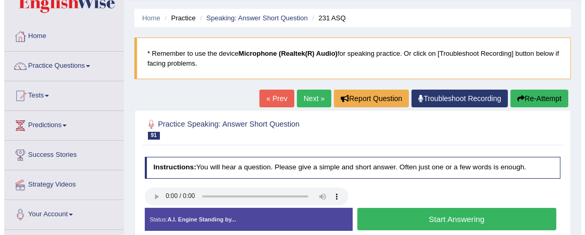
scroll to position [52, 0]
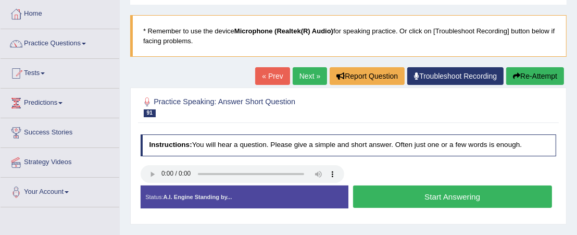
click at [414, 196] on button "Start Answering" at bounding box center [452, 196] width 199 height 22
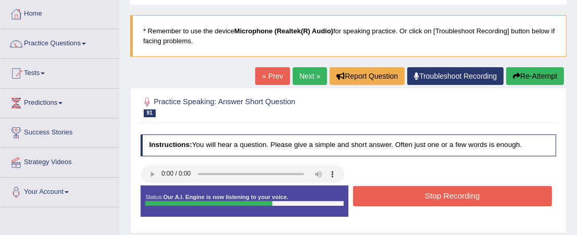
click at [418, 191] on button "Stop Recording" at bounding box center [452, 196] width 199 height 20
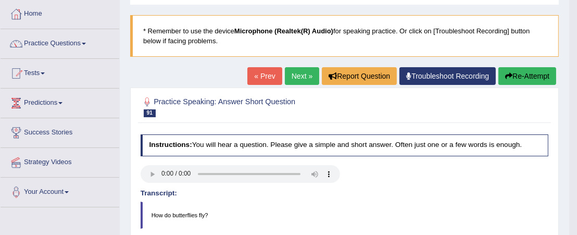
click at [297, 76] on link "Next »" at bounding box center [302, 76] width 34 height 18
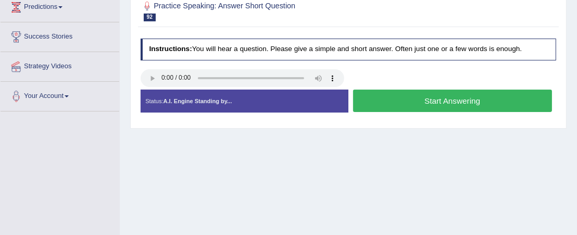
scroll to position [156, 0]
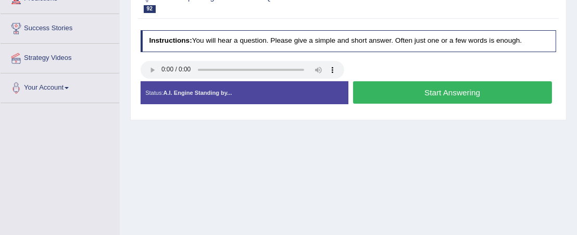
click at [415, 96] on button "Start Answering" at bounding box center [452, 92] width 199 height 22
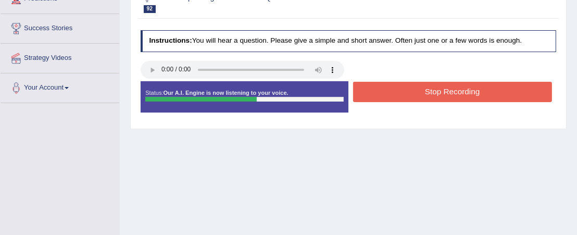
click at [414, 93] on button "Stop Recording" at bounding box center [452, 92] width 199 height 20
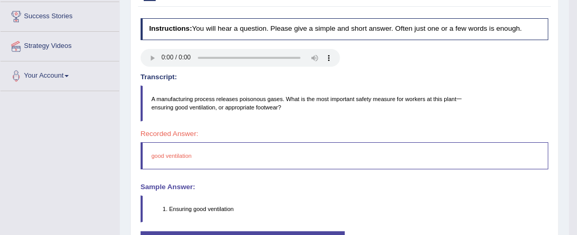
scroll to position [104, 0]
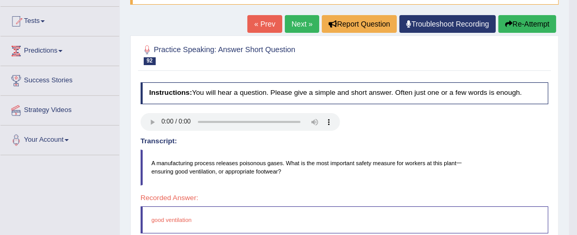
click at [304, 23] on link "Next »" at bounding box center [302, 24] width 34 height 18
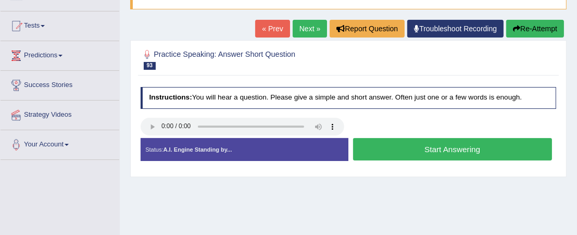
scroll to position [104, 0]
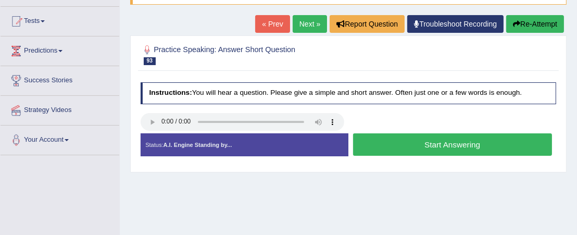
click at [409, 145] on button "Start Answering" at bounding box center [452, 144] width 199 height 22
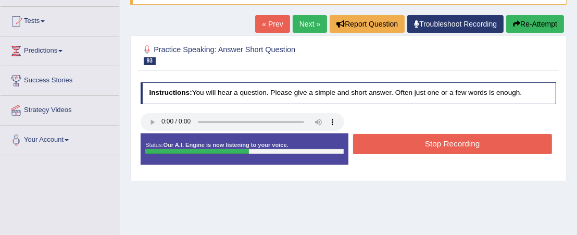
click at [406, 144] on button "Stop Recording" at bounding box center [452, 144] width 199 height 20
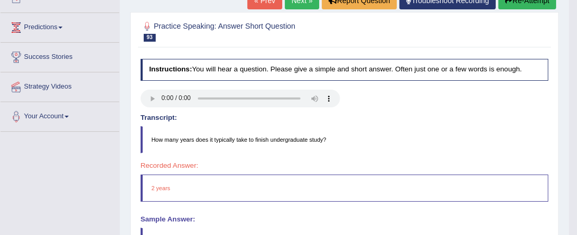
scroll to position [52, 0]
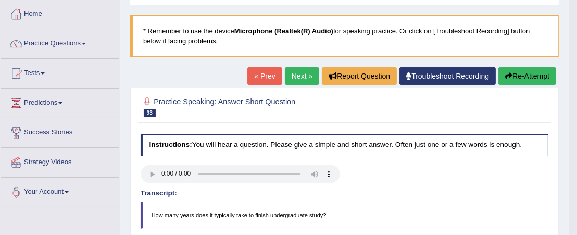
click at [289, 75] on link "Next »" at bounding box center [302, 76] width 34 height 18
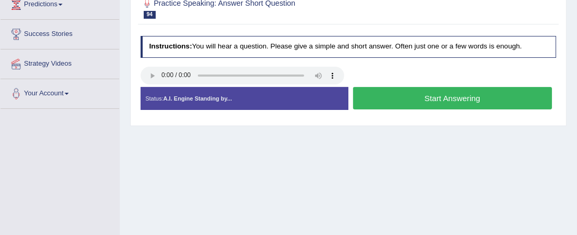
scroll to position [156, 0]
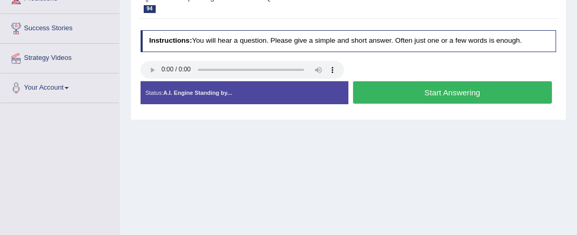
click at [392, 94] on button "Start Answering" at bounding box center [452, 92] width 199 height 22
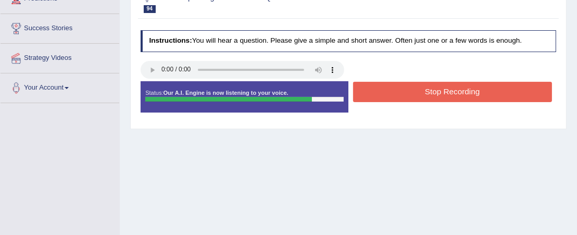
click at [401, 91] on button "Stop Recording" at bounding box center [452, 92] width 199 height 20
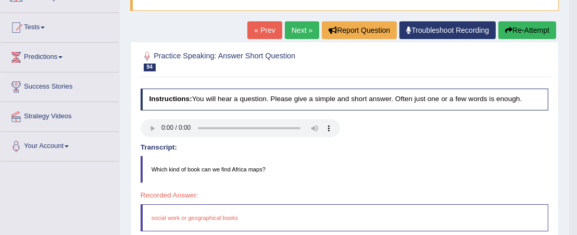
scroll to position [52, 0]
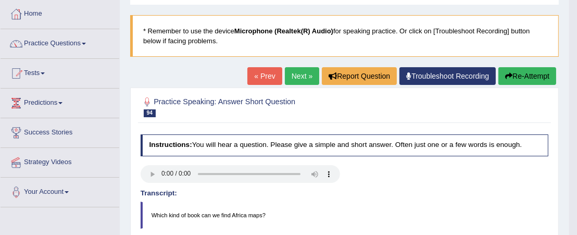
click at [290, 74] on link "Next »" at bounding box center [302, 76] width 34 height 18
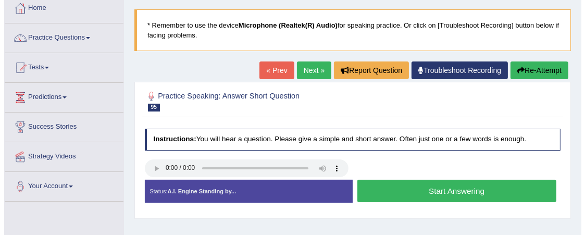
scroll to position [104, 0]
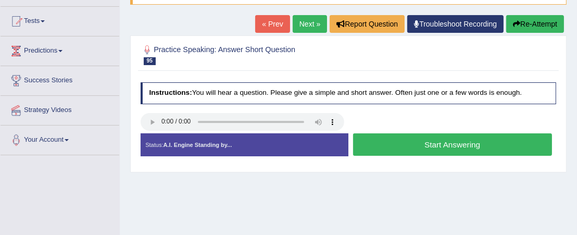
click at [408, 144] on button "Start Answering" at bounding box center [452, 144] width 199 height 22
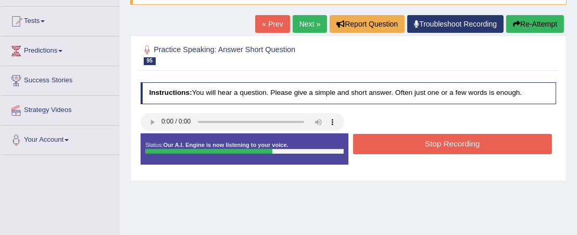
click at [408, 144] on button "Stop Recording" at bounding box center [452, 144] width 199 height 20
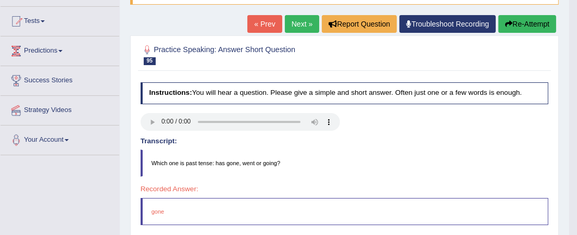
click at [303, 25] on link "Next »" at bounding box center [302, 24] width 34 height 18
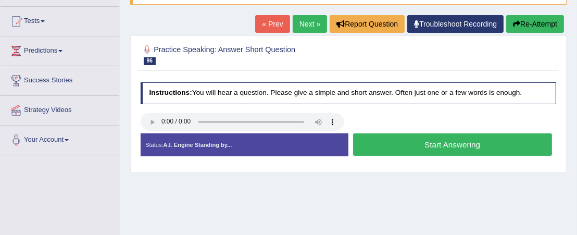
click at [408, 146] on button "Start Answering" at bounding box center [452, 144] width 199 height 22
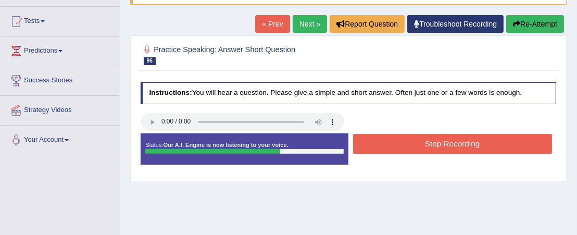
click at [408, 146] on button "Stop Recording" at bounding box center [452, 144] width 199 height 20
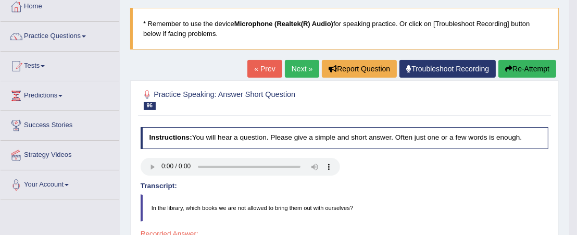
scroll to position [52, 0]
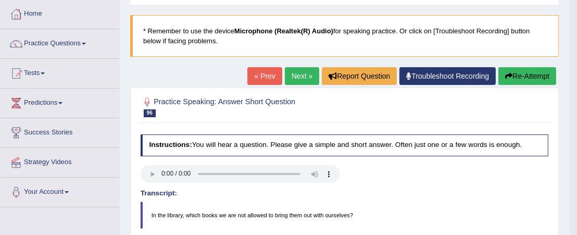
click at [306, 80] on link "Next »" at bounding box center [302, 76] width 34 height 18
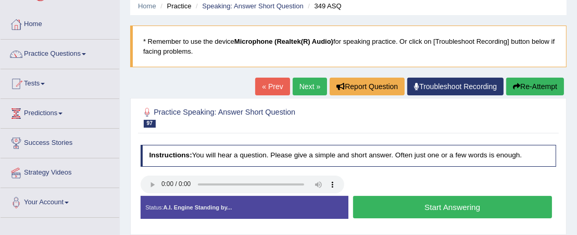
scroll to position [104, 0]
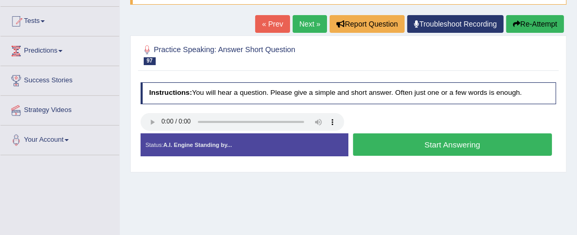
click at [427, 142] on button "Start Answering" at bounding box center [452, 144] width 199 height 22
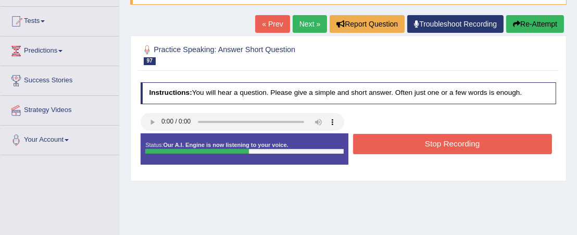
click at [427, 142] on button "Stop Recording" at bounding box center [452, 144] width 199 height 20
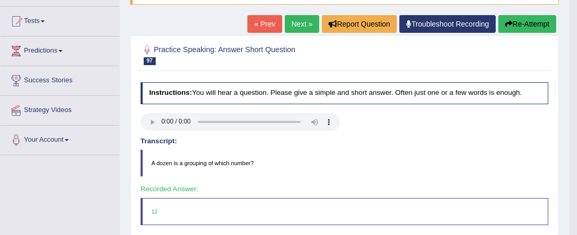
click at [292, 20] on link "Next »" at bounding box center [302, 24] width 34 height 18
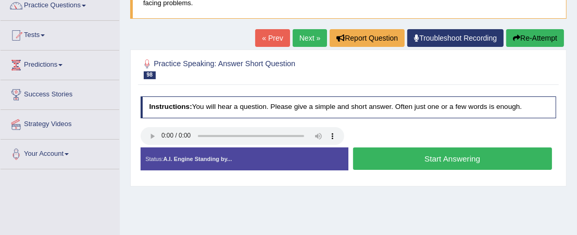
scroll to position [104, 0]
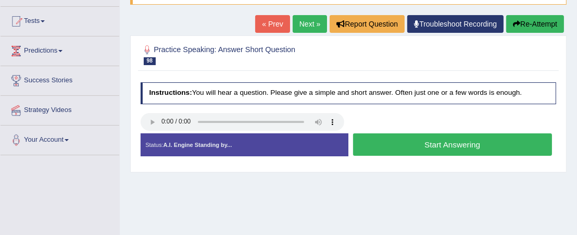
click at [439, 149] on button "Start Answering" at bounding box center [452, 144] width 199 height 22
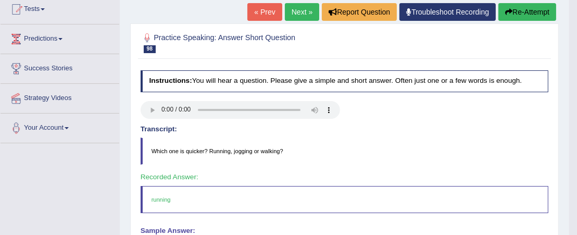
scroll to position [52, 0]
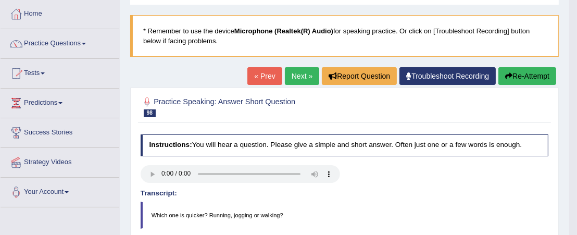
click at [297, 79] on link "Next »" at bounding box center [302, 76] width 34 height 18
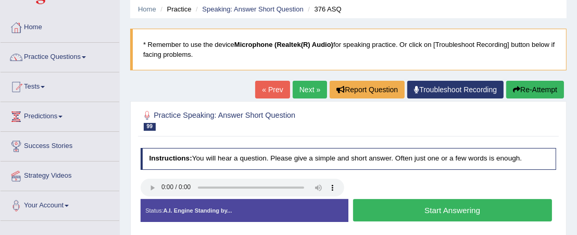
scroll to position [52, 0]
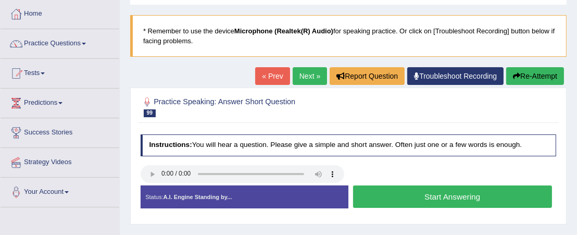
click at [401, 194] on button "Start Answering" at bounding box center [452, 196] width 199 height 22
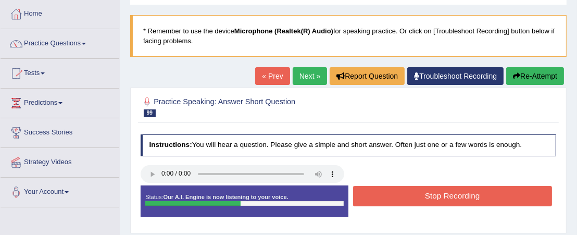
click at [401, 192] on button "Stop Recording" at bounding box center [452, 196] width 199 height 20
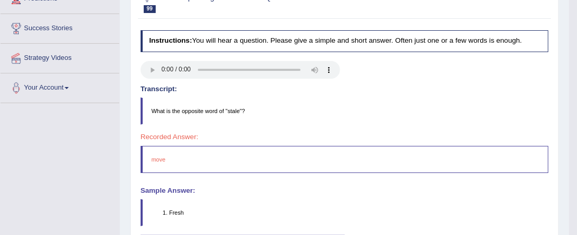
scroll to position [0, 0]
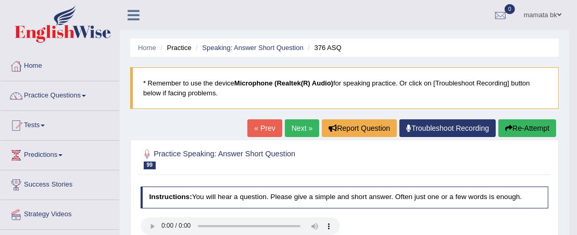
click at [301, 125] on link "Next »" at bounding box center [302, 128] width 34 height 18
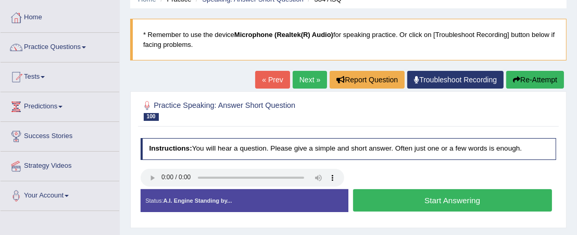
scroll to position [104, 0]
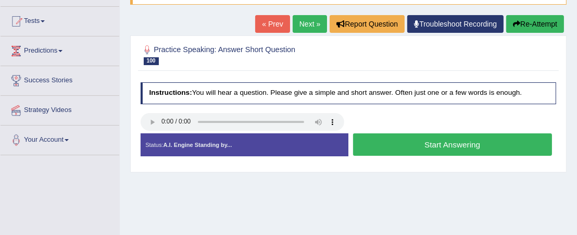
click at [377, 143] on button "Start Answering" at bounding box center [452, 144] width 199 height 22
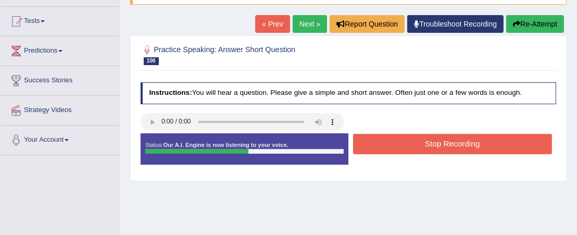
click at [377, 143] on button "Stop Recording" at bounding box center [452, 144] width 199 height 20
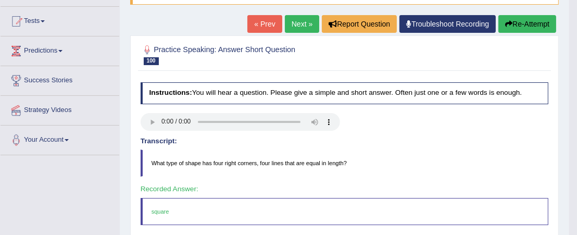
click at [301, 26] on link "Next »" at bounding box center [302, 24] width 34 height 18
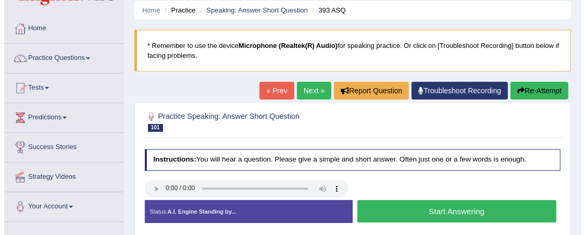
scroll to position [104, 0]
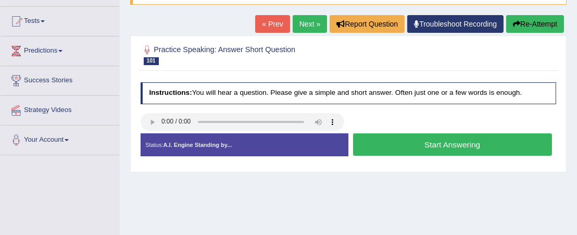
click at [401, 145] on button "Start Answering" at bounding box center [452, 144] width 199 height 22
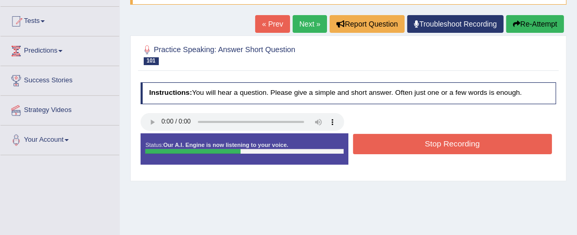
click at [400, 144] on button "Stop Recording" at bounding box center [452, 144] width 199 height 20
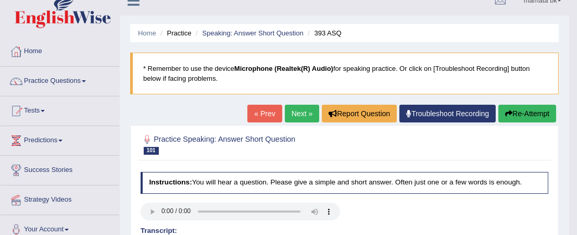
scroll to position [0, 0]
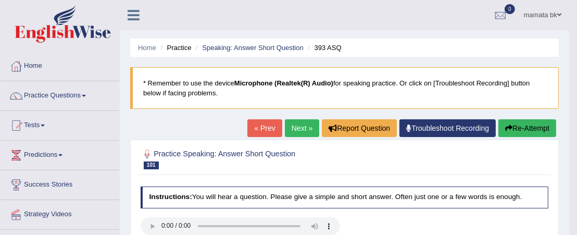
click at [289, 124] on link "Next »" at bounding box center [302, 128] width 34 height 18
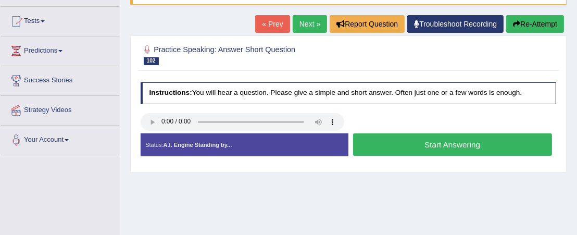
click at [368, 146] on button "Start Answering" at bounding box center [452, 144] width 199 height 22
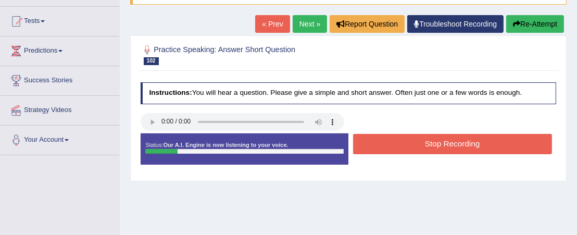
click at [370, 145] on button "Stop Recording" at bounding box center [452, 144] width 199 height 20
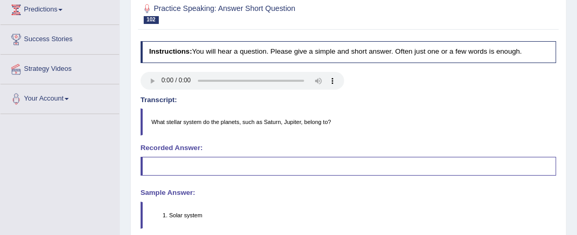
scroll to position [104, 0]
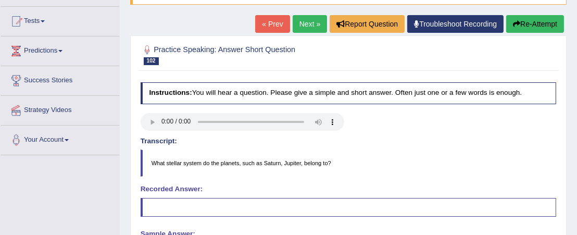
click at [302, 22] on link "Next »" at bounding box center [310, 24] width 34 height 18
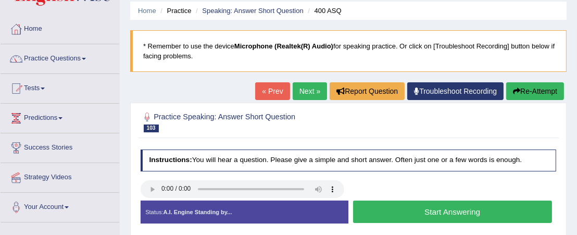
scroll to position [52, 0]
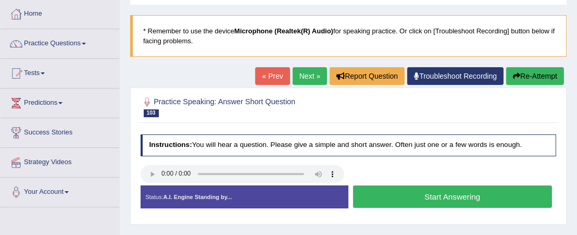
click at [407, 199] on button "Start Answering" at bounding box center [452, 196] width 199 height 22
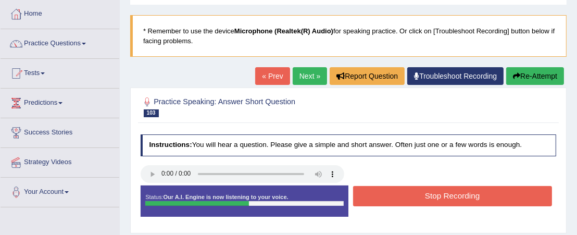
click at [408, 197] on button "Stop Recording" at bounding box center [452, 196] width 199 height 20
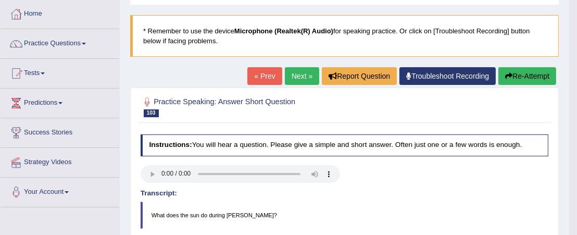
click at [302, 77] on link "Next »" at bounding box center [302, 76] width 34 height 18
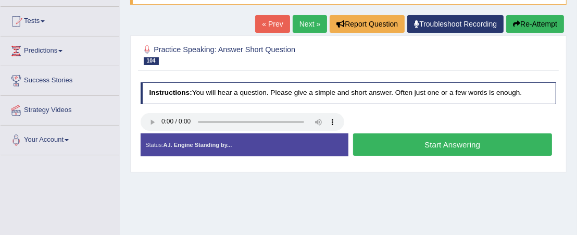
click at [379, 143] on button "Start Answering" at bounding box center [452, 144] width 199 height 22
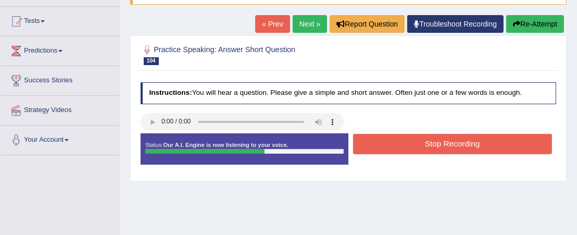
click at [379, 143] on button "Stop Recording" at bounding box center [452, 144] width 199 height 20
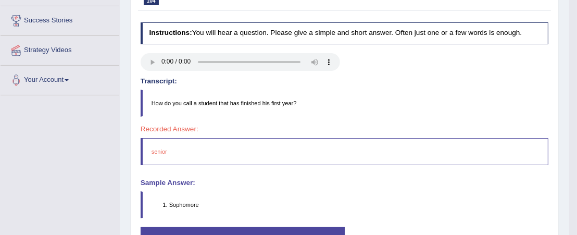
scroll to position [104, 0]
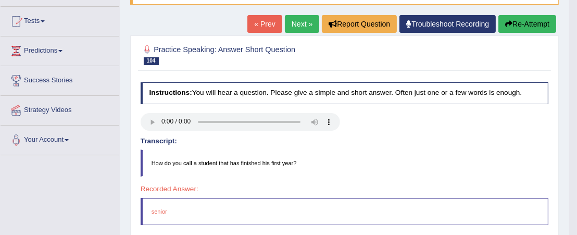
click at [292, 23] on link "Next »" at bounding box center [302, 24] width 34 height 18
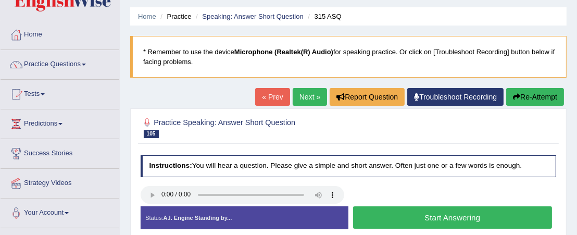
scroll to position [52, 0]
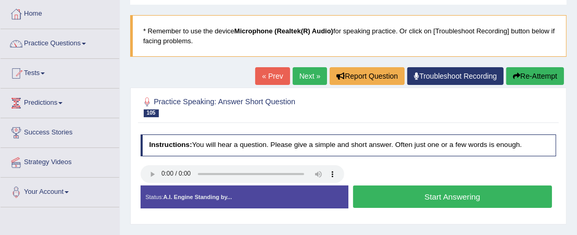
click at [436, 181] on div at bounding box center [348, 175] width 425 height 20
click at [444, 193] on button "Start Answering" at bounding box center [452, 196] width 199 height 22
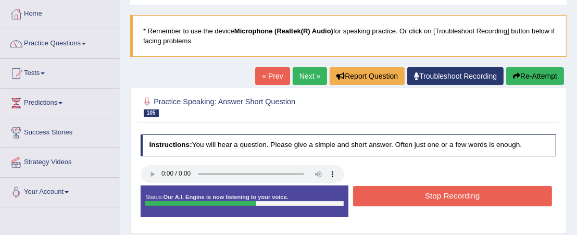
click at [444, 193] on button "Stop Recording" at bounding box center [452, 196] width 199 height 20
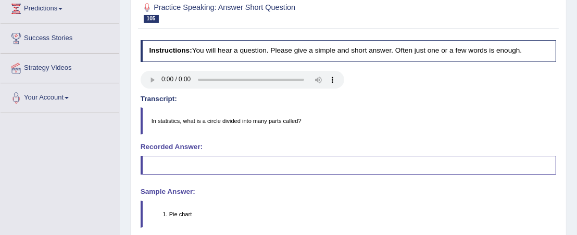
scroll to position [104, 0]
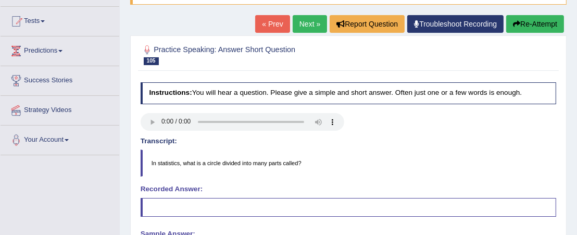
click at [304, 22] on link "Next »" at bounding box center [310, 24] width 34 height 18
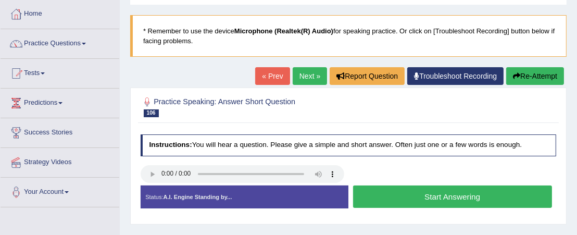
click at [398, 191] on button "Start Answering" at bounding box center [452, 196] width 199 height 22
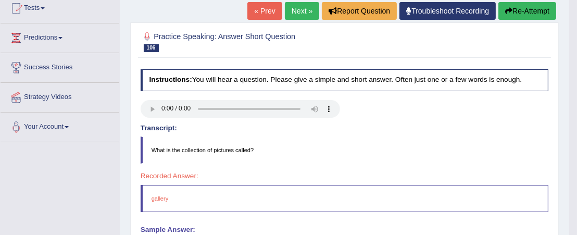
scroll to position [104, 0]
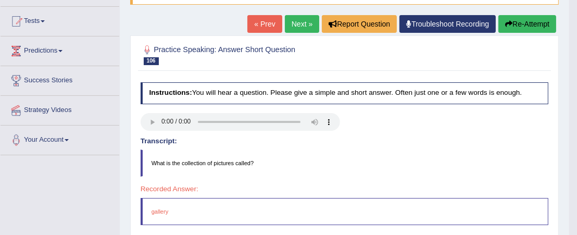
click at [290, 26] on link "Next »" at bounding box center [302, 24] width 34 height 18
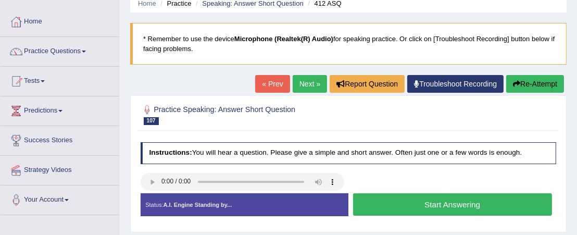
scroll to position [52, 0]
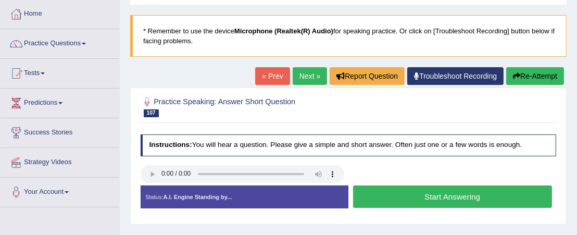
click at [414, 199] on button "Start Answering" at bounding box center [452, 196] width 199 height 22
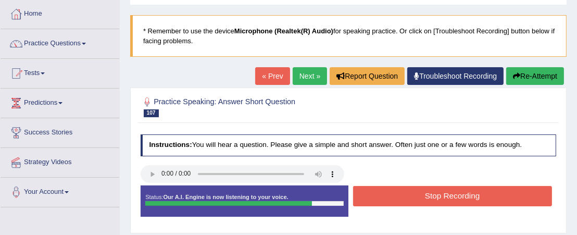
click at [418, 193] on button "Stop Recording" at bounding box center [452, 196] width 199 height 20
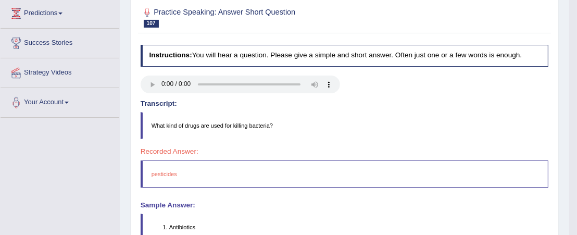
scroll to position [104, 0]
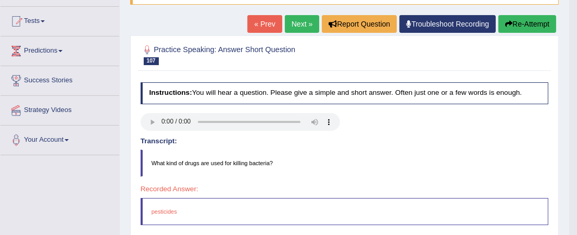
click at [306, 20] on link "Next »" at bounding box center [302, 24] width 34 height 18
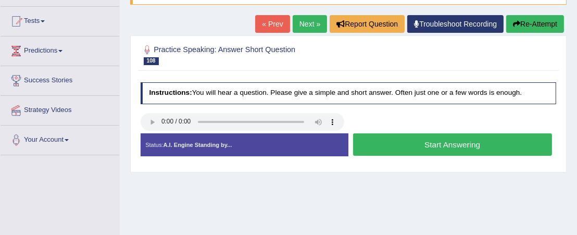
click at [437, 145] on button "Start Answering" at bounding box center [452, 144] width 199 height 22
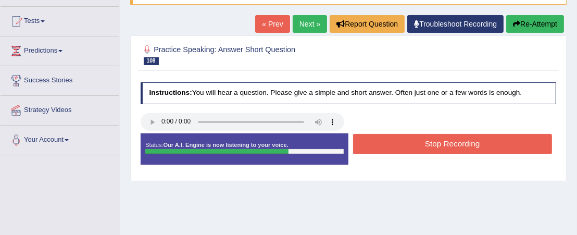
click at [437, 146] on button "Stop Recording" at bounding box center [452, 144] width 199 height 20
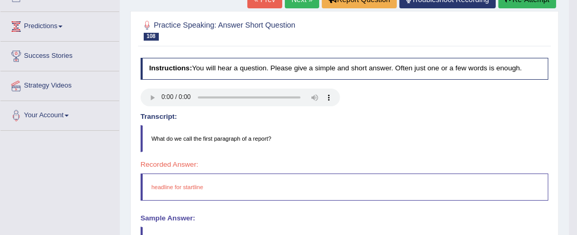
scroll to position [52, 0]
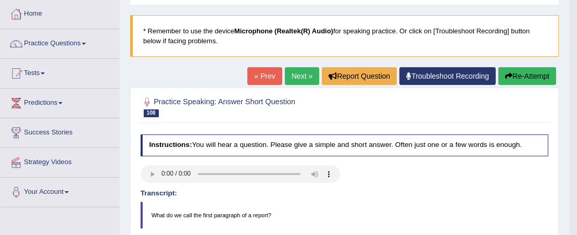
click at [289, 77] on link "Next »" at bounding box center [302, 76] width 34 height 18
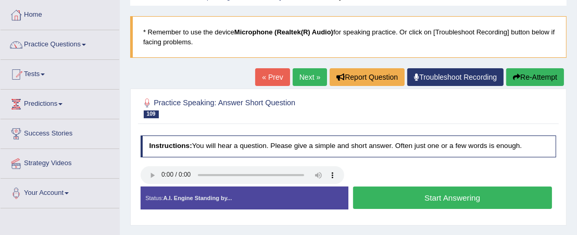
scroll to position [52, 0]
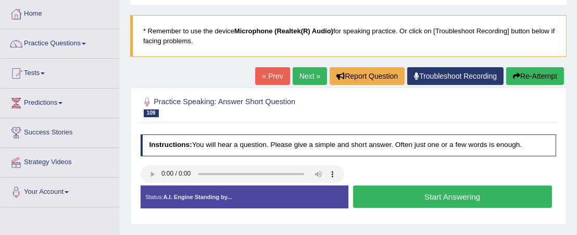
click at [391, 198] on button "Start Answering" at bounding box center [452, 196] width 199 height 22
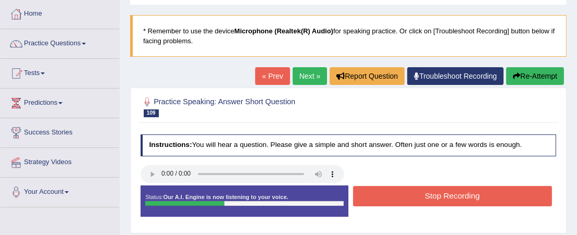
click at [396, 198] on button "Stop Recording" at bounding box center [452, 196] width 199 height 20
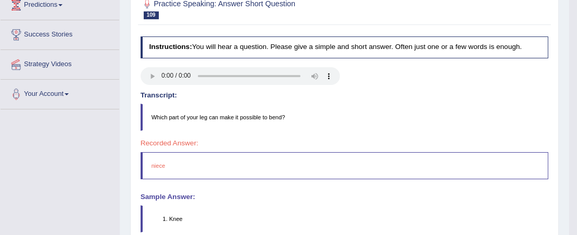
scroll to position [104, 0]
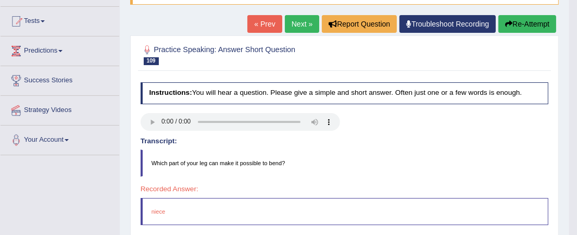
click at [301, 24] on link "Next »" at bounding box center [302, 24] width 34 height 18
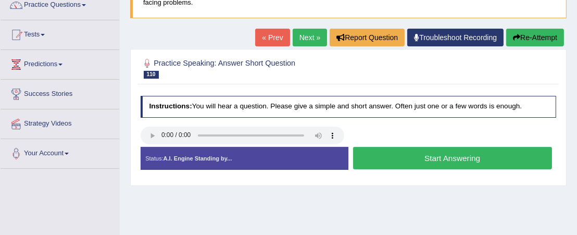
scroll to position [104, 0]
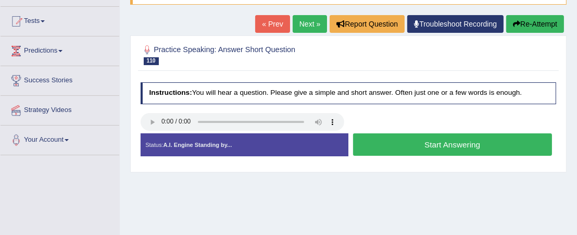
click at [393, 142] on button "Start Answering" at bounding box center [452, 144] width 199 height 22
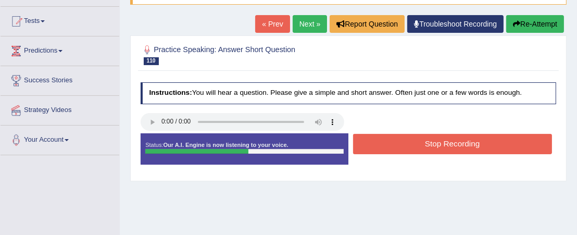
click at [393, 142] on button "Stop Recording" at bounding box center [452, 144] width 199 height 20
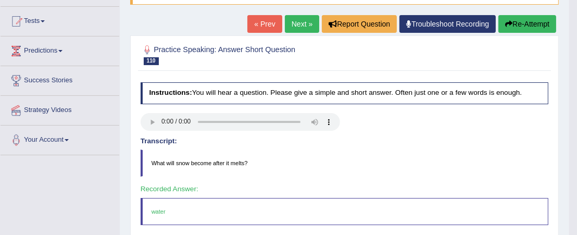
click at [303, 27] on link "Next »" at bounding box center [302, 24] width 34 height 18
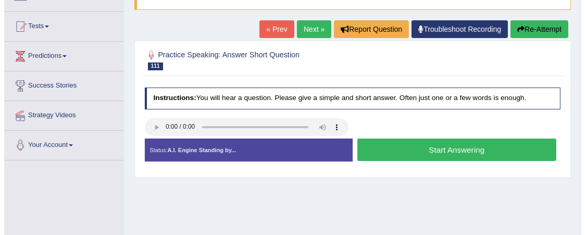
scroll to position [104, 0]
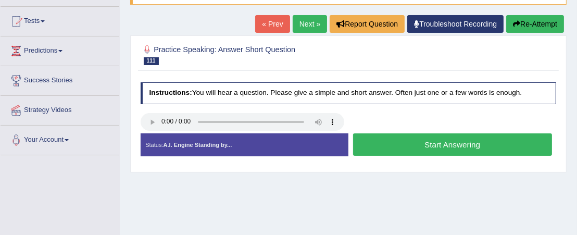
click at [408, 151] on button "Start Answering" at bounding box center [452, 144] width 199 height 22
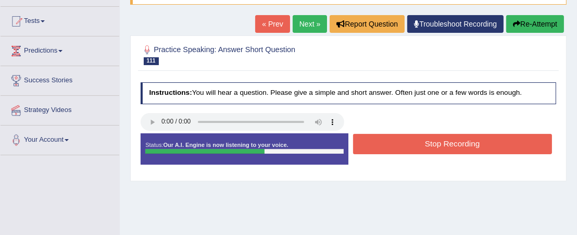
click at [410, 146] on button "Stop Recording" at bounding box center [452, 144] width 199 height 20
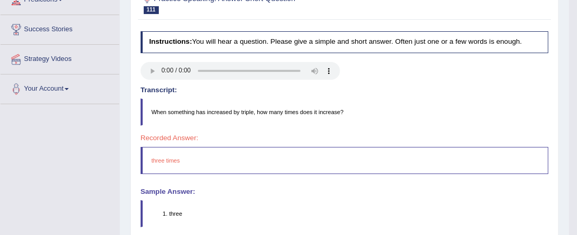
scroll to position [52, 0]
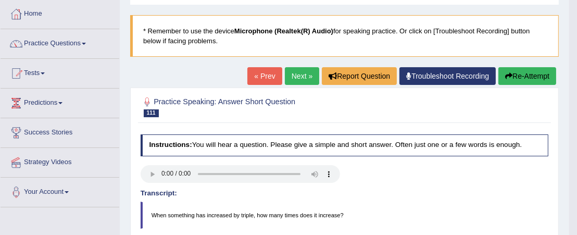
click at [298, 76] on link "Next »" at bounding box center [302, 76] width 34 height 18
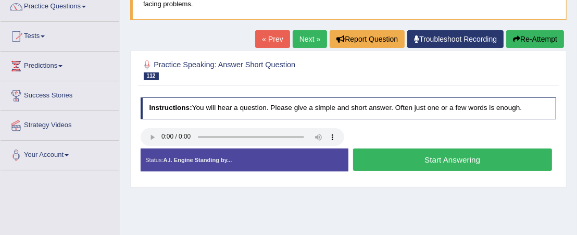
scroll to position [104, 0]
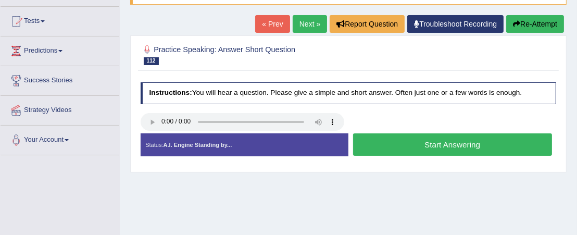
click at [434, 145] on button "Start Answering" at bounding box center [452, 144] width 199 height 22
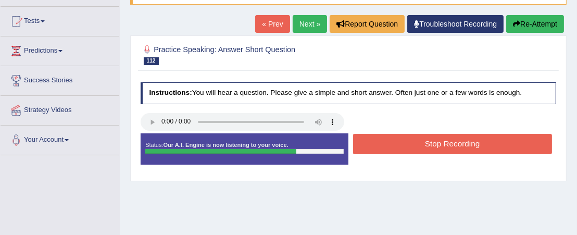
click at [434, 144] on button "Stop Recording" at bounding box center [452, 144] width 199 height 20
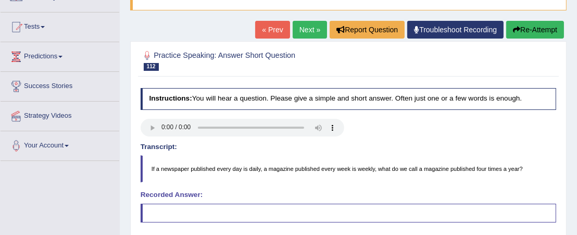
scroll to position [52, 0]
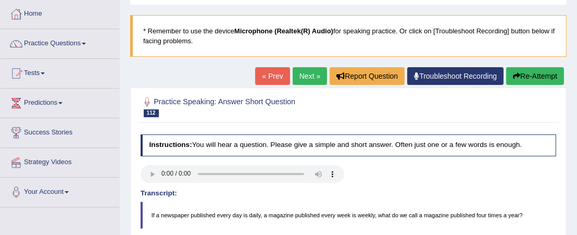
click at [303, 76] on link "Next »" at bounding box center [310, 76] width 34 height 18
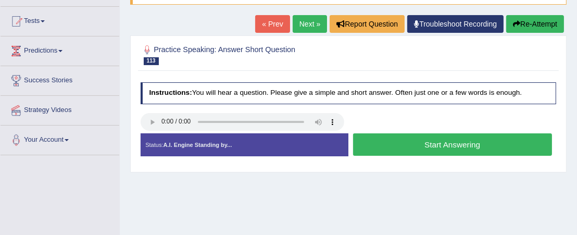
scroll to position [104, 0]
click at [377, 136] on button "Start Answering" at bounding box center [452, 144] width 199 height 22
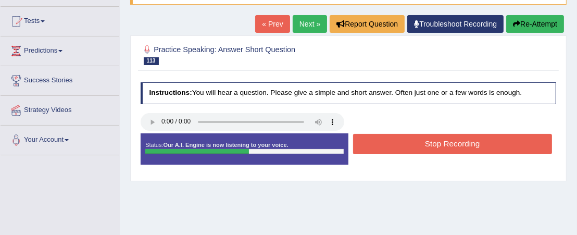
click at [410, 141] on button "Stop Recording" at bounding box center [452, 144] width 199 height 20
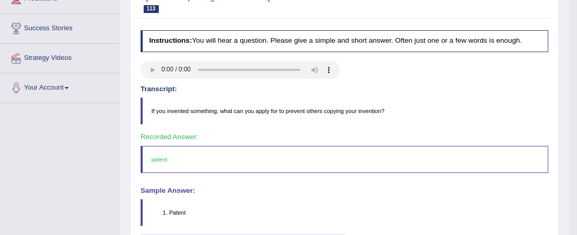
scroll to position [0, 0]
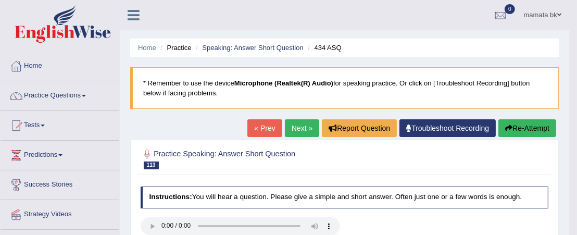
click at [305, 131] on link "Next »" at bounding box center [302, 128] width 34 height 18
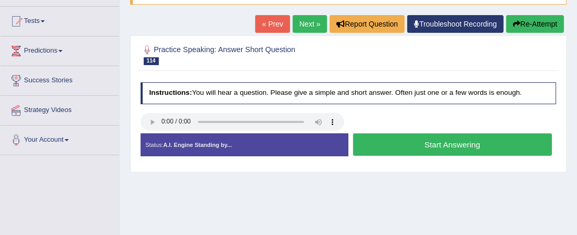
drag, startPoint x: 392, startPoint y: 136, endPoint x: 399, endPoint y: 145, distance: 11.1
click at [394, 140] on button "Start Answering" at bounding box center [452, 144] width 199 height 22
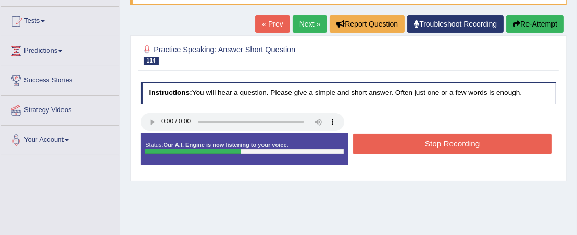
click at [401, 144] on button "Stop Recording" at bounding box center [452, 144] width 199 height 20
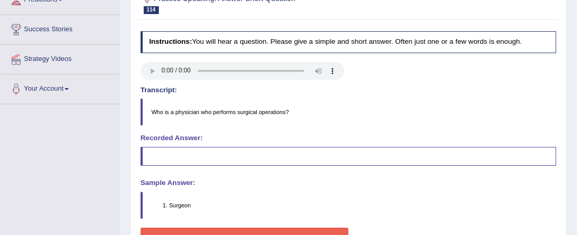
scroll to position [51, 0]
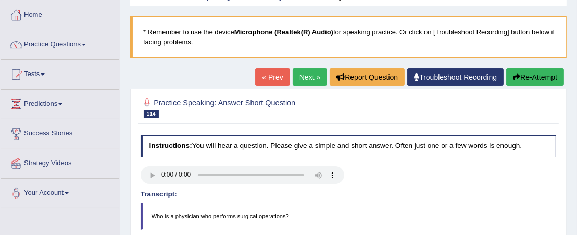
click at [314, 81] on link "Next »" at bounding box center [310, 77] width 34 height 18
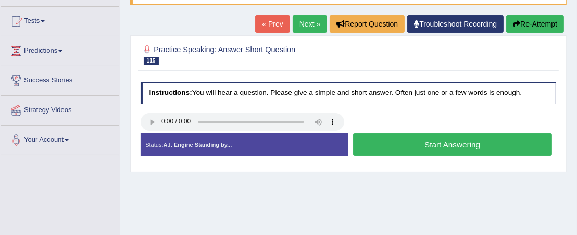
click at [392, 142] on button "Start Answering" at bounding box center [452, 144] width 199 height 22
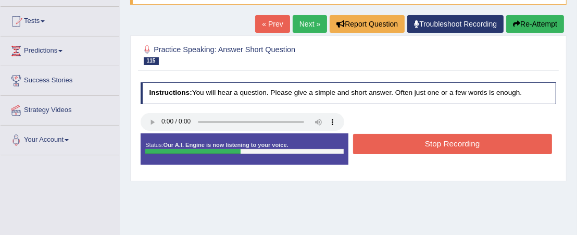
click at [394, 140] on button "Stop Recording" at bounding box center [452, 144] width 199 height 20
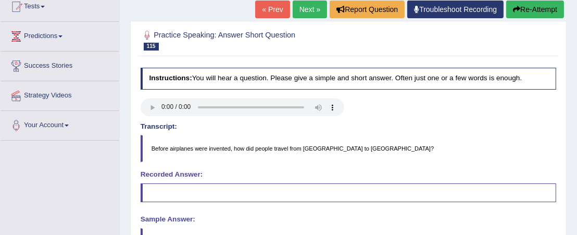
scroll to position [104, 0]
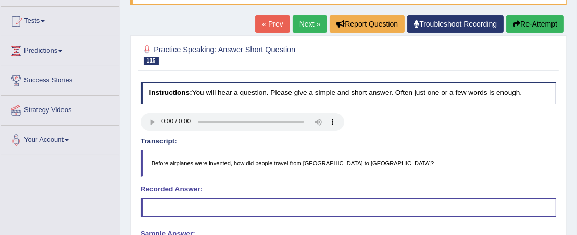
click at [305, 24] on link "Next »" at bounding box center [310, 24] width 34 height 18
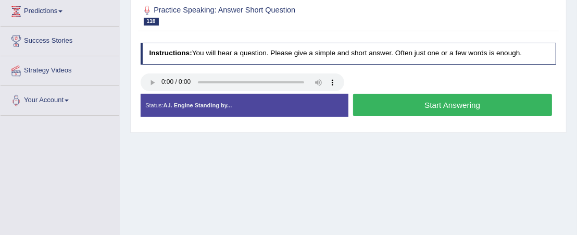
scroll to position [156, 0]
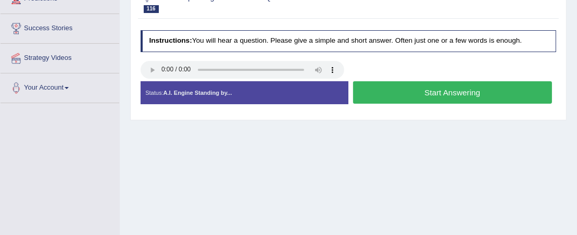
click at [383, 93] on button "Start Answering" at bounding box center [452, 92] width 199 height 22
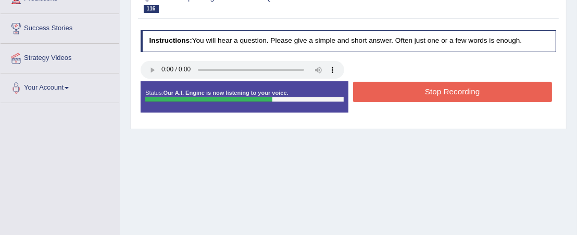
click at [396, 86] on button "Stop Recording" at bounding box center [452, 92] width 199 height 20
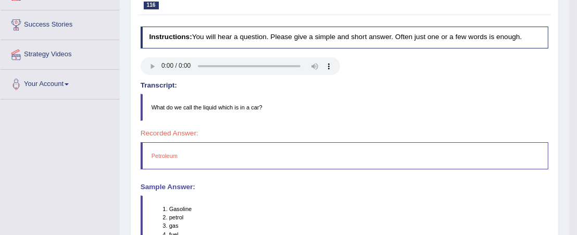
scroll to position [104, 0]
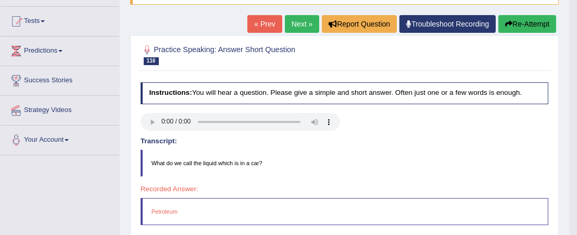
click at [295, 24] on link "Next »" at bounding box center [302, 24] width 34 height 18
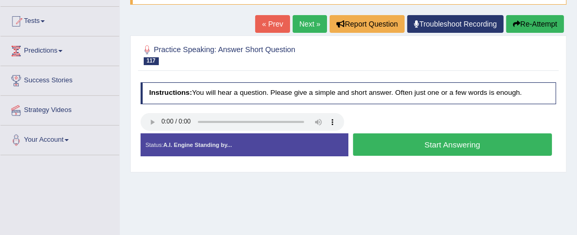
click at [407, 141] on button "Start Answering" at bounding box center [452, 144] width 199 height 22
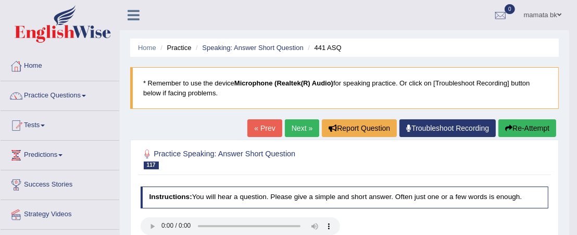
click at [301, 129] on link "Next »" at bounding box center [302, 128] width 34 height 18
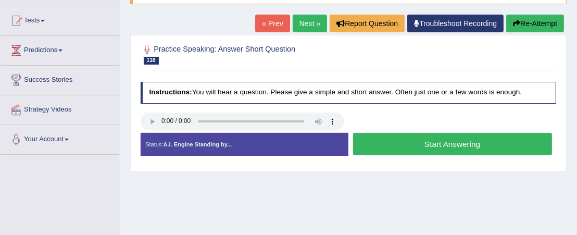
scroll to position [156, 0]
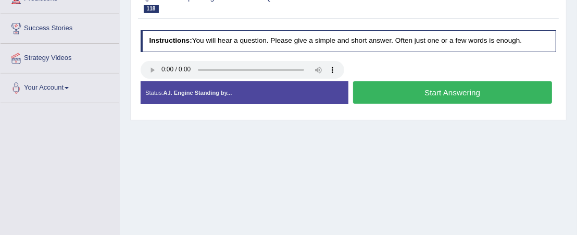
click at [397, 87] on button "Start Answering" at bounding box center [452, 92] width 199 height 22
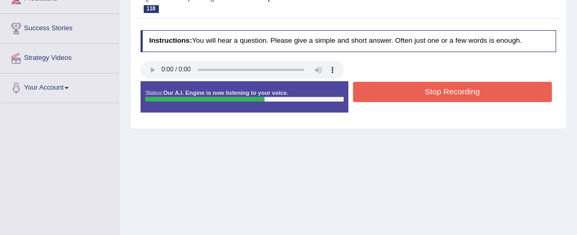
click at [396, 92] on button "Stop Recording" at bounding box center [452, 92] width 199 height 20
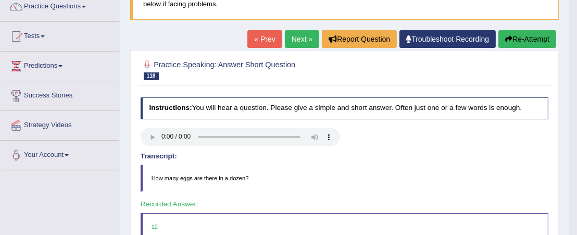
scroll to position [52, 0]
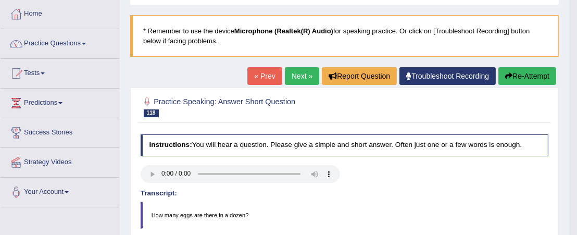
click at [299, 77] on link "Next »" at bounding box center [302, 76] width 34 height 18
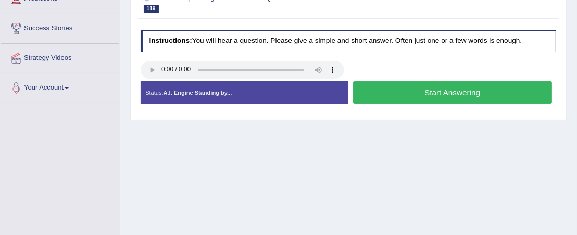
click at [385, 92] on button "Start Answering" at bounding box center [452, 92] width 199 height 22
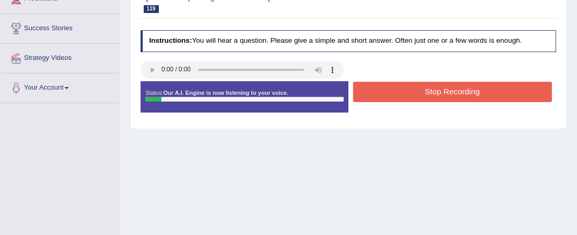
click at [383, 94] on button "Stop Recording" at bounding box center [452, 92] width 199 height 20
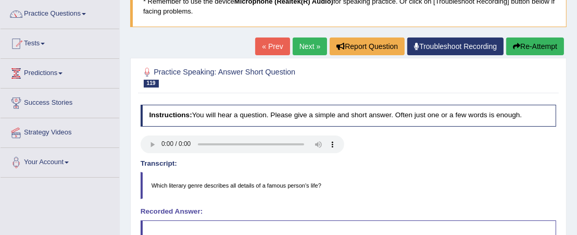
scroll to position [52, 0]
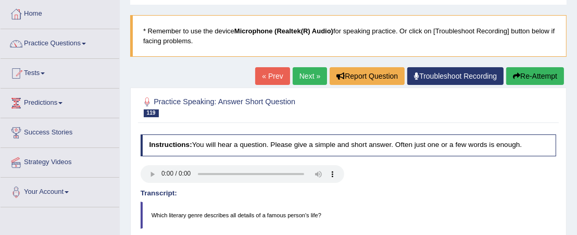
click at [301, 73] on link "Next »" at bounding box center [310, 76] width 34 height 18
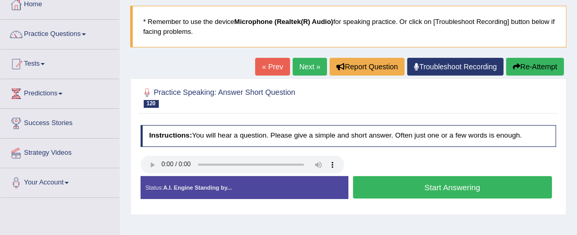
scroll to position [104, 0]
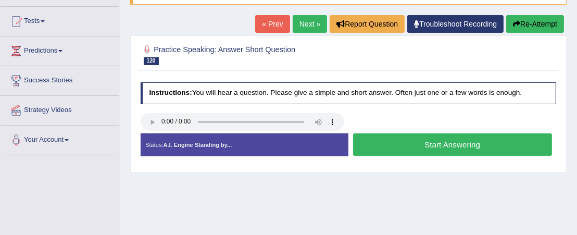
click at [413, 141] on button "Start Answering" at bounding box center [452, 144] width 199 height 22
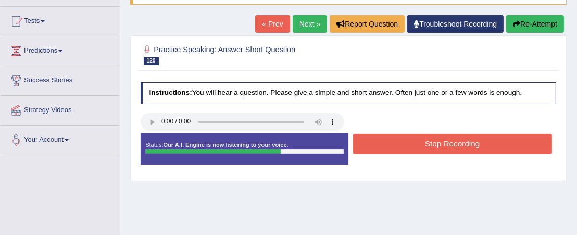
click at [420, 136] on button "Stop Recording" at bounding box center [452, 144] width 199 height 20
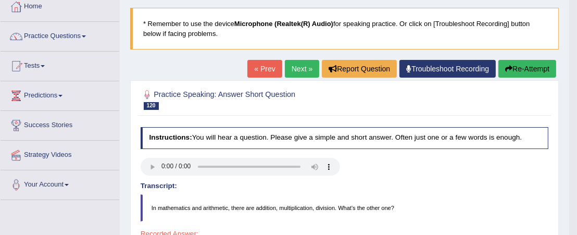
scroll to position [52, 0]
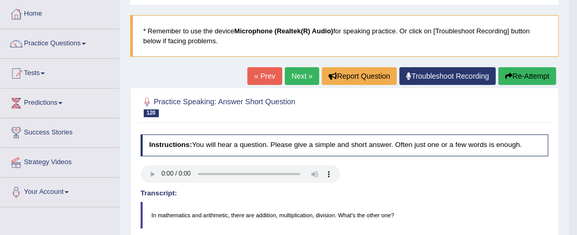
click at [298, 82] on link "Next »" at bounding box center [302, 76] width 34 height 18
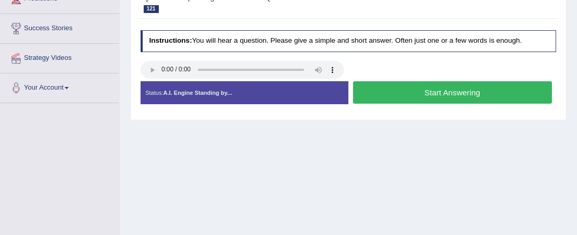
click at [402, 95] on button "Start Answering" at bounding box center [452, 92] width 199 height 22
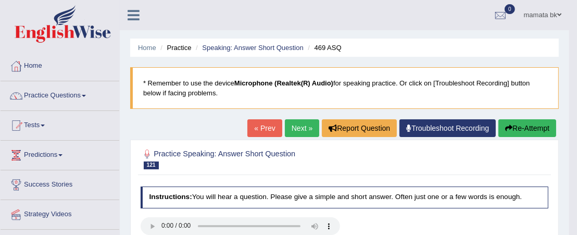
click at [286, 129] on link "Next »" at bounding box center [302, 128] width 34 height 18
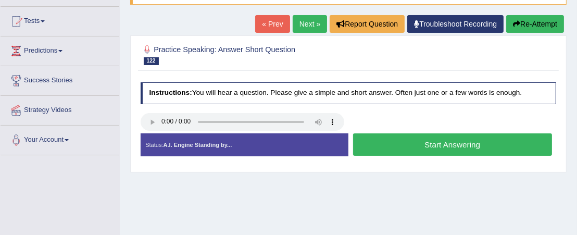
click at [397, 140] on button "Start Answering" at bounding box center [452, 144] width 199 height 22
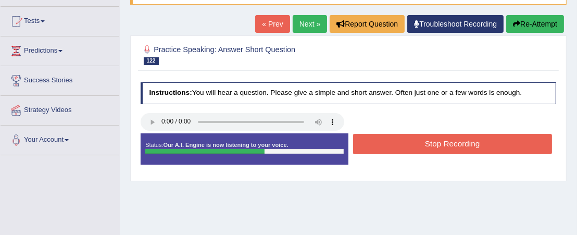
click at [426, 146] on button "Stop Recording" at bounding box center [452, 144] width 199 height 20
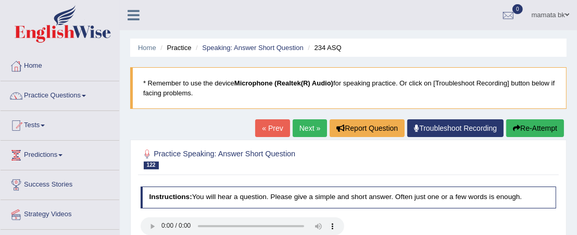
click at [305, 131] on link "Next »" at bounding box center [310, 128] width 34 height 18
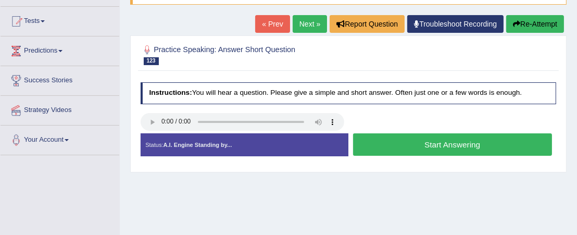
click at [401, 140] on button "Start Answering" at bounding box center [452, 144] width 199 height 22
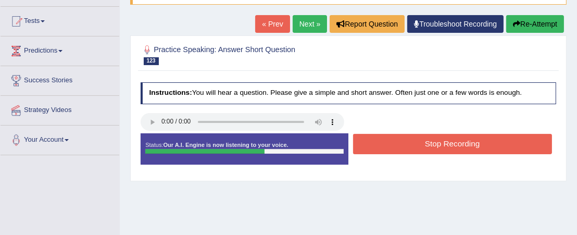
click at [470, 143] on button "Stop Recording" at bounding box center [452, 144] width 199 height 20
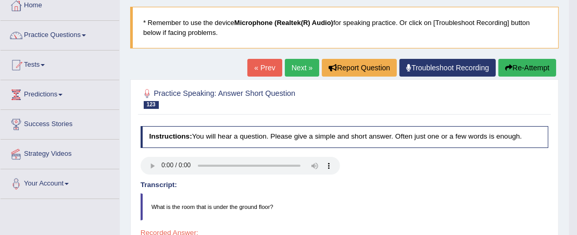
scroll to position [52, 0]
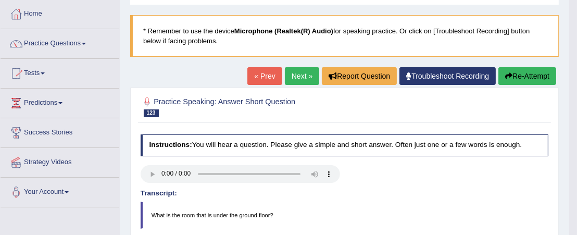
click at [310, 76] on link "Next »" at bounding box center [302, 76] width 34 height 18
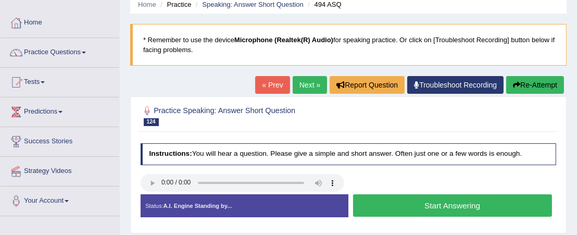
scroll to position [104, 0]
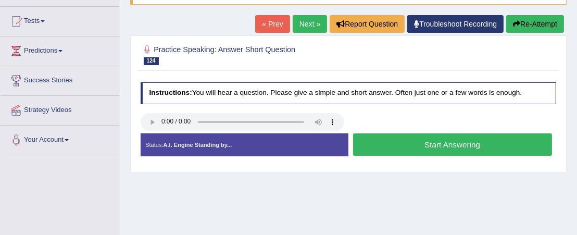
click at [419, 142] on button "Start Answering" at bounding box center [452, 144] width 199 height 22
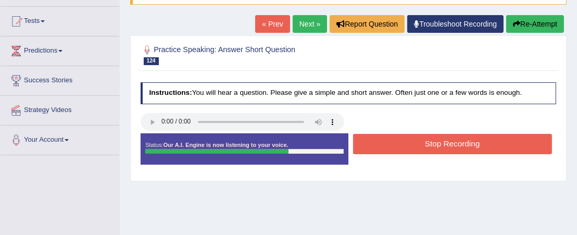
click at [419, 139] on button "Stop Recording" at bounding box center [452, 144] width 199 height 20
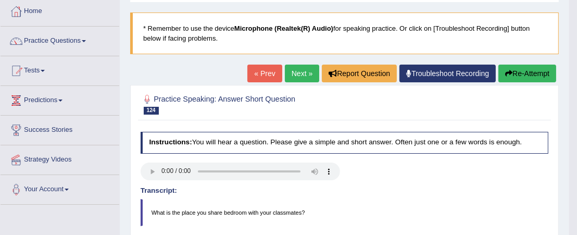
scroll to position [52, 0]
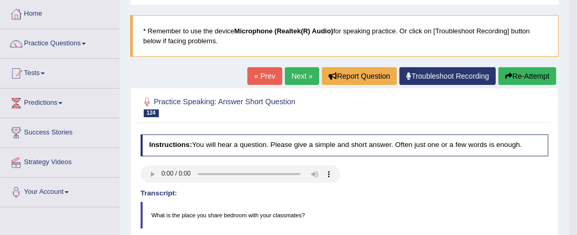
click at [302, 76] on link "Next »" at bounding box center [302, 76] width 34 height 18
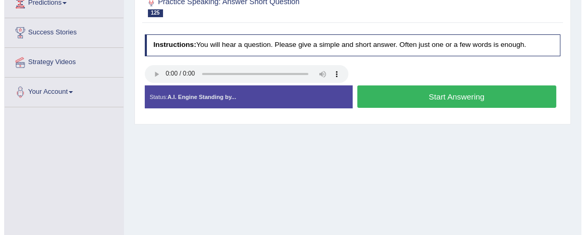
scroll to position [156, 0]
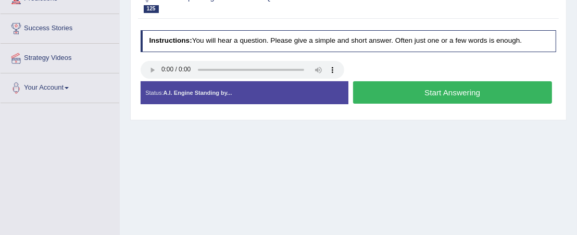
click at [444, 102] on button "Start Answering" at bounding box center [452, 92] width 199 height 22
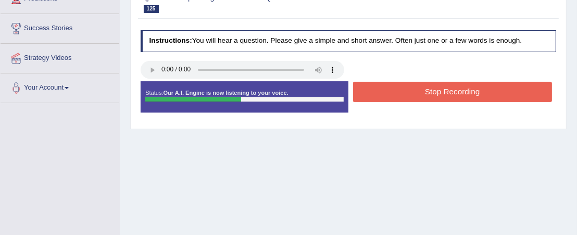
click at [449, 86] on button "Stop Recording" at bounding box center [452, 92] width 199 height 20
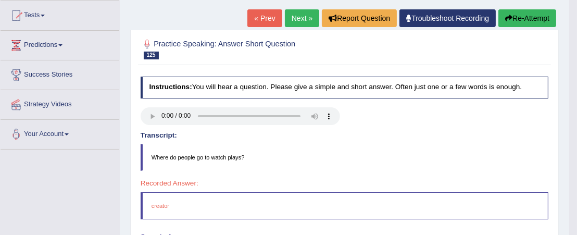
scroll to position [104, 0]
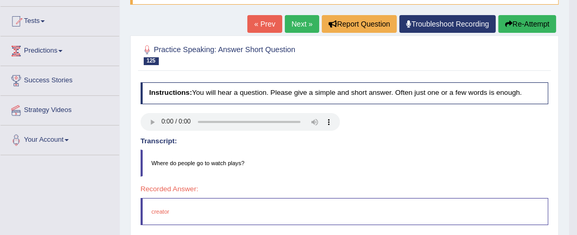
click at [302, 24] on link "Next »" at bounding box center [302, 24] width 34 height 18
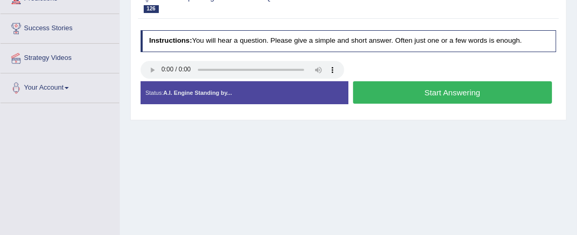
click at [406, 90] on button "Start Answering" at bounding box center [452, 92] width 199 height 22
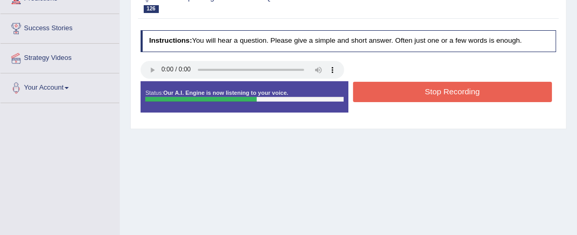
click at [407, 90] on button "Stop Recording" at bounding box center [452, 92] width 199 height 20
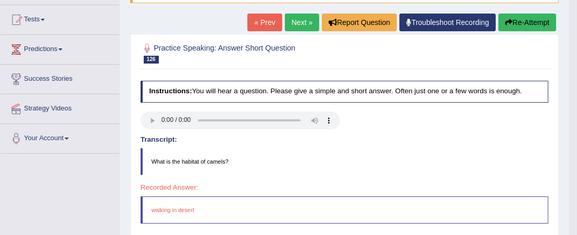
scroll to position [103, 0]
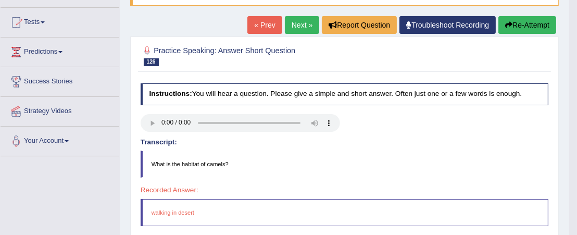
click at [313, 28] on link "Next »" at bounding box center [302, 25] width 34 height 18
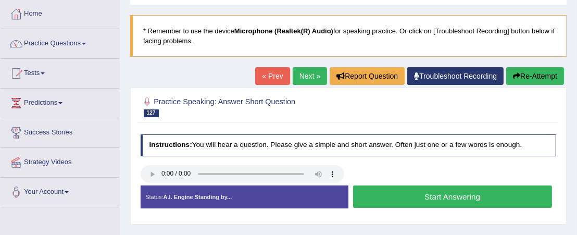
click at [441, 194] on button "Start Answering" at bounding box center [452, 196] width 199 height 22
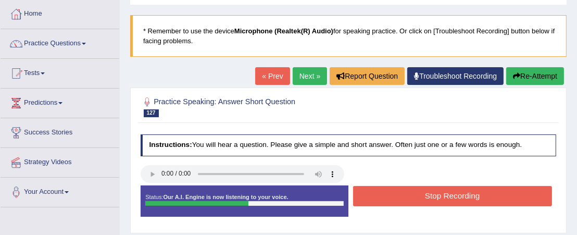
click at [441, 194] on button "Stop Recording" at bounding box center [452, 196] width 199 height 20
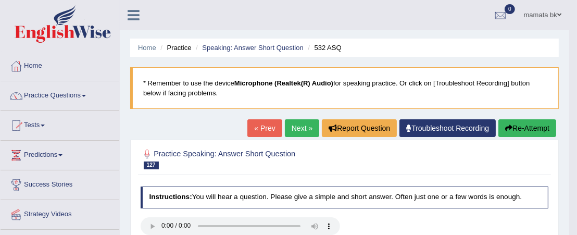
click at [308, 123] on link "Next »" at bounding box center [302, 128] width 34 height 18
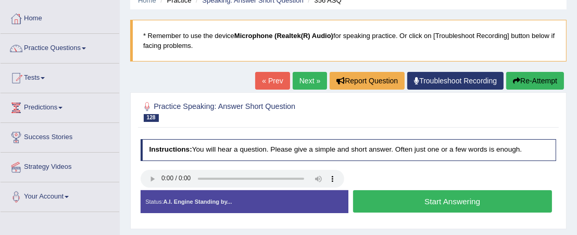
scroll to position [104, 0]
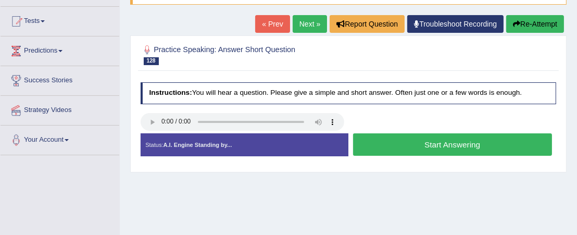
click at [417, 150] on button "Start Answering" at bounding box center [452, 144] width 199 height 22
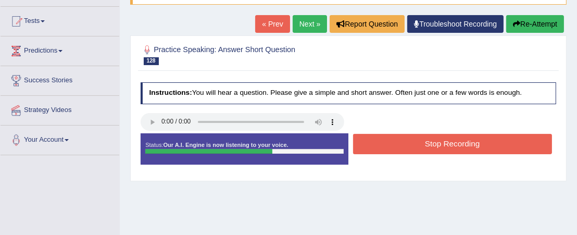
click at [415, 145] on button "Stop Recording" at bounding box center [452, 144] width 199 height 20
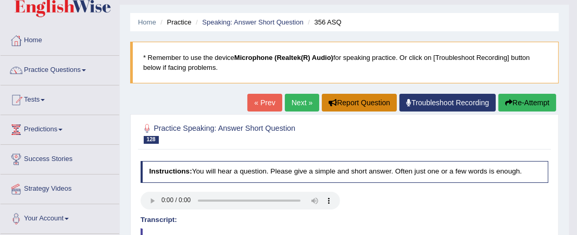
scroll to position [0, 0]
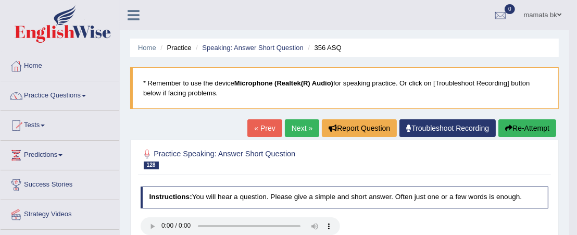
click at [302, 132] on link "Next »" at bounding box center [302, 128] width 34 height 18
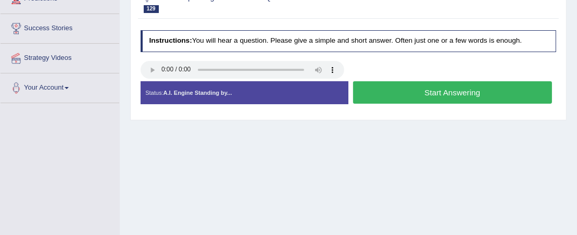
click at [430, 92] on button "Start Answering" at bounding box center [452, 92] width 199 height 22
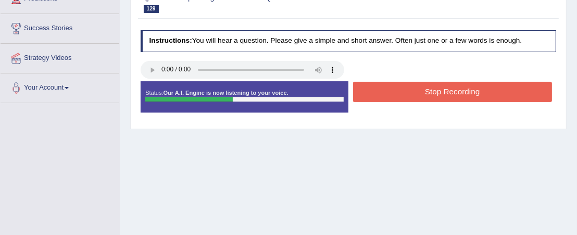
click at [430, 91] on button "Stop Recording" at bounding box center [452, 92] width 199 height 20
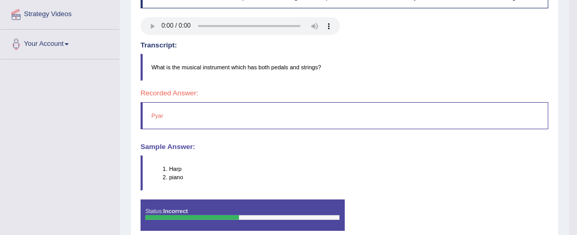
scroll to position [52, 0]
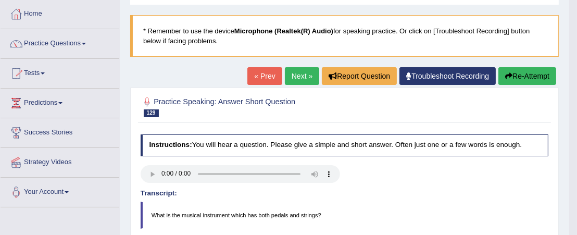
click at [302, 79] on link "Next »" at bounding box center [302, 76] width 34 height 18
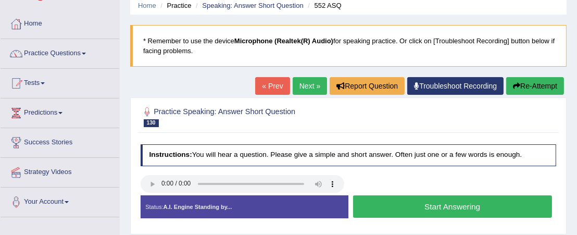
scroll to position [104, 0]
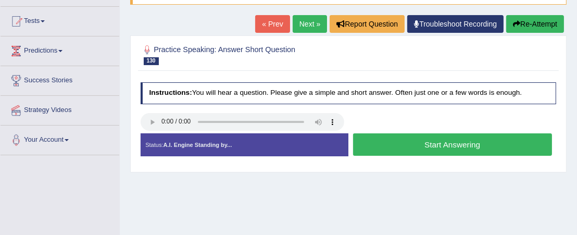
click at [429, 141] on button "Start Answering" at bounding box center [452, 144] width 199 height 22
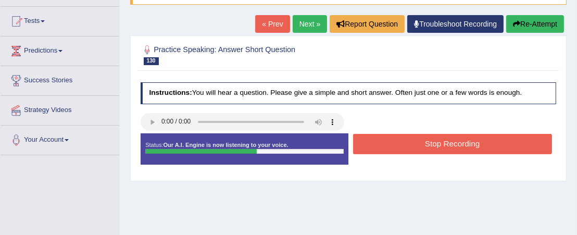
click at [438, 141] on button "Stop Recording" at bounding box center [452, 144] width 199 height 20
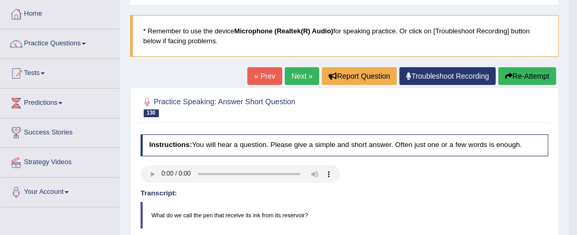
scroll to position [52, 0]
click at [304, 80] on link "Next »" at bounding box center [302, 76] width 34 height 18
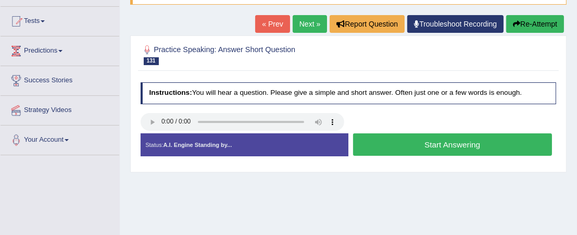
click at [422, 149] on button "Start Answering" at bounding box center [452, 144] width 199 height 22
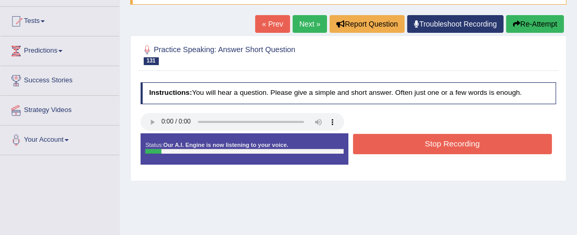
click at [423, 145] on button "Stop Recording" at bounding box center [452, 144] width 199 height 20
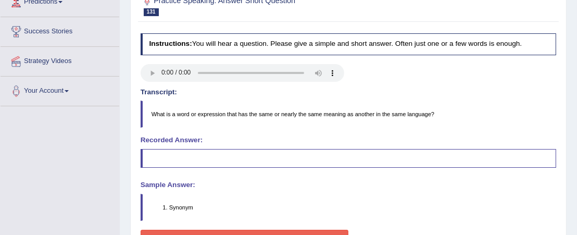
scroll to position [104, 0]
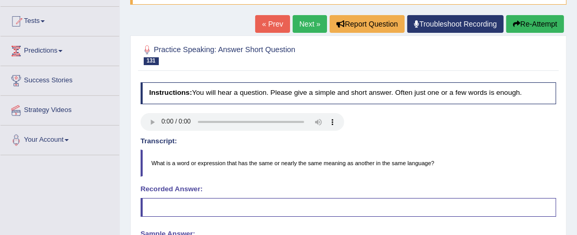
click at [306, 25] on link "Next »" at bounding box center [310, 24] width 34 height 18
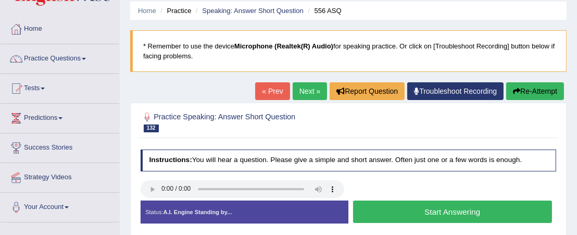
scroll to position [52, 0]
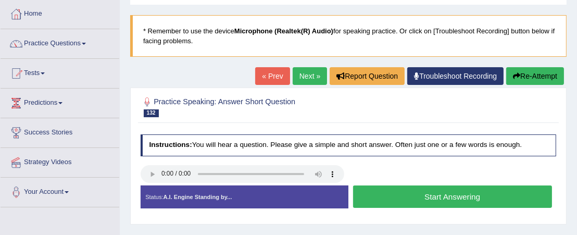
click at [428, 196] on button "Start Answering" at bounding box center [452, 196] width 199 height 22
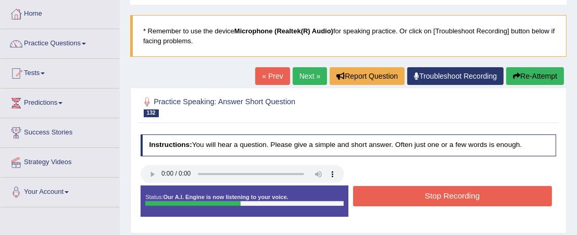
click at [430, 190] on button "Stop Recording" at bounding box center [452, 196] width 199 height 20
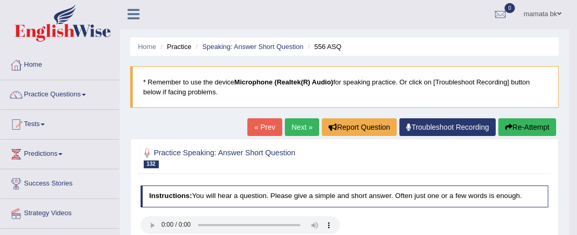
scroll to position [0, 0]
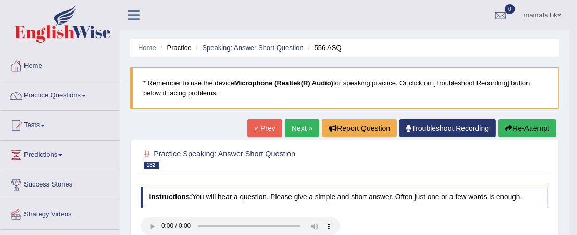
click at [300, 132] on link "Next »" at bounding box center [302, 128] width 34 height 18
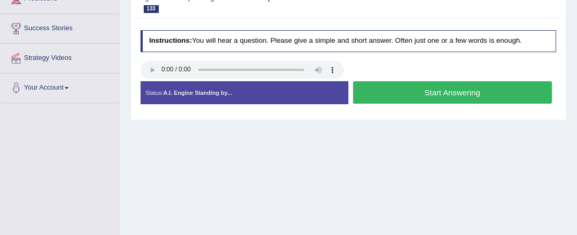
click at [444, 93] on button "Start Answering" at bounding box center [452, 92] width 199 height 22
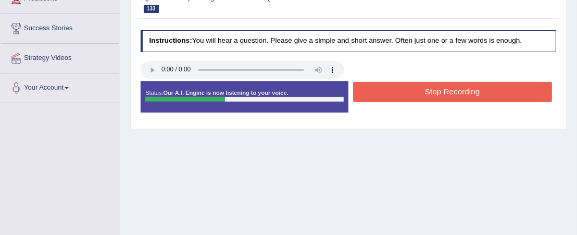
click at [444, 93] on button "Stop Recording" at bounding box center [452, 92] width 199 height 20
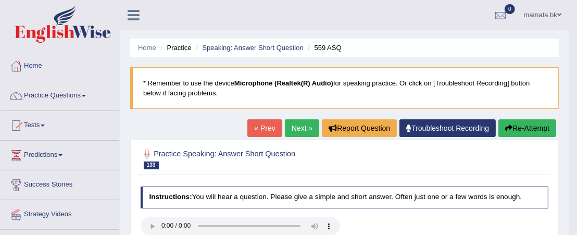
click at [293, 129] on link "Next »" at bounding box center [302, 128] width 34 height 18
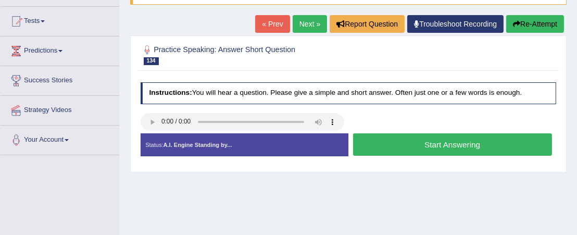
click at [439, 144] on button "Start Answering" at bounding box center [452, 144] width 199 height 22
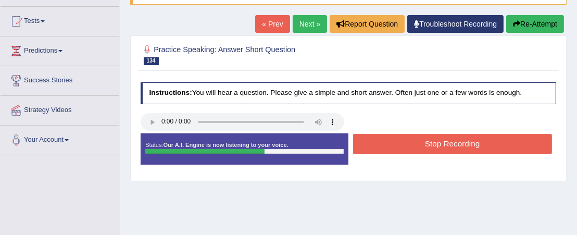
click at [446, 146] on button "Stop Recording" at bounding box center [452, 144] width 199 height 20
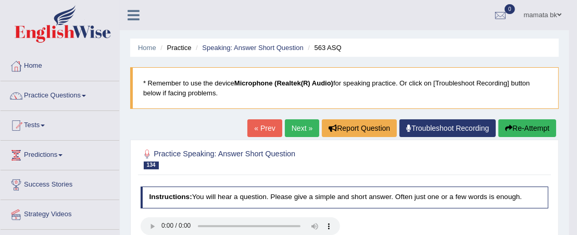
click at [294, 126] on link "Next »" at bounding box center [302, 128] width 34 height 18
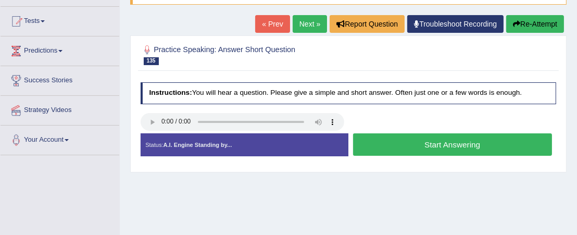
click at [425, 142] on button "Start Answering" at bounding box center [452, 144] width 199 height 22
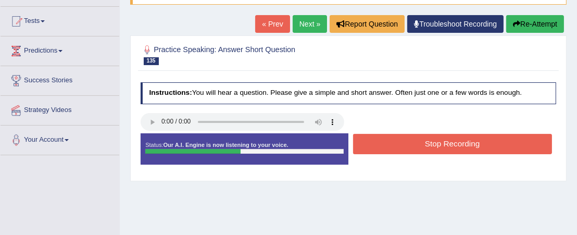
click at [426, 140] on button "Stop Recording" at bounding box center [452, 144] width 199 height 20
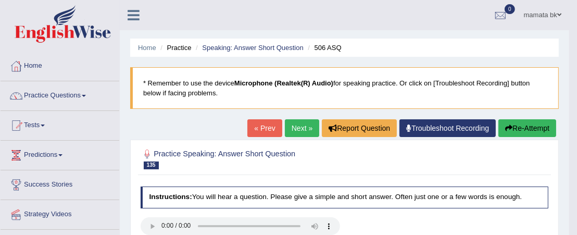
click at [295, 125] on link "Next »" at bounding box center [302, 128] width 34 height 18
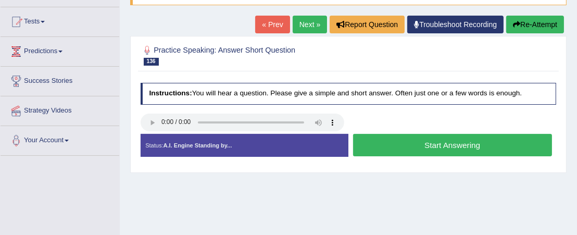
scroll to position [156, 0]
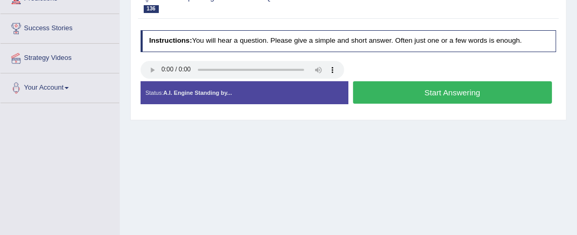
click at [414, 95] on button "Start Answering" at bounding box center [452, 92] width 199 height 22
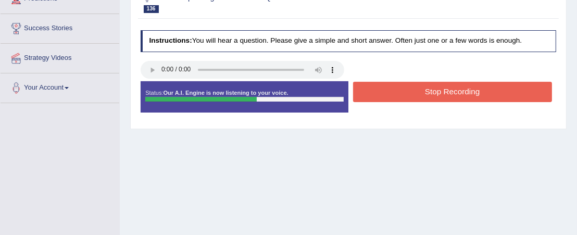
click at [441, 96] on button "Stop Recording" at bounding box center [452, 92] width 199 height 20
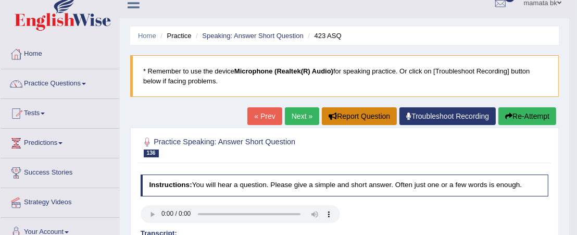
scroll to position [0, 0]
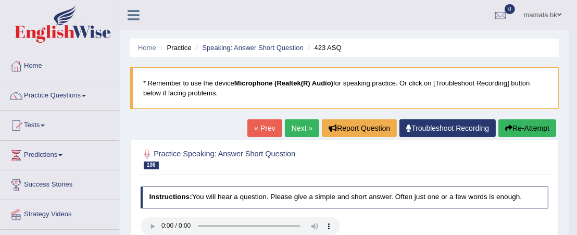
click at [298, 127] on link "Next »" at bounding box center [302, 128] width 34 height 18
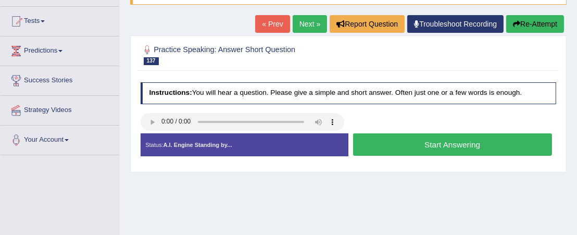
click at [431, 145] on button "Start Answering" at bounding box center [452, 144] width 199 height 22
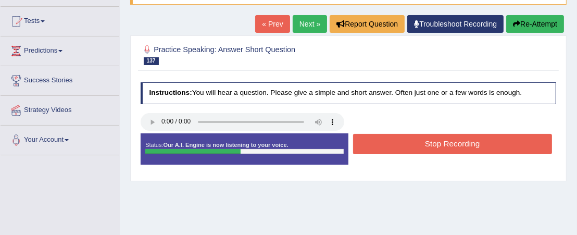
click at [431, 145] on button "Stop Recording" at bounding box center [452, 144] width 199 height 20
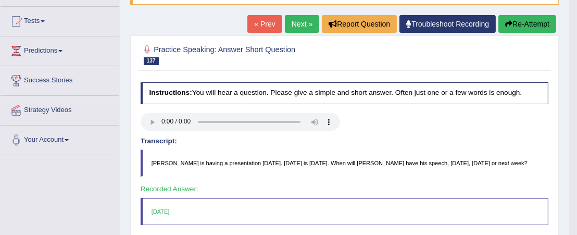
click at [302, 22] on link "Next »" at bounding box center [302, 24] width 34 height 18
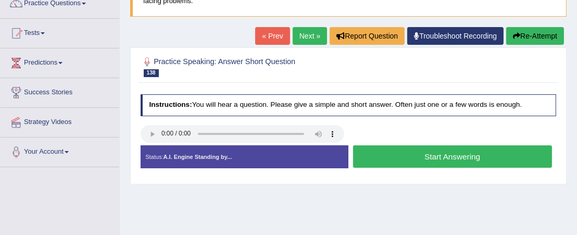
scroll to position [104, 0]
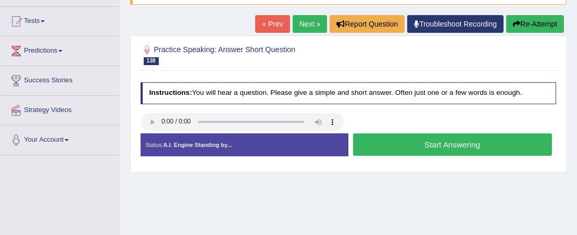
click at [489, 141] on button "Start Answering" at bounding box center [452, 144] width 199 height 22
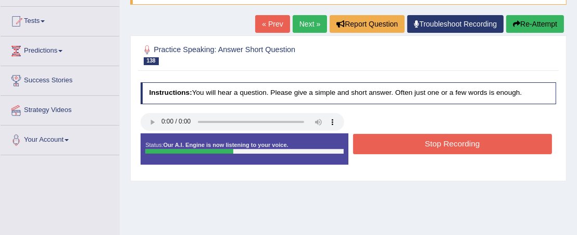
click at [489, 141] on button "Stop Recording" at bounding box center [452, 144] width 199 height 20
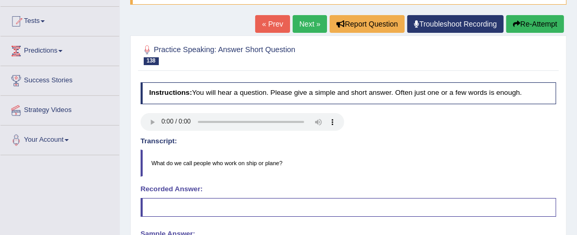
drag, startPoint x: 311, startPoint y: 18, endPoint x: 301, endPoint y: 27, distance: 13.3
click at [311, 18] on link "Next »" at bounding box center [310, 24] width 34 height 18
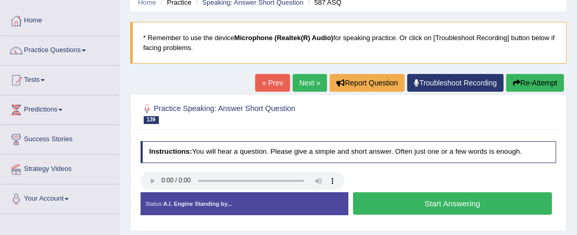
scroll to position [104, 0]
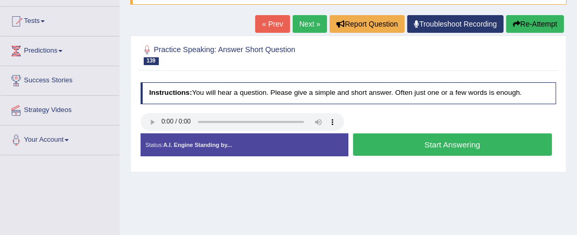
click at [427, 140] on button "Start Answering" at bounding box center [452, 144] width 199 height 22
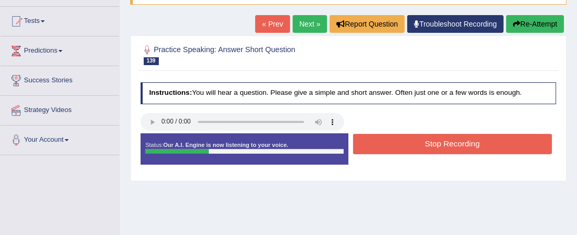
click at [427, 140] on button "Stop Recording" at bounding box center [452, 144] width 199 height 20
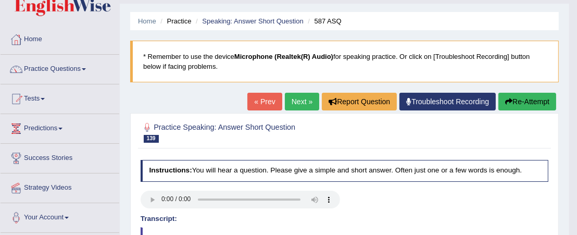
scroll to position [0, 0]
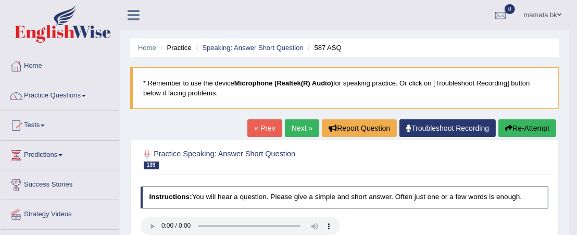
click at [304, 126] on link "Next »" at bounding box center [302, 128] width 34 height 18
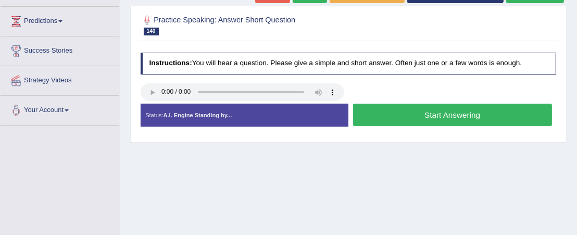
scroll to position [156, 0]
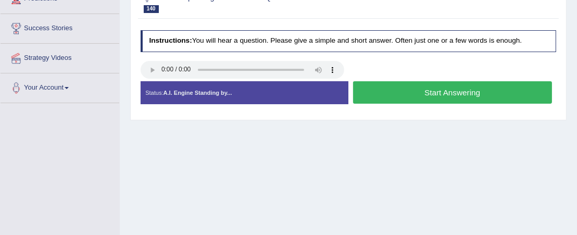
click at [418, 95] on button "Start Answering" at bounding box center [452, 92] width 199 height 22
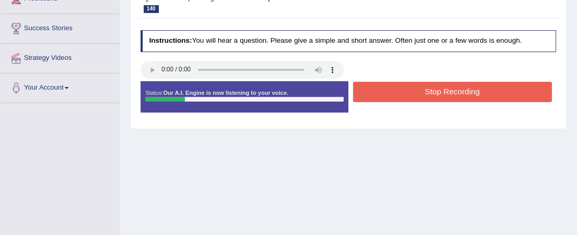
click at [418, 94] on button "Stop Recording" at bounding box center [452, 92] width 199 height 20
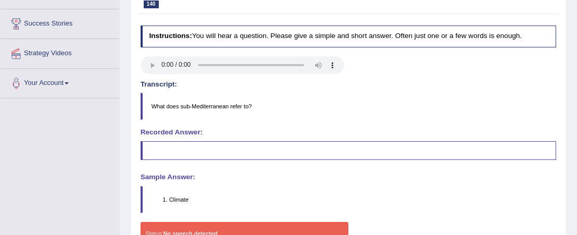
scroll to position [52, 0]
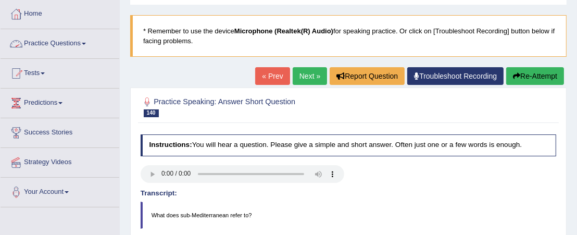
click at [91, 43] on link "Practice Questions" at bounding box center [60, 42] width 119 height 26
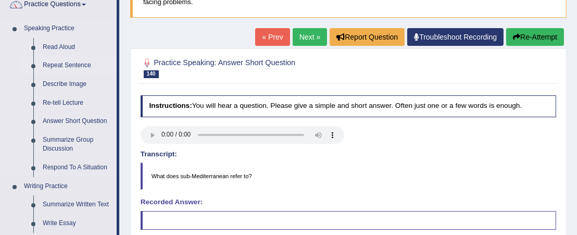
scroll to position [104, 0]
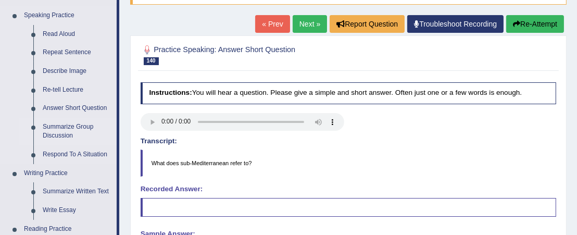
click at [53, 124] on link "Summarize Group Discussion" at bounding box center [77, 132] width 79 height 28
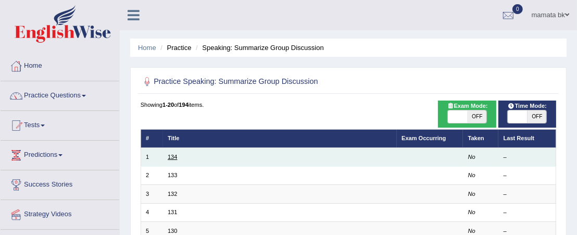
click at [171, 156] on link "134" at bounding box center [172, 157] width 9 height 6
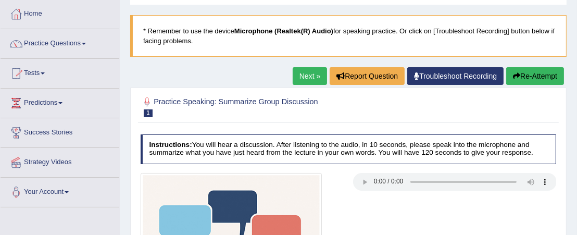
scroll to position [52, 0]
click at [90, 41] on link "Practice Questions" at bounding box center [60, 42] width 119 height 26
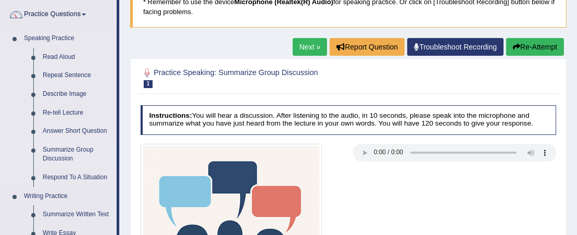
scroll to position [104, 0]
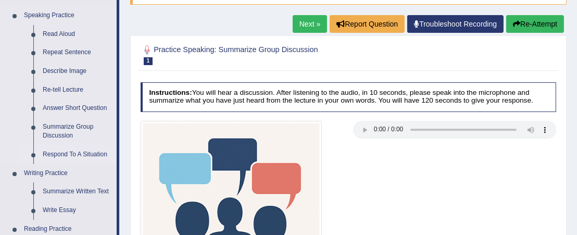
click at [71, 154] on link "Respond To A Situation" at bounding box center [77, 154] width 79 height 19
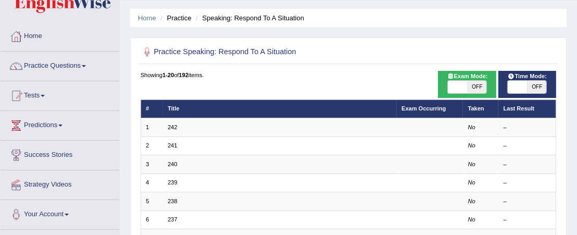
scroll to position [52, 0]
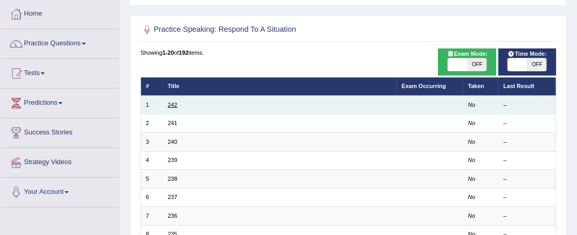
click at [168, 106] on link "242" at bounding box center [172, 105] width 9 height 6
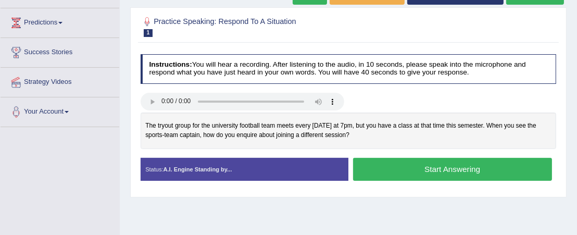
scroll to position [156, 0]
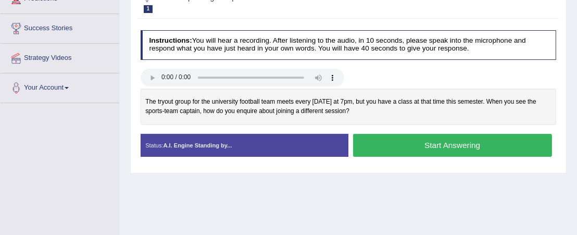
click at [383, 139] on button "Start Answering" at bounding box center [452, 145] width 199 height 22
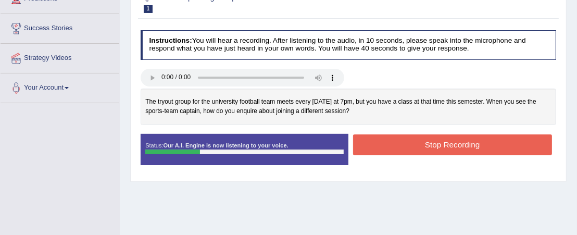
click at [476, 152] on button "Stop Recording" at bounding box center [452, 144] width 199 height 20
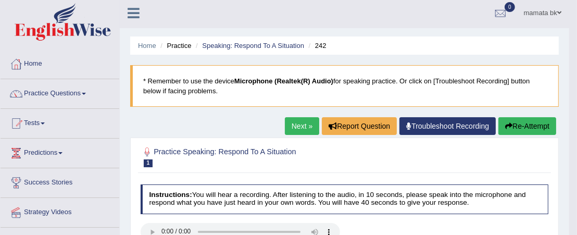
scroll to position [1, 0]
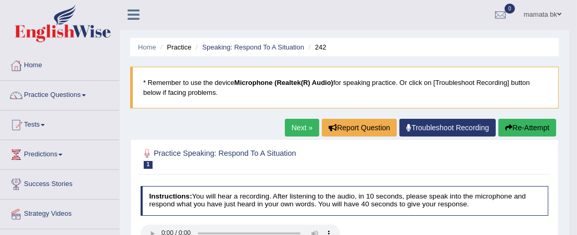
click at [307, 128] on link "Next »" at bounding box center [302, 128] width 34 height 18
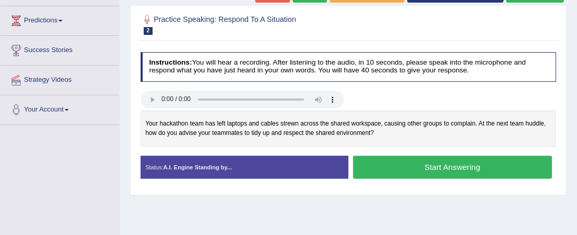
scroll to position [156, 0]
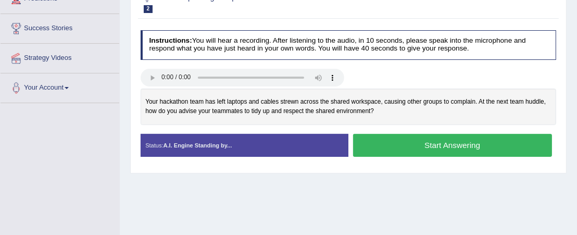
click at [389, 146] on button "Start Answering" at bounding box center [452, 145] width 199 height 22
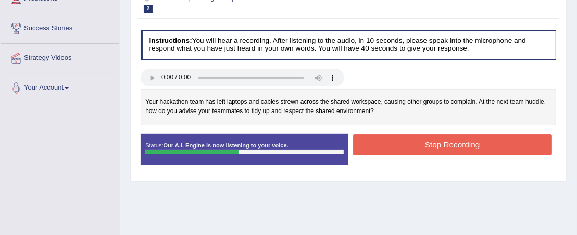
click at [391, 141] on button "Stop Recording" at bounding box center [452, 144] width 199 height 20
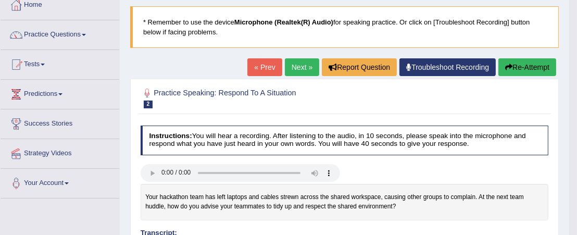
scroll to position [9, 0]
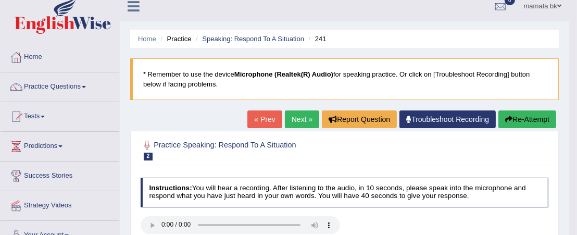
click at [300, 118] on link "Next »" at bounding box center [302, 119] width 34 height 18
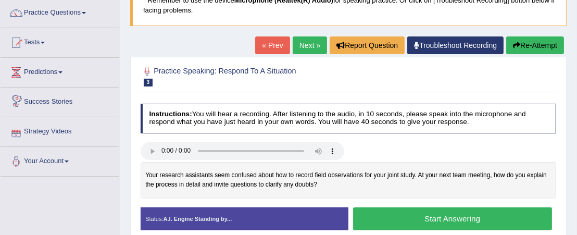
scroll to position [52, 0]
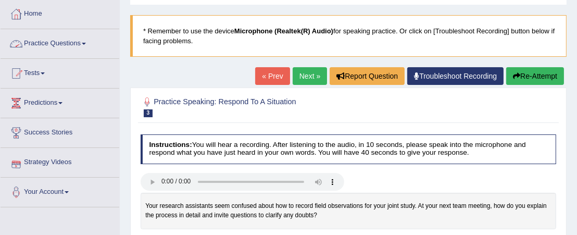
click at [80, 45] on link "Practice Questions" at bounding box center [60, 42] width 119 height 26
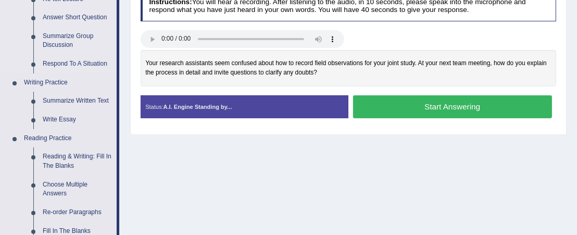
scroll to position [208, 0]
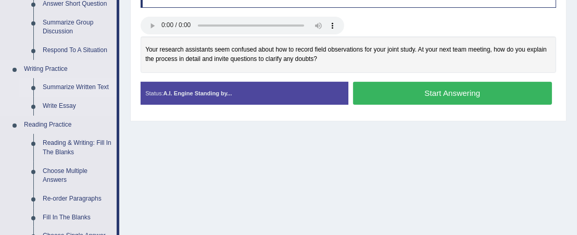
click at [78, 88] on link "Summarize Written Text" at bounding box center [77, 87] width 79 height 19
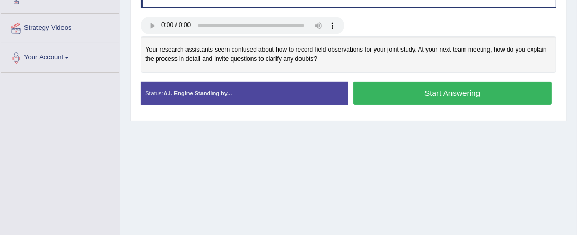
scroll to position [236, 0]
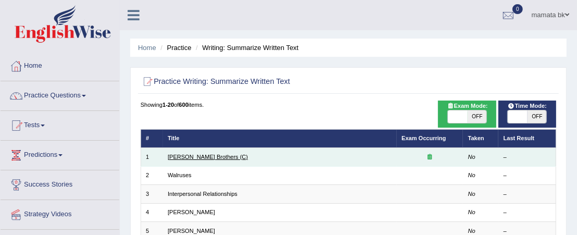
click at [184, 156] on link "Wright Brothers (C)" at bounding box center [208, 157] width 80 height 6
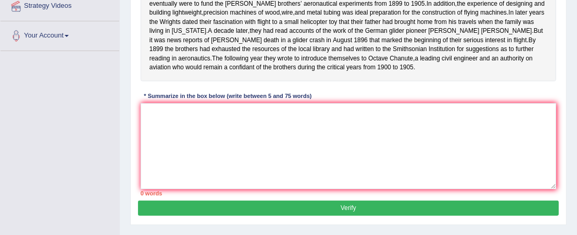
scroll to position [260, 0]
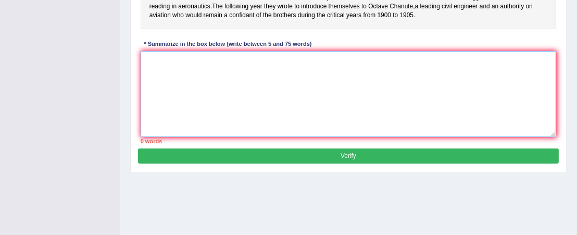
click at [293, 81] on textarea at bounding box center [349, 94] width 416 height 86
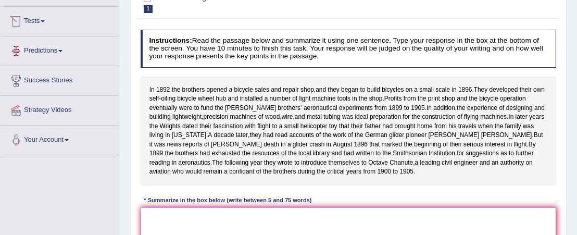
scroll to position [0, 0]
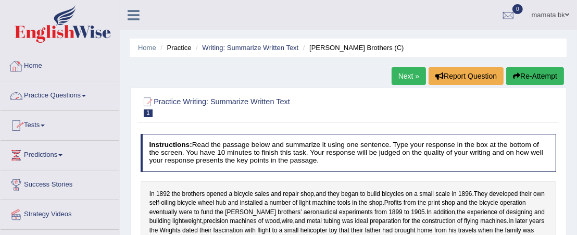
click at [61, 93] on link "Practice Questions" at bounding box center [60, 94] width 119 height 26
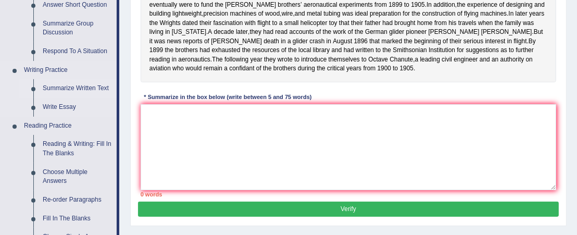
scroll to position [208, 0]
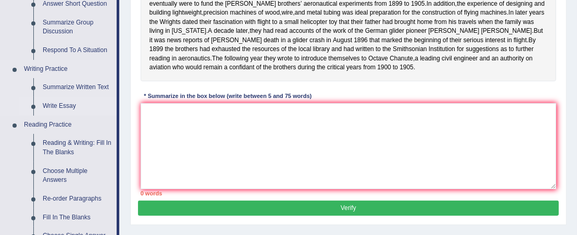
click at [56, 105] on link "Write Essay" at bounding box center [77, 106] width 79 height 19
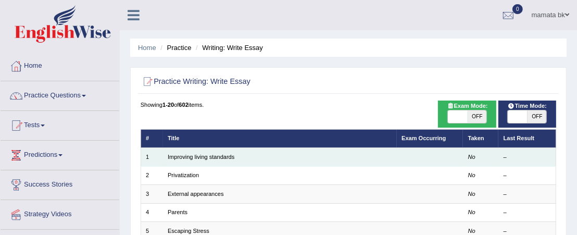
click at [180, 159] on td "Improving living standards" at bounding box center [280, 157] width 234 height 18
click at [197, 154] on link "Improving living standards" at bounding box center [201, 157] width 67 height 6
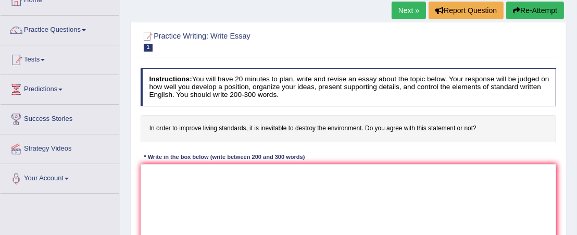
scroll to position [52, 0]
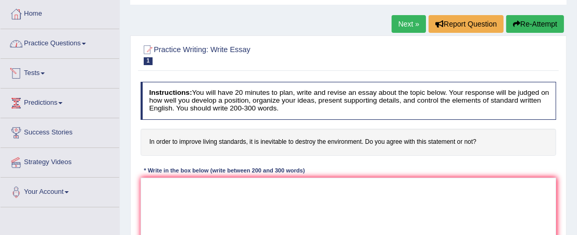
click at [77, 43] on link "Practice Questions" at bounding box center [60, 42] width 119 height 26
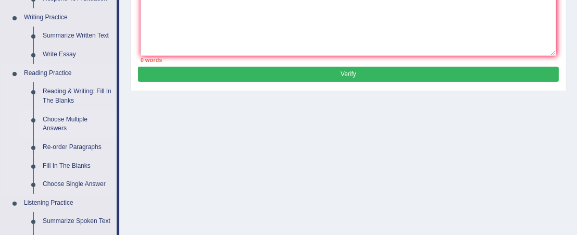
scroll to position [260, 0]
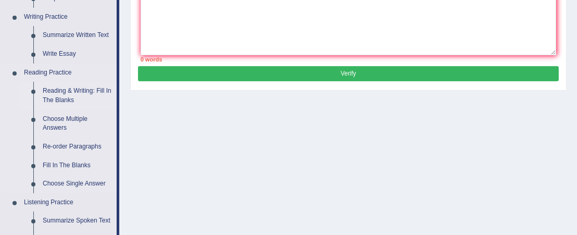
click at [66, 95] on link "Reading & Writing: Fill In The Blanks" at bounding box center [77, 96] width 79 height 28
